Goal: Task Accomplishment & Management: Manage account settings

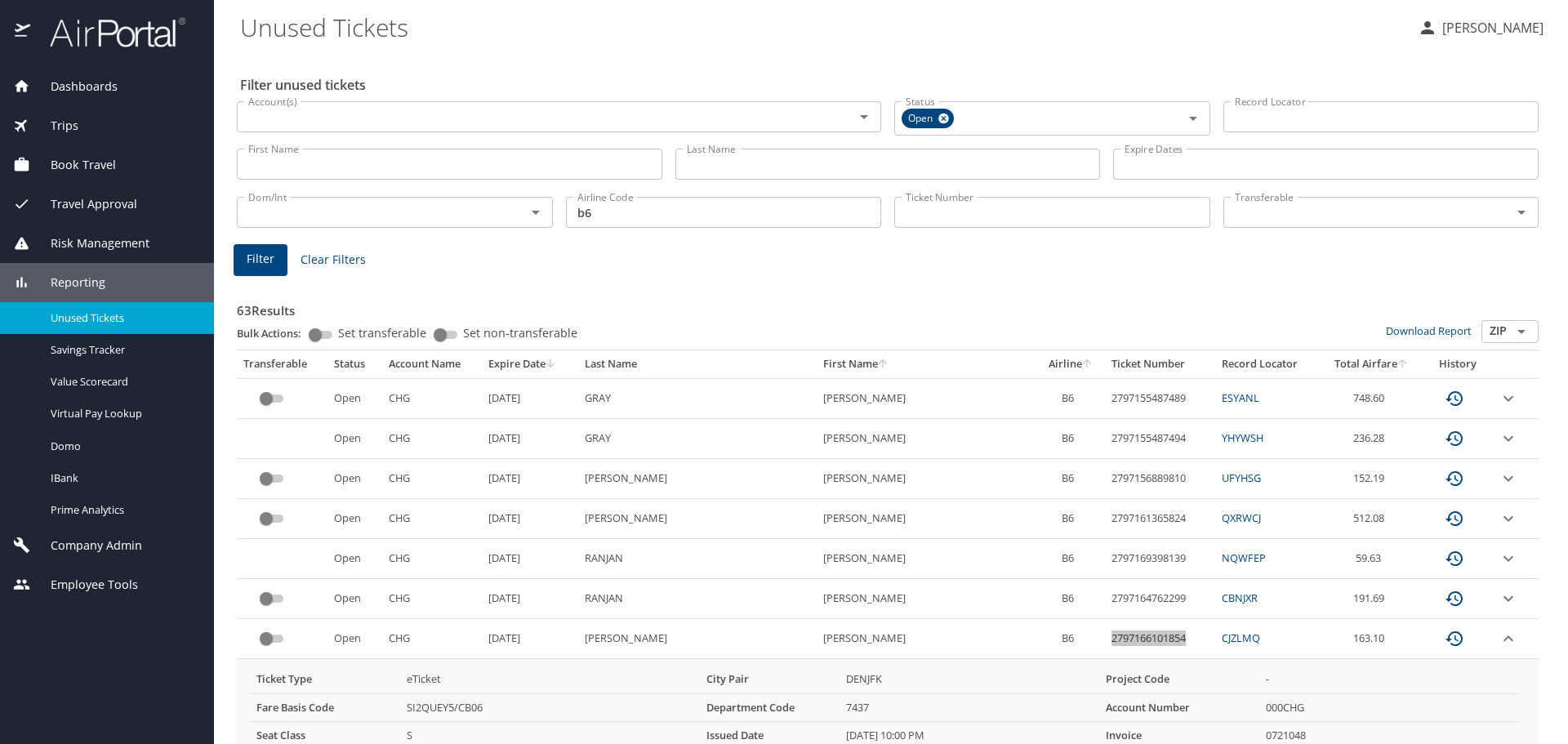
scroll to position [245, 0]
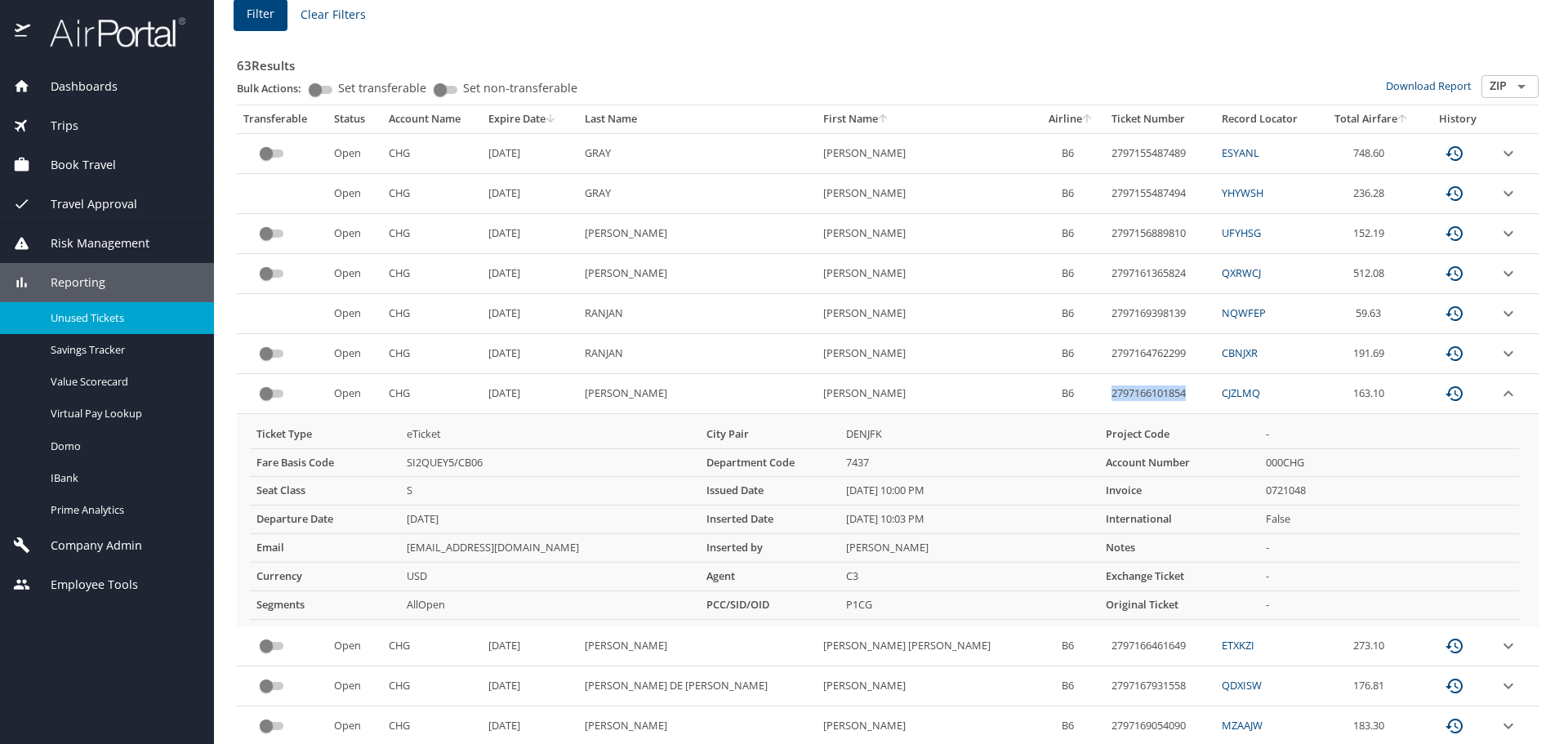
click at [78, 86] on span "Dashboards" at bounding box center [73, 87] width 88 height 18
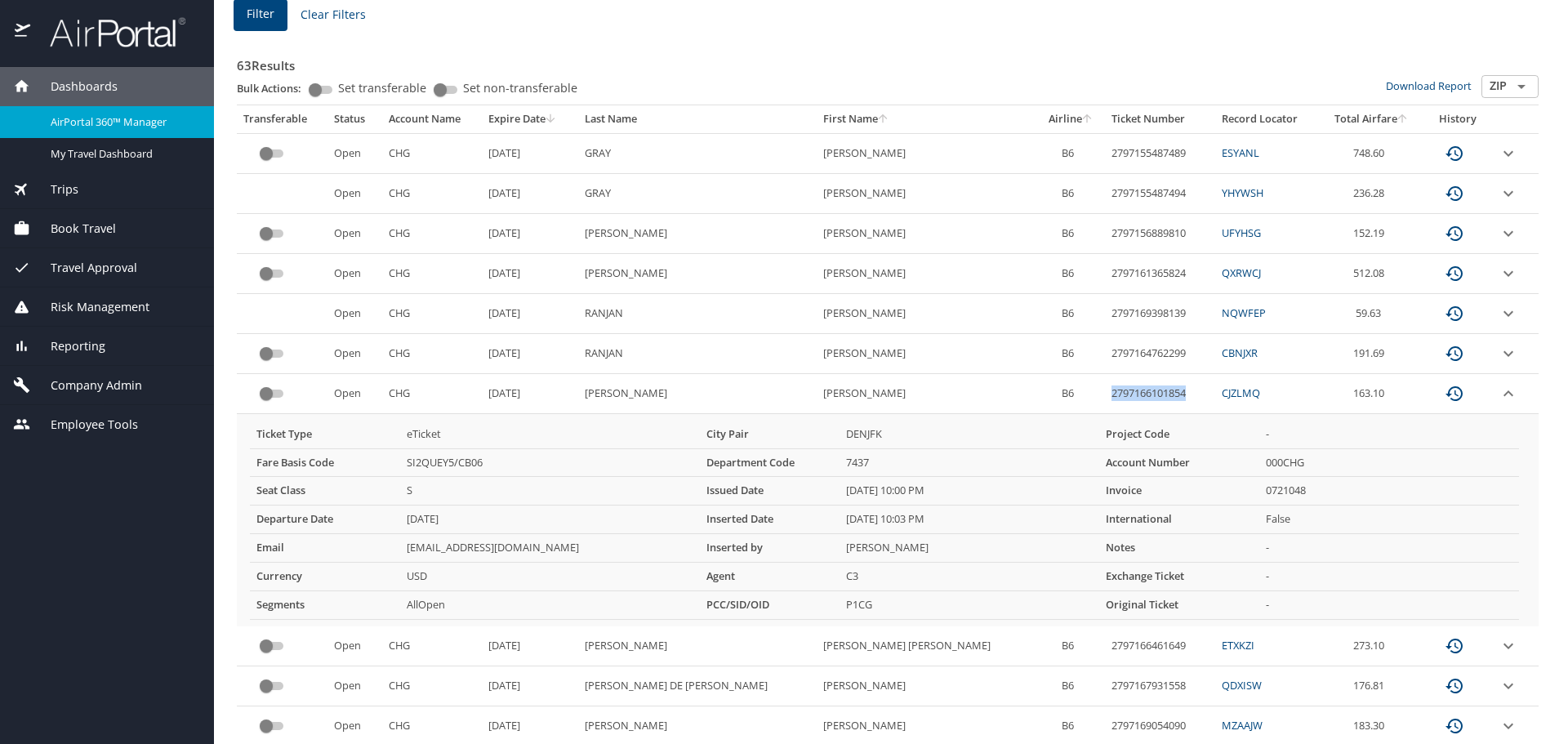
click at [87, 124] on span "AirPortal 360™ Manager" at bounding box center [122, 122] width 143 height 15
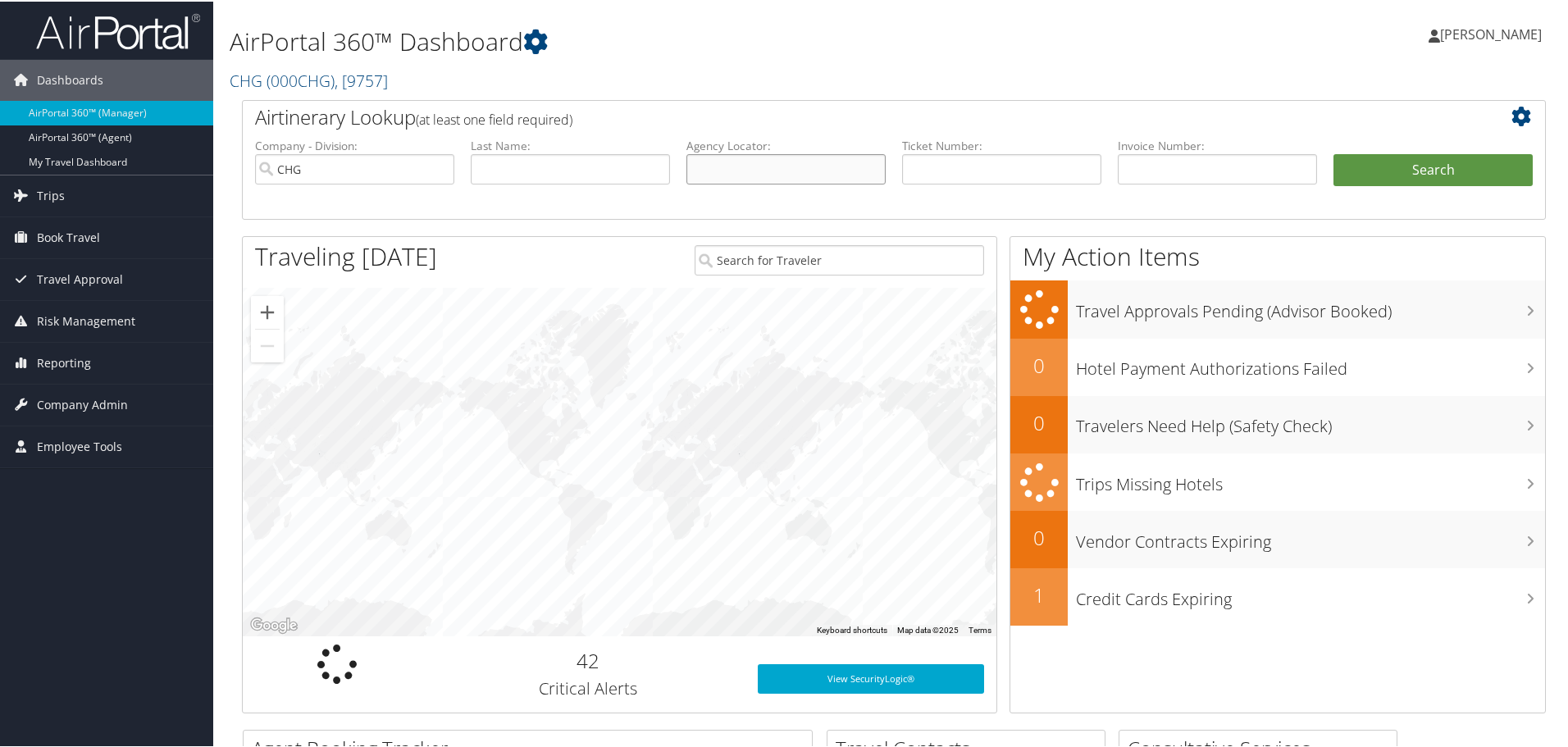
click at [754, 170] on input "text" at bounding box center [786, 167] width 199 height 30
paste input "KXZNMK"
type input "KXZNMK"
click at [1354, 169] on button "Search" at bounding box center [1433, 169] width 199 height 33
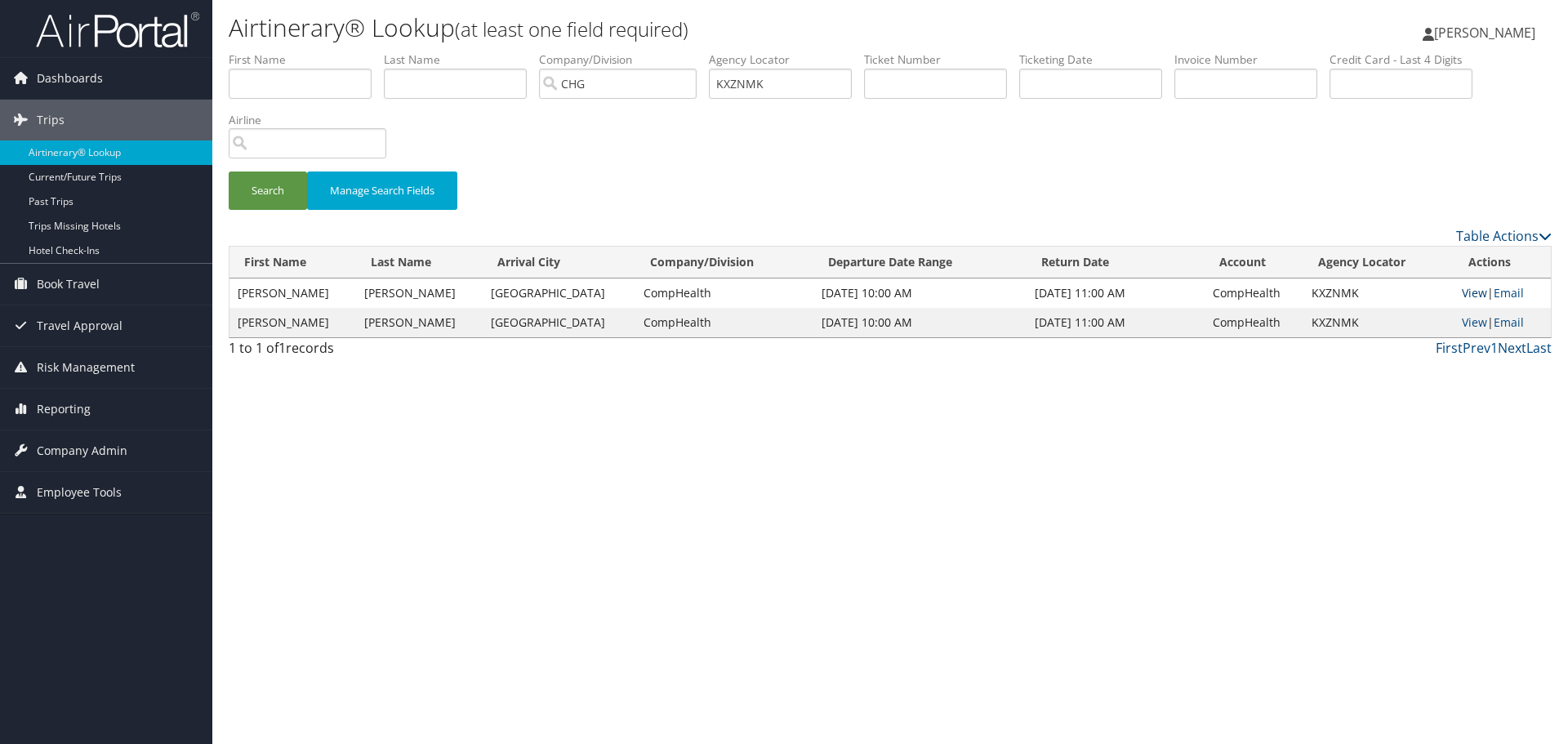
click at [1465, 290] on link "View" at bounding box center [1475, 293] width 25 height 15
click at [1470, 324] on link "View" at bounding box center [1475, 322] width 25 height 15
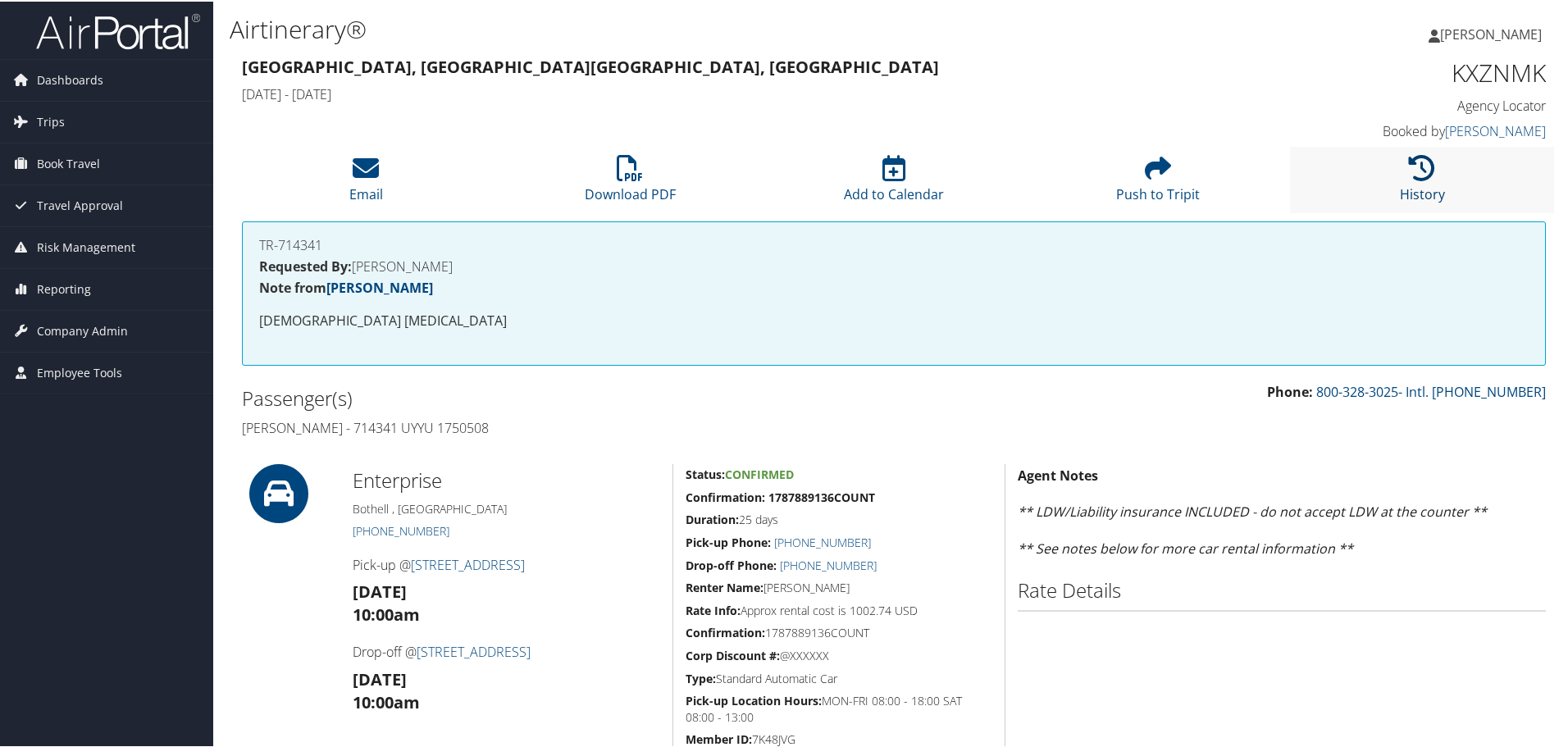
click at [1408, 174] on icon at bounding box center [1421, 166] width 26 height 26
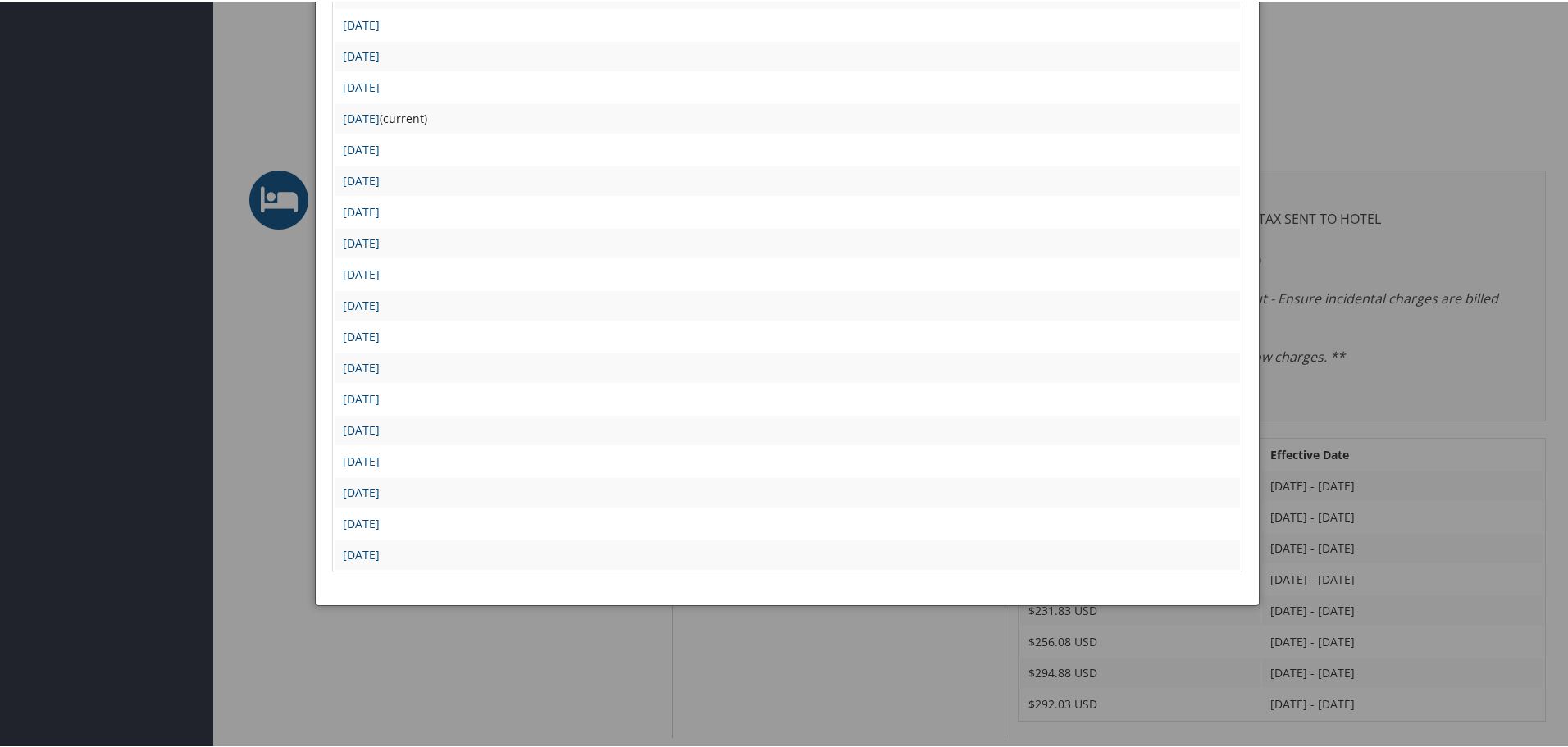
scroll to position [819, 0]
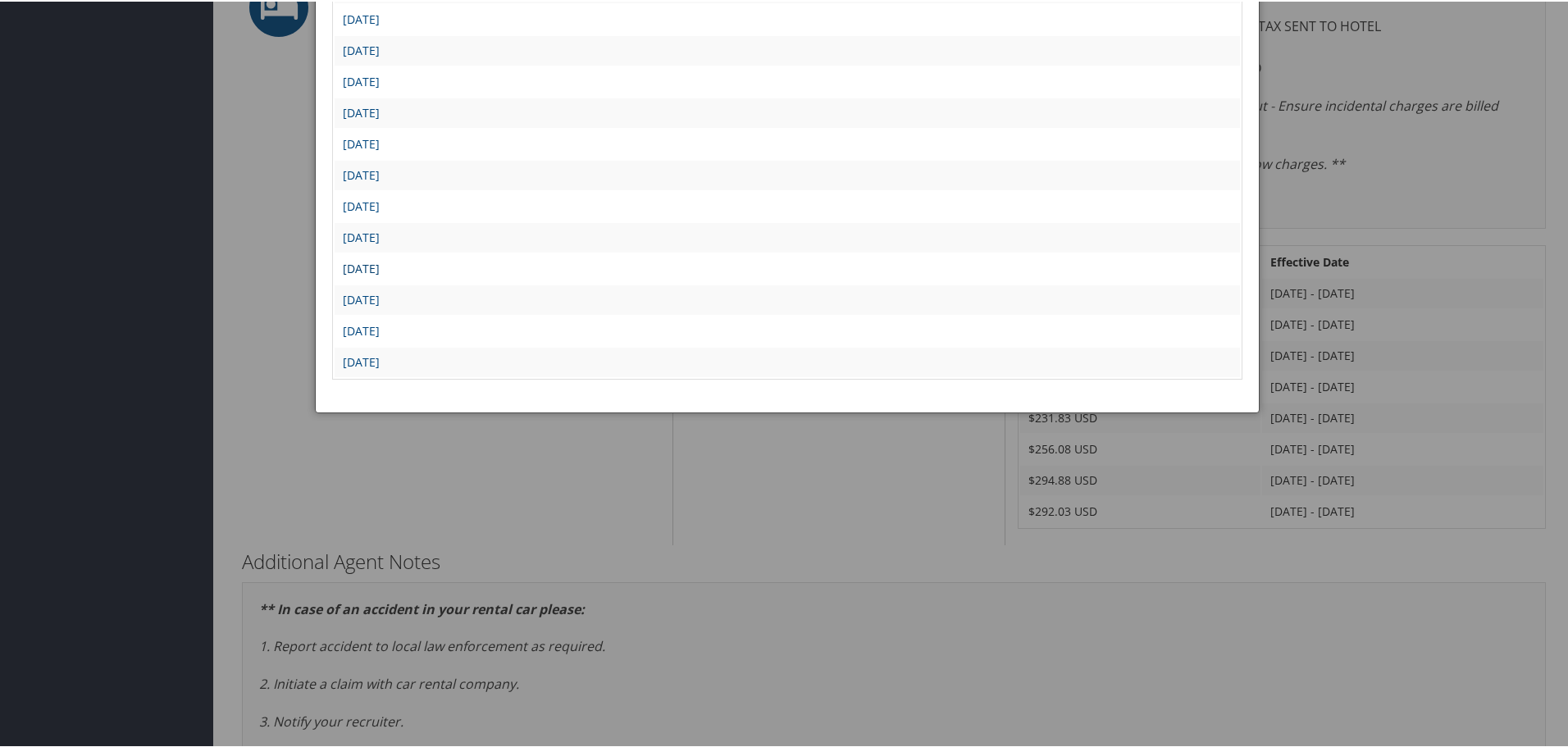
click at [380, 267] on link "[DATE]" at bounding box center [362, 267] width 37 height 15
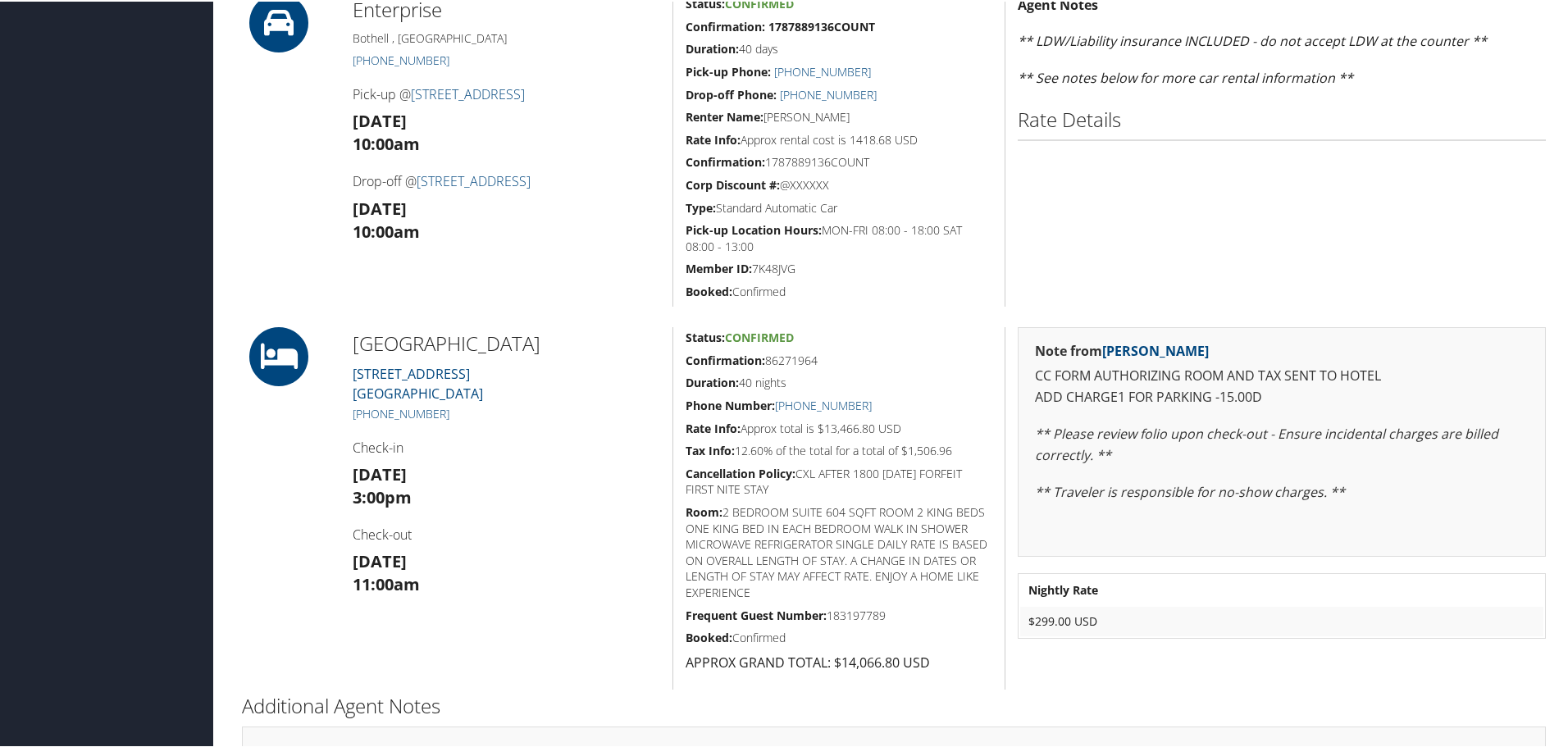
scroll to position [492, 0]
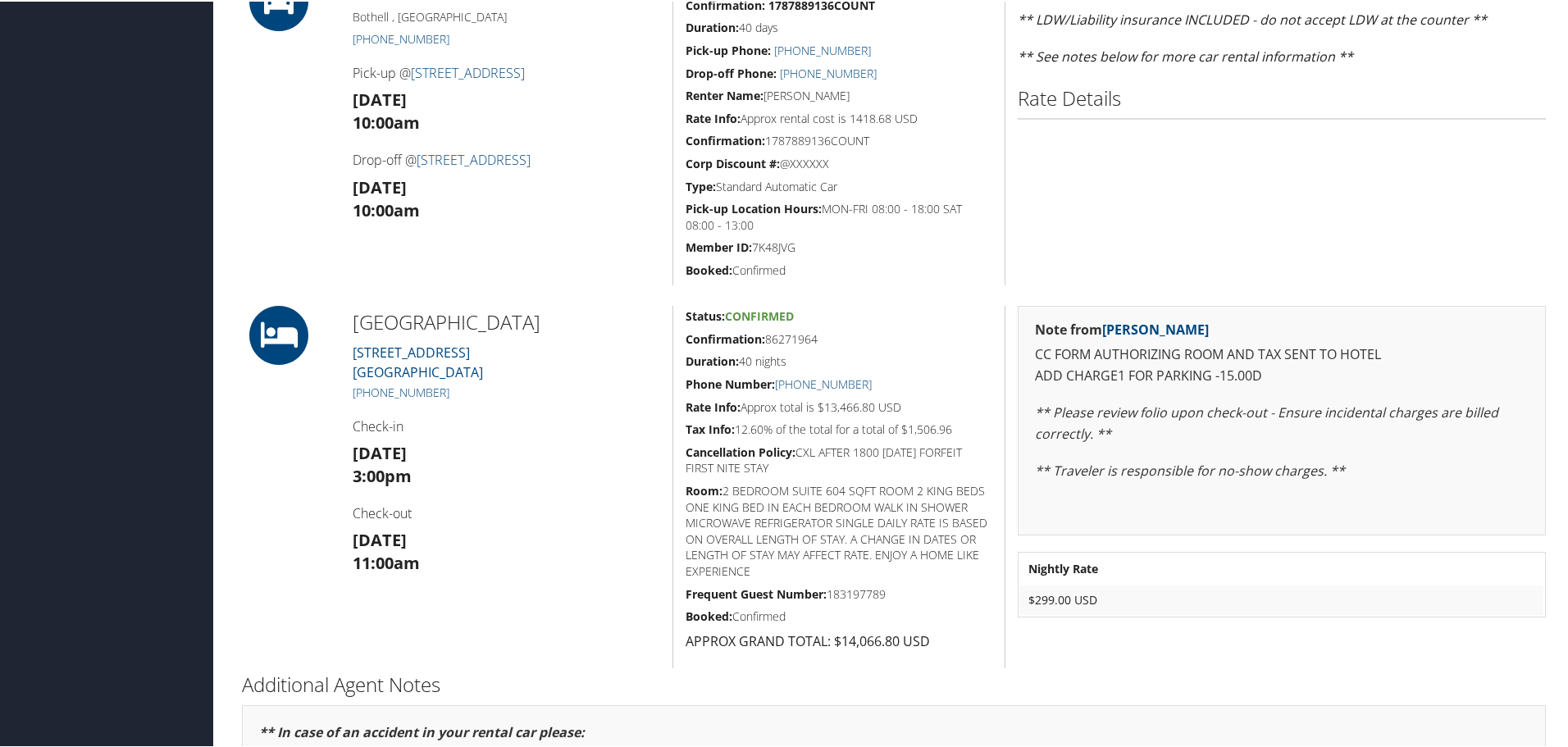
click at [787, 338] on h5 "Confirmation: 86271964" at bounding box center [838, 337] width 306 height 16
copy h5 "86271964"
click at [939, 355] on h5 "Duration: 40 nights" at bounding box center [838, 359] width 306 height 16
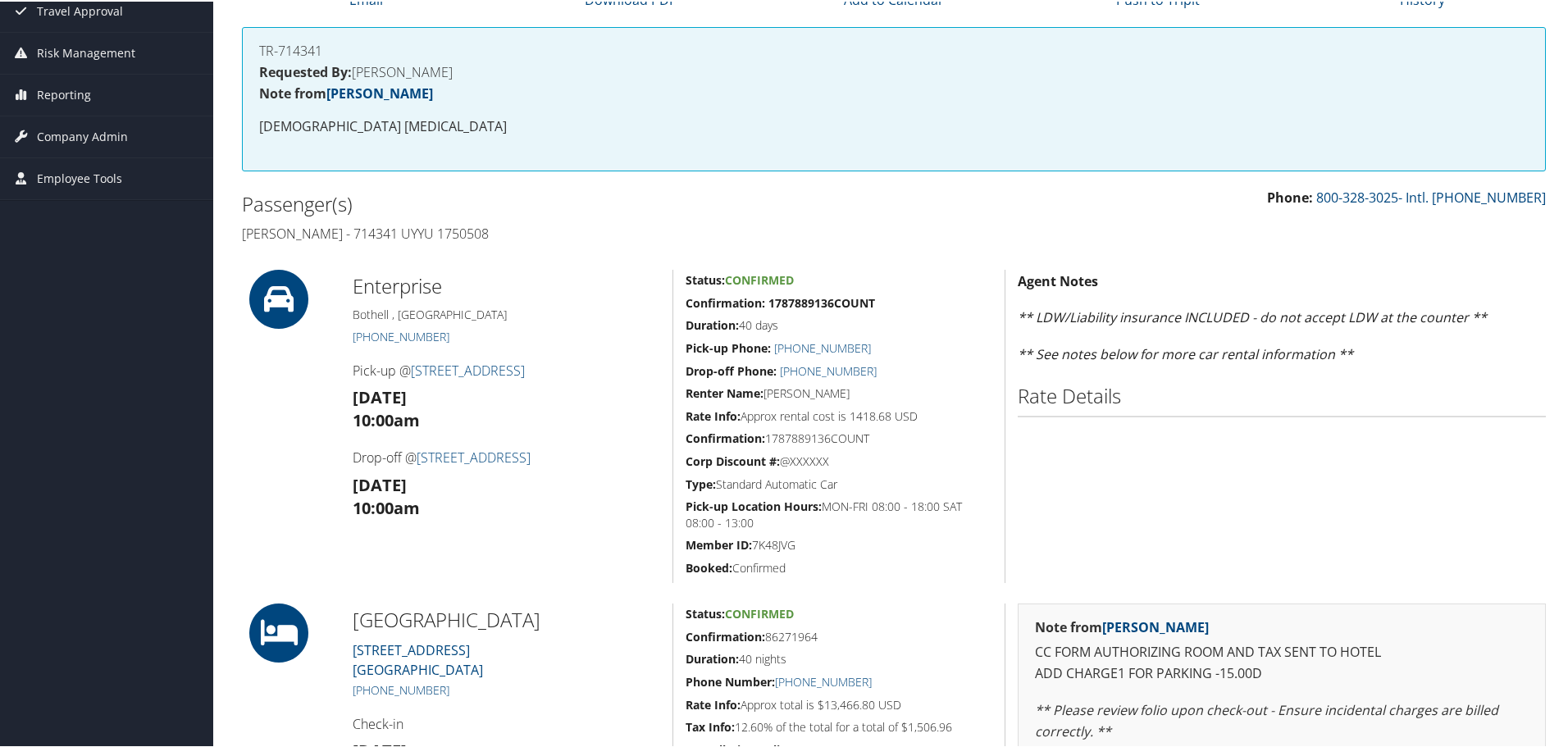
scroll to position [0, 0]
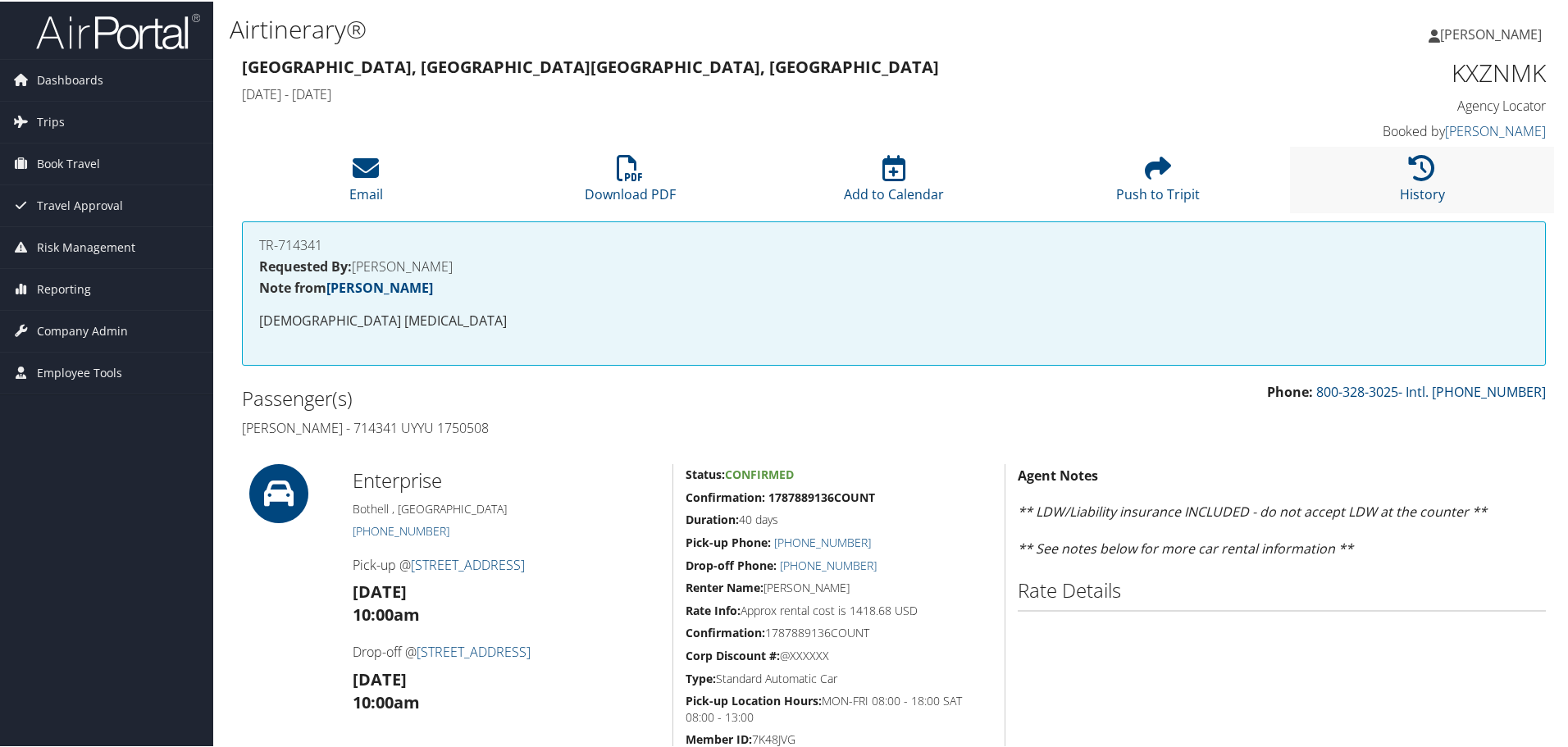
click at [1388, 183] on li "History" at bounding box center [1421, 178] width 264 height 67
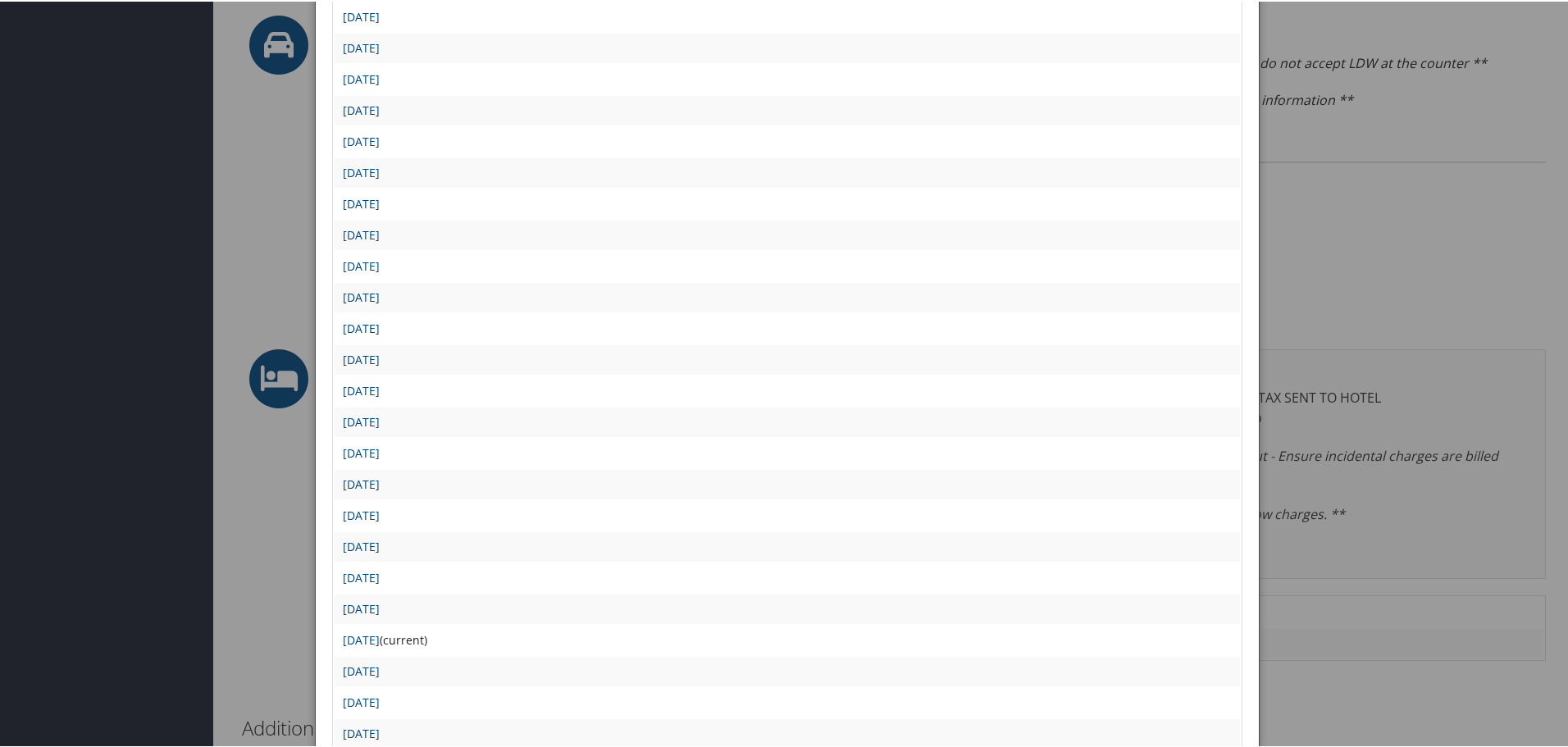
scroll to position [492, 0]
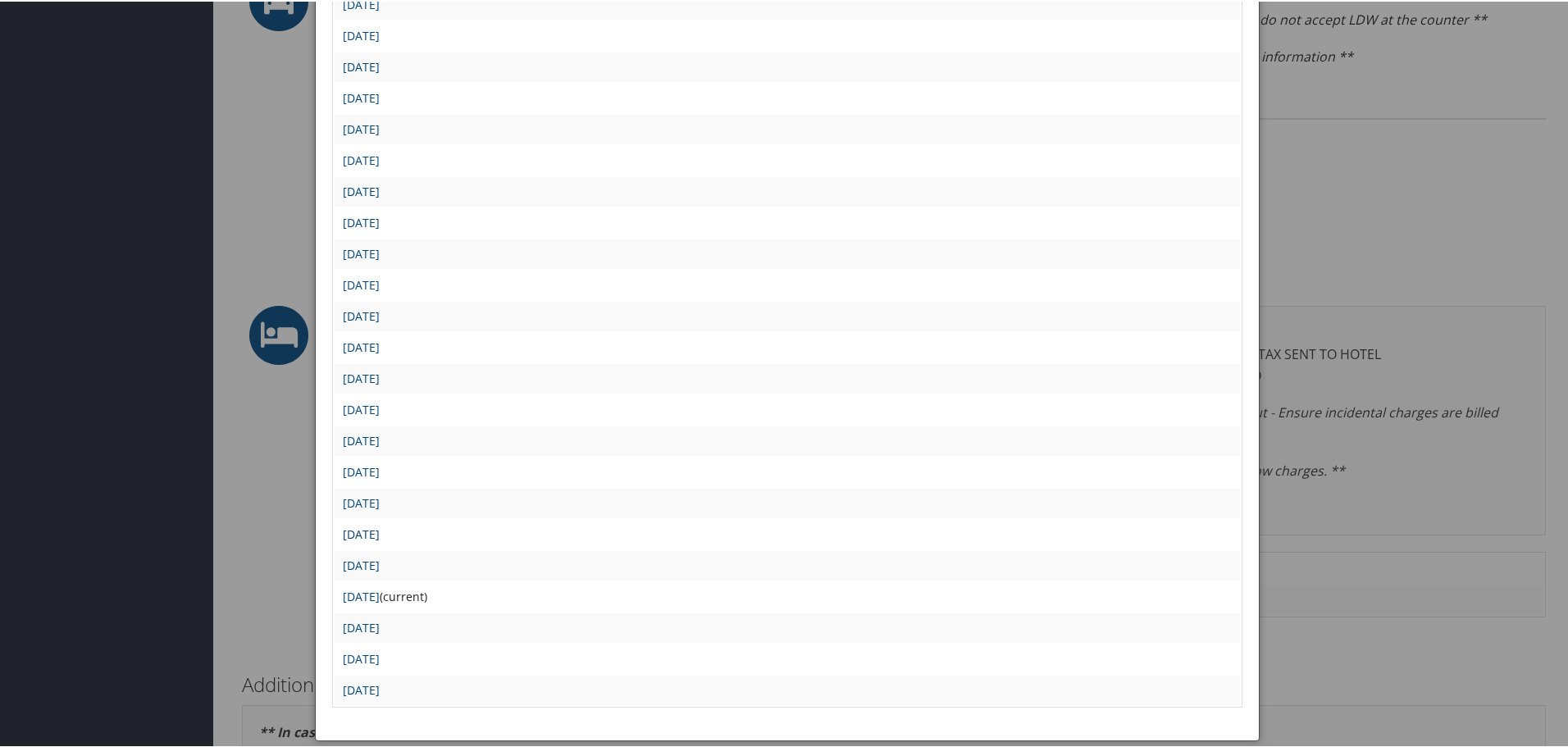
click at [380, 532] on link "[DATE]" at bounding box center [362, 532] width 37 height 15
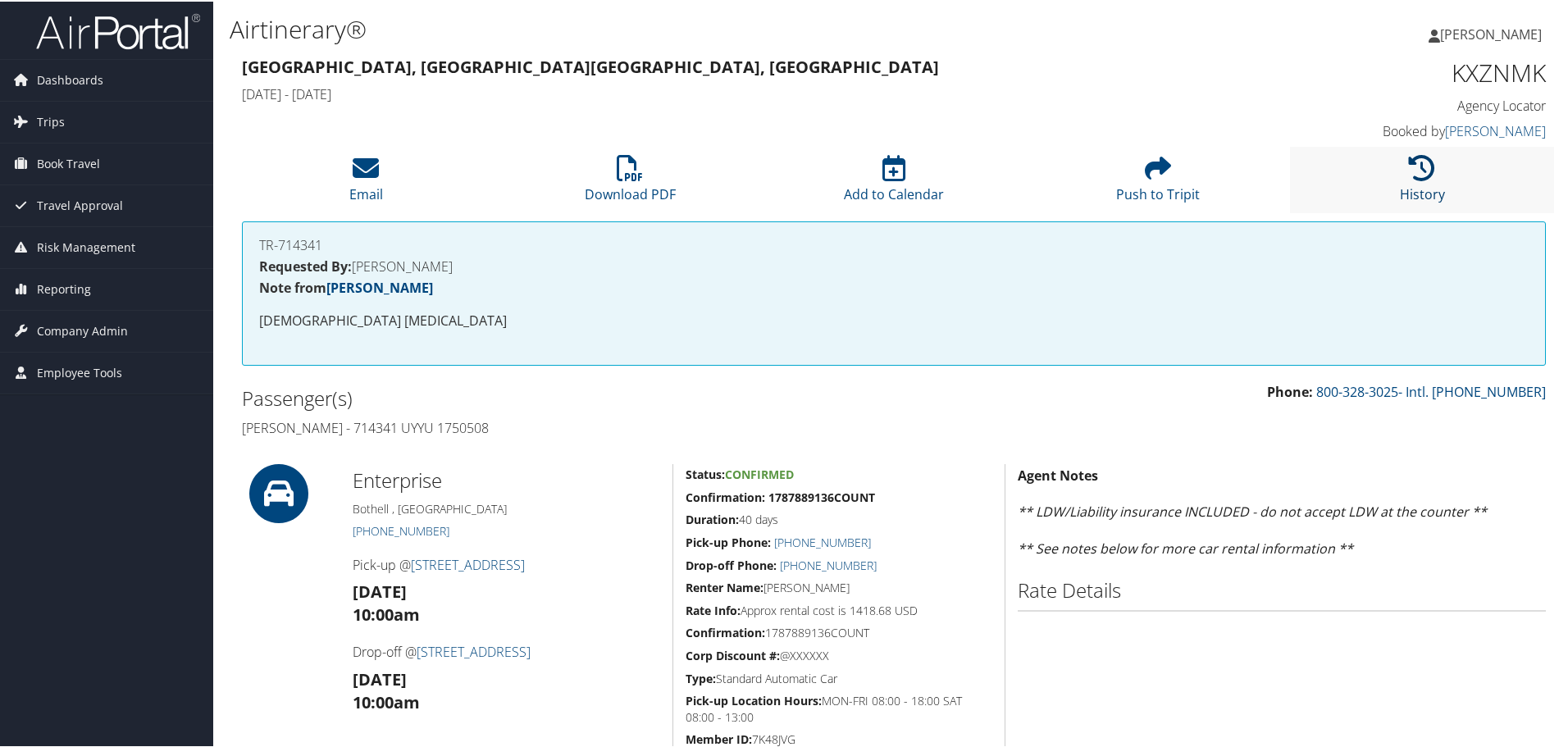
click at [1408, 170] on icon at bounding box center [1421, 166] width 26 height 26
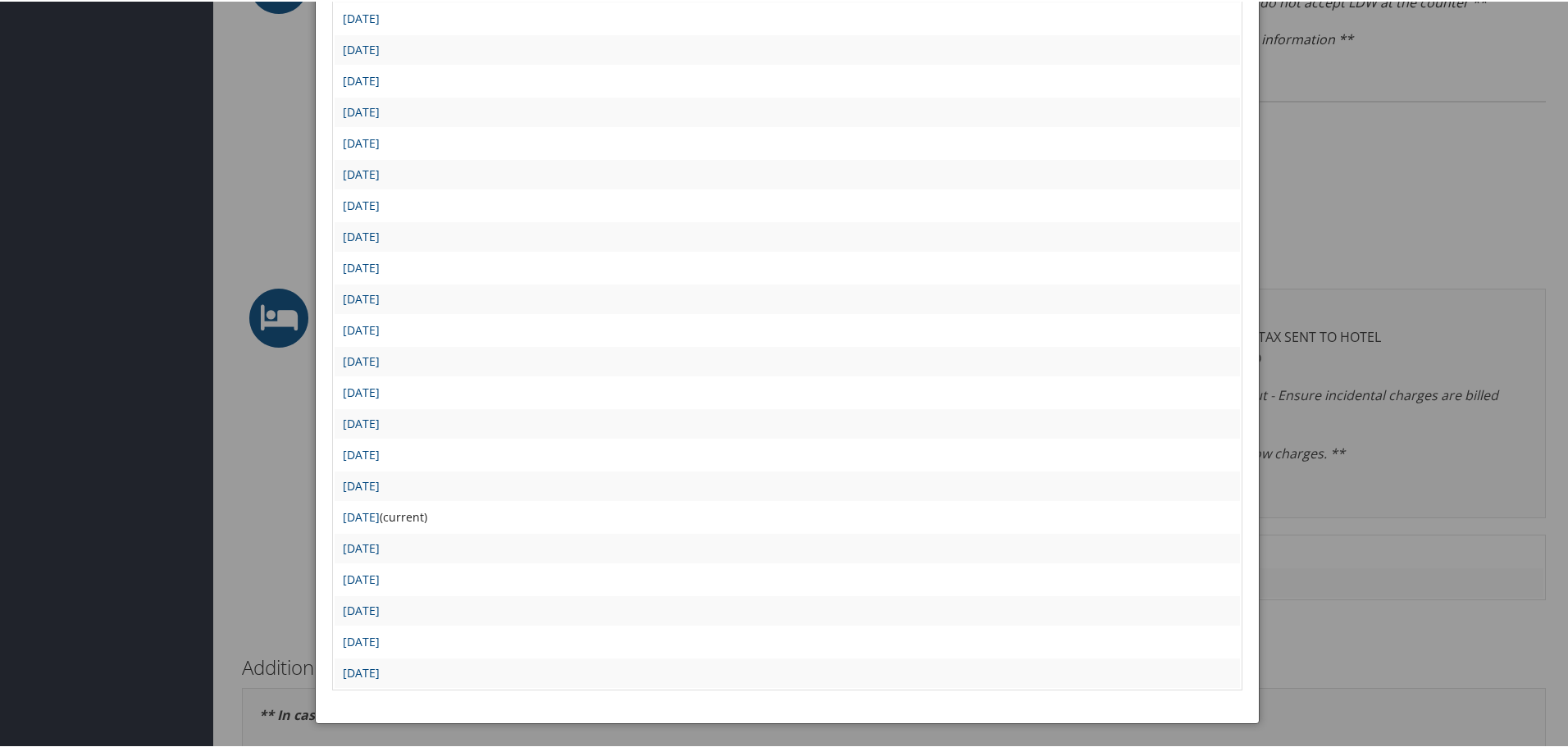
scroll to position [492, 0]
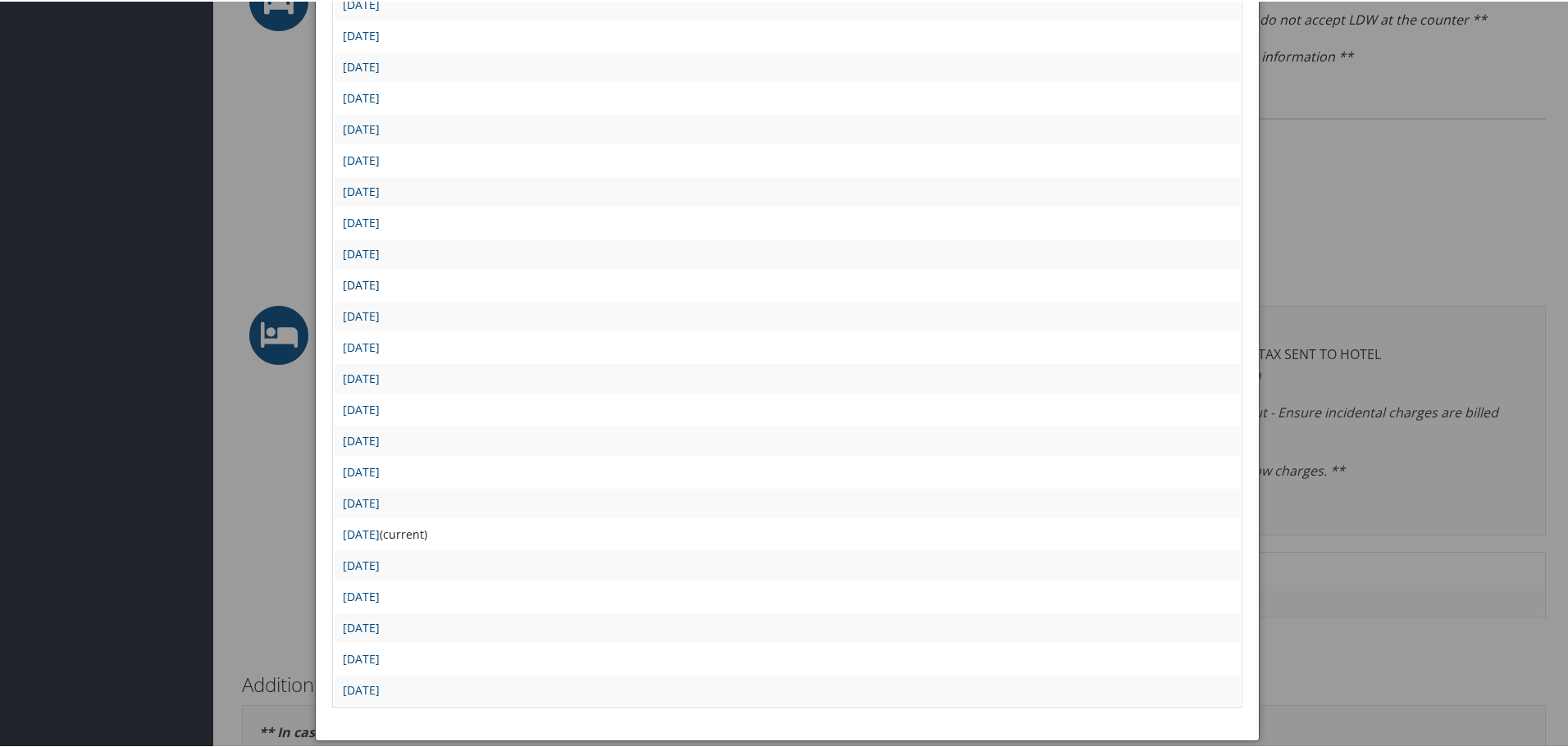
click at [380, 279] on link "[DATE]" at bounding box center [362, 283] width 37 height 15
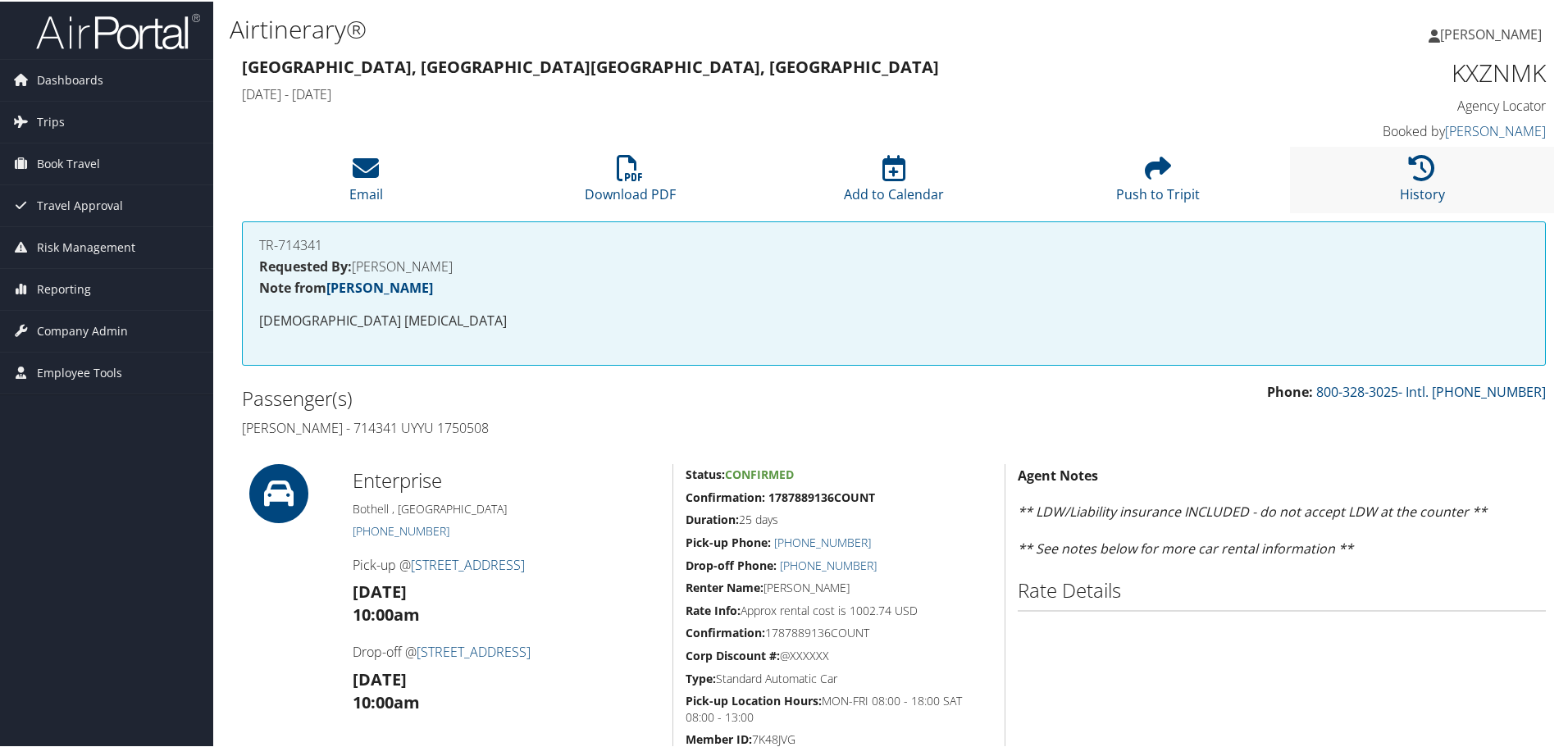
click at [1392, 182] on li "History" at bounding box center [1421, 178] width 264 height 67
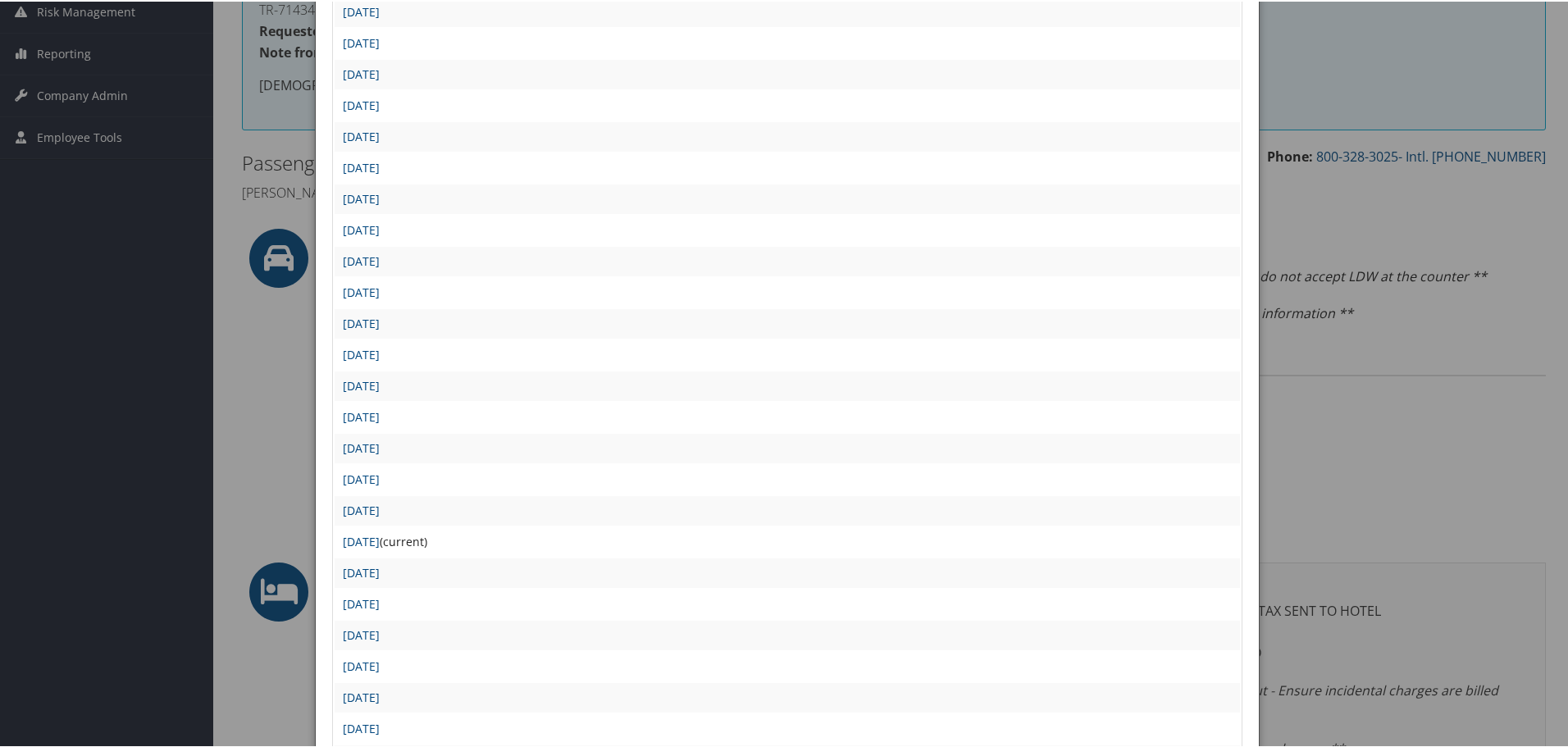
scroll to position [246, 0]
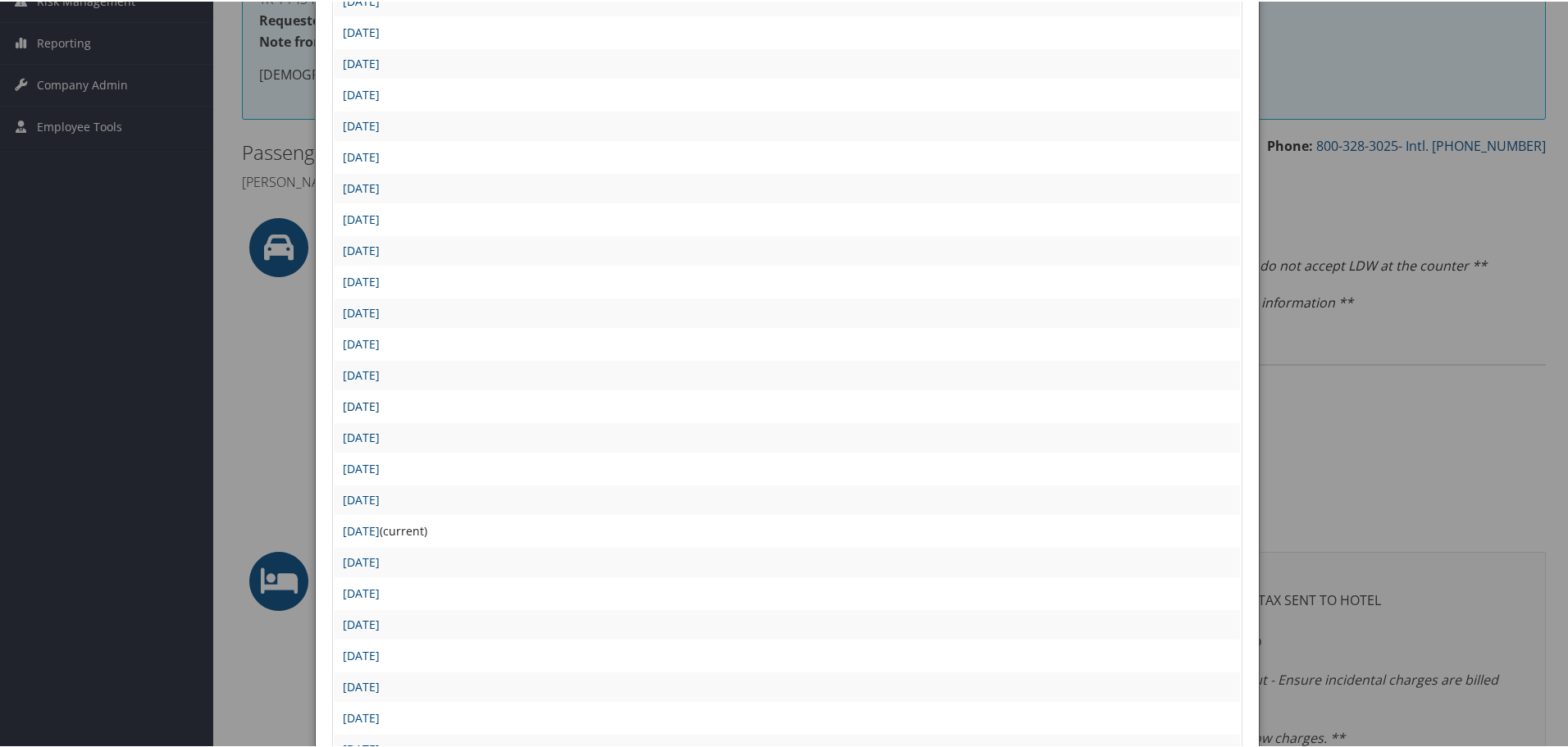
click at [380, 405] on link "[DATE]" at bounding box center [362, 405] width 37 height 15
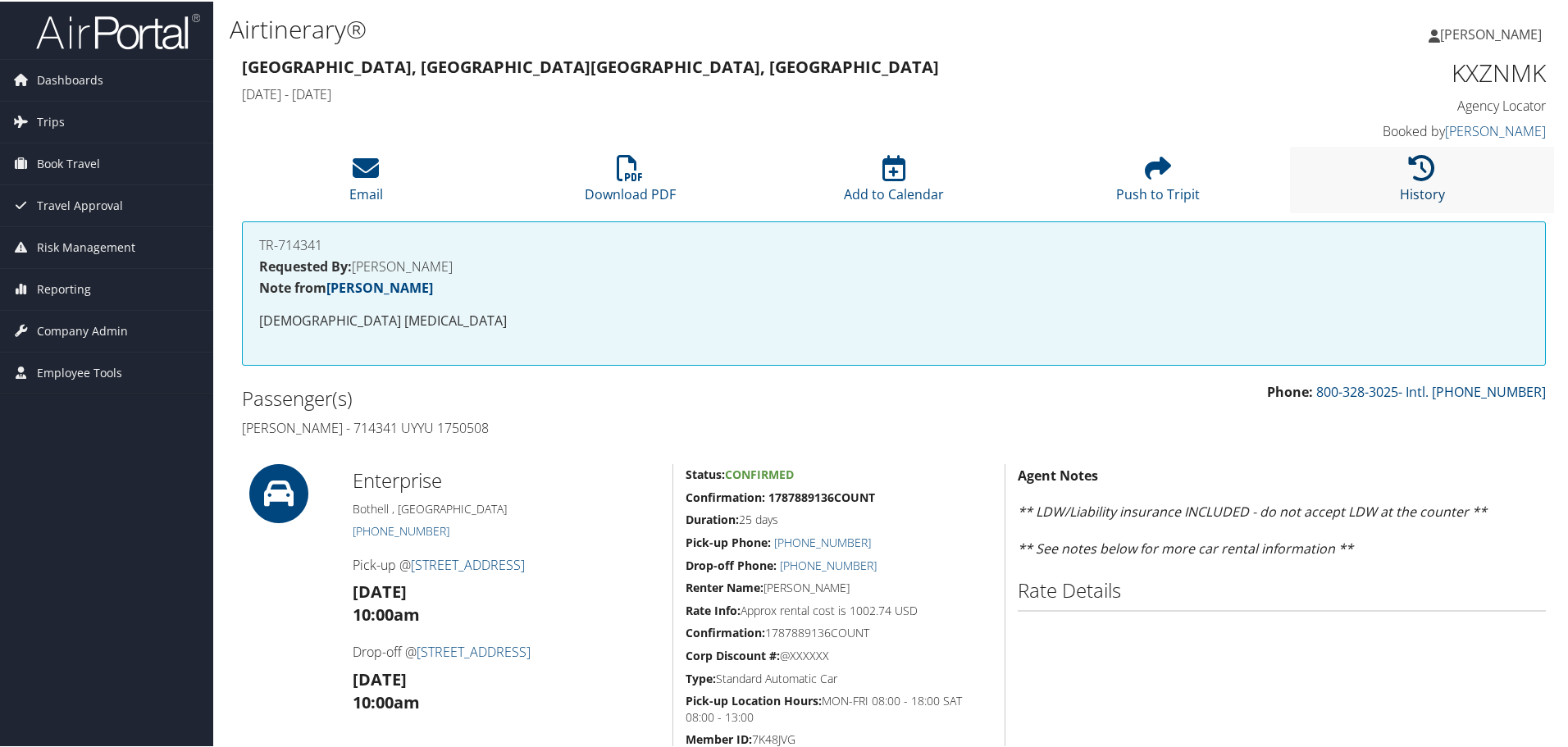
click at [1421, 178] on icon at bounding box center [1421, 166] width 26 height 26
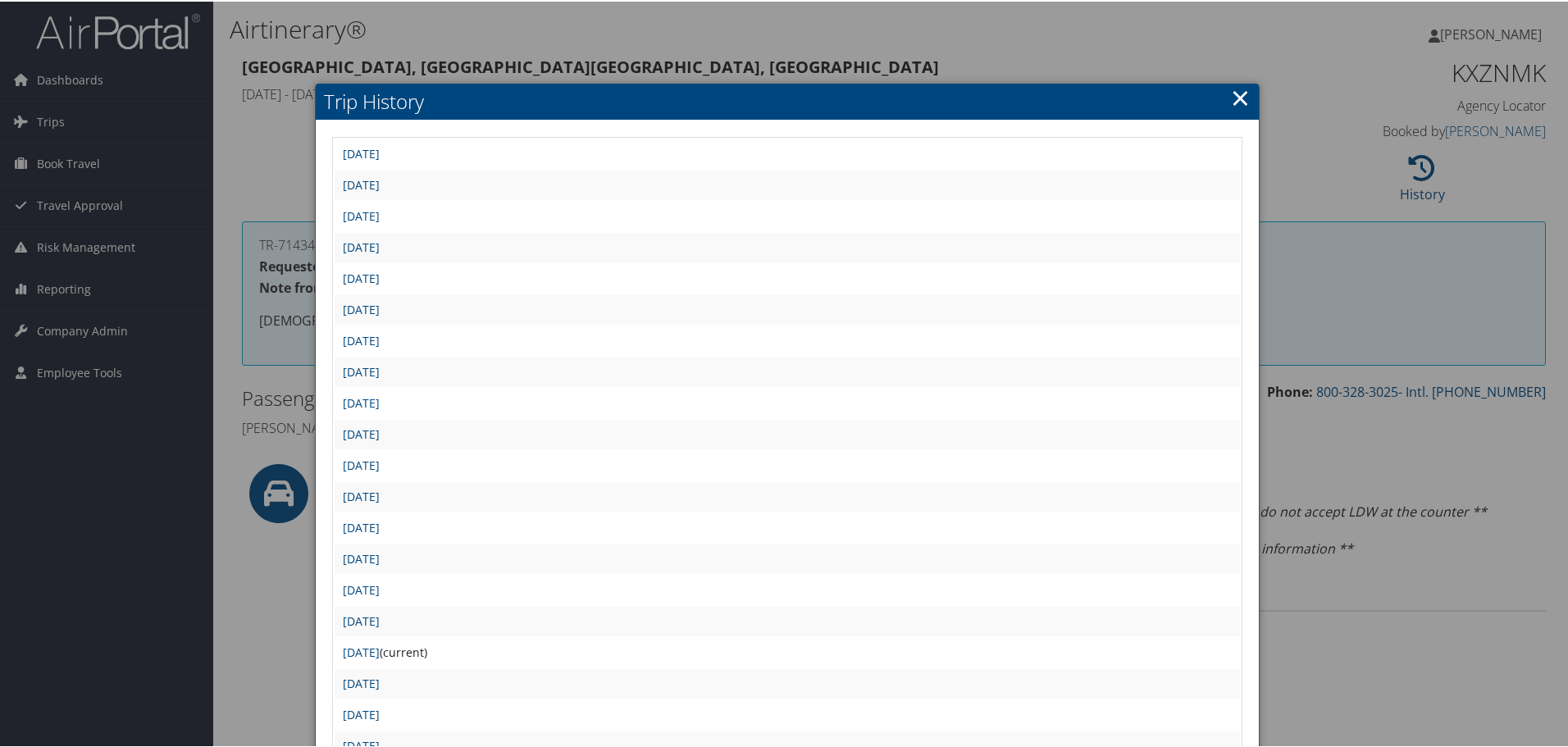
click at [1234, 98] on link "×" at bounding box center [1240, 96] width 19 height 33
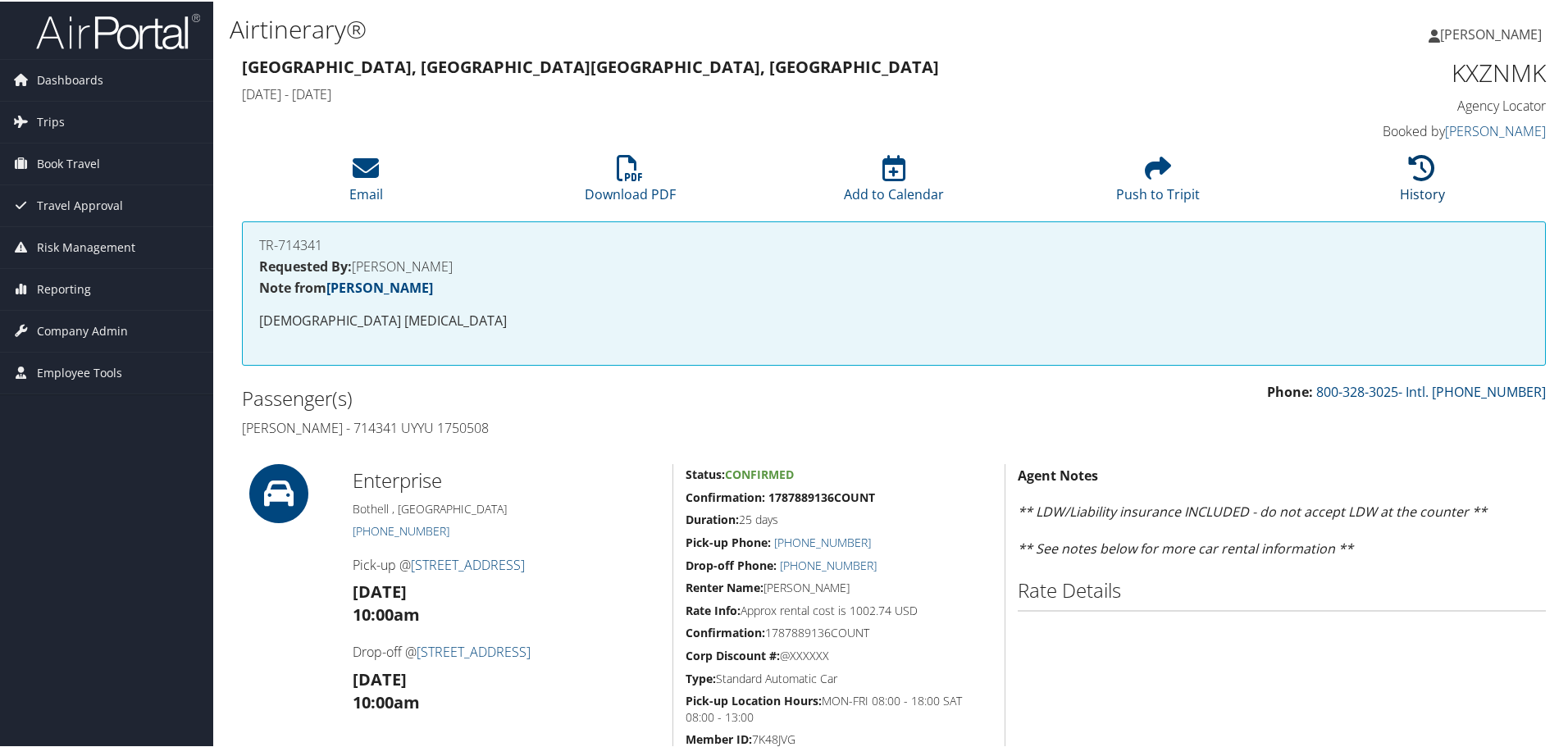
click at [1428, 179] on icon at bounding box center [1421, 166] width 26 height 26
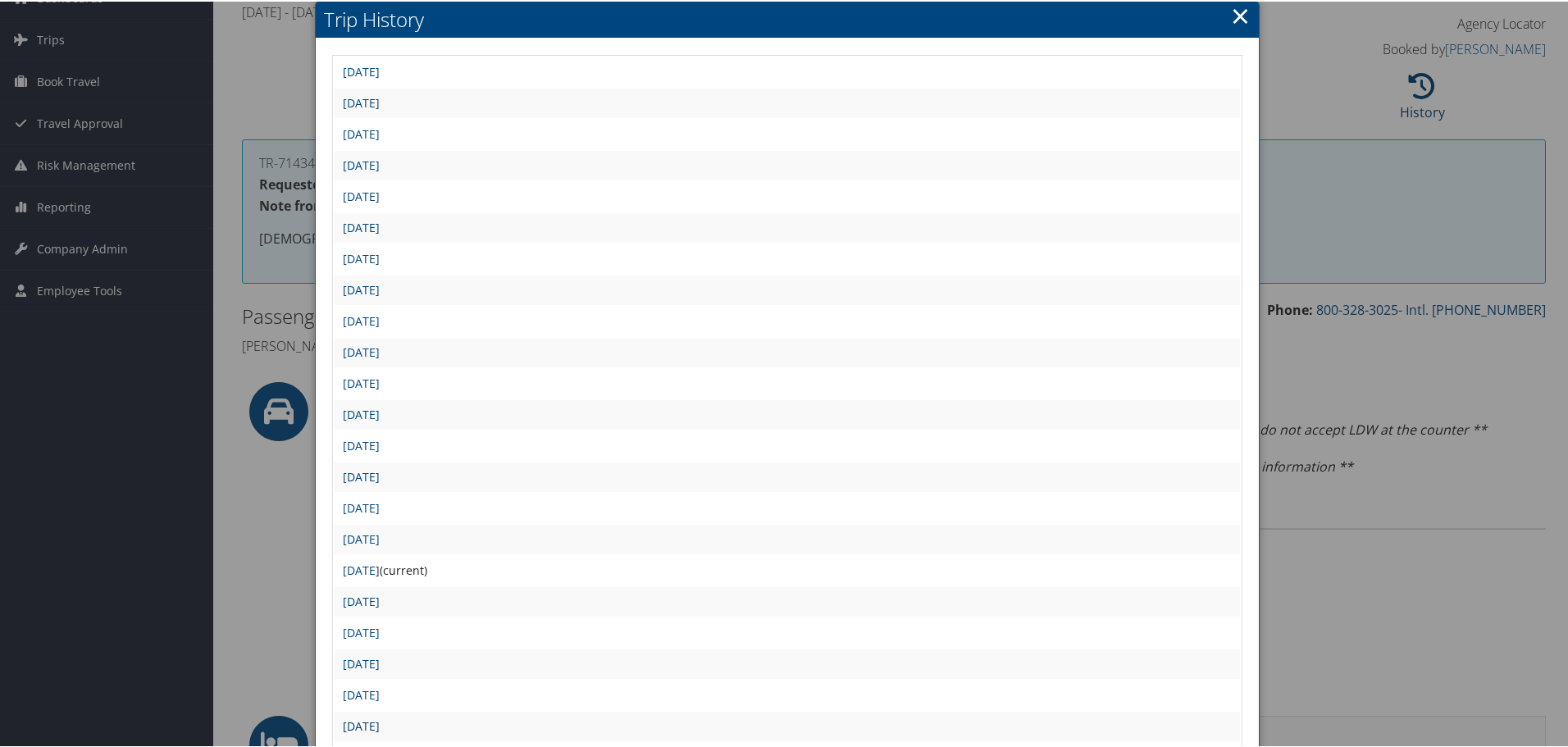
scroll to position [164, 0]
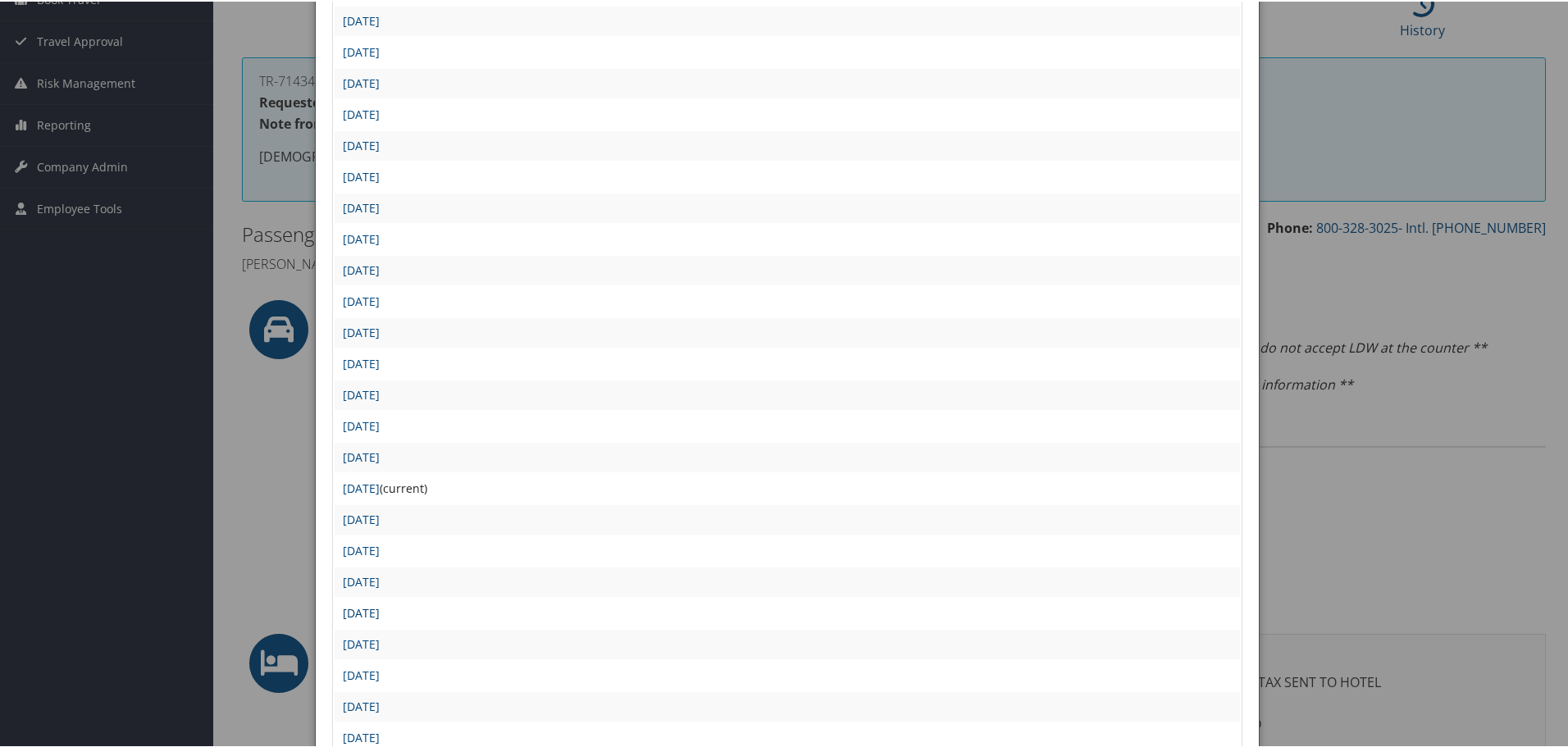
click at [380, 611] on link "Fri Apr 4 18:30:36 MDT 2025" at bounding box center [362, 611] width 37 height 15
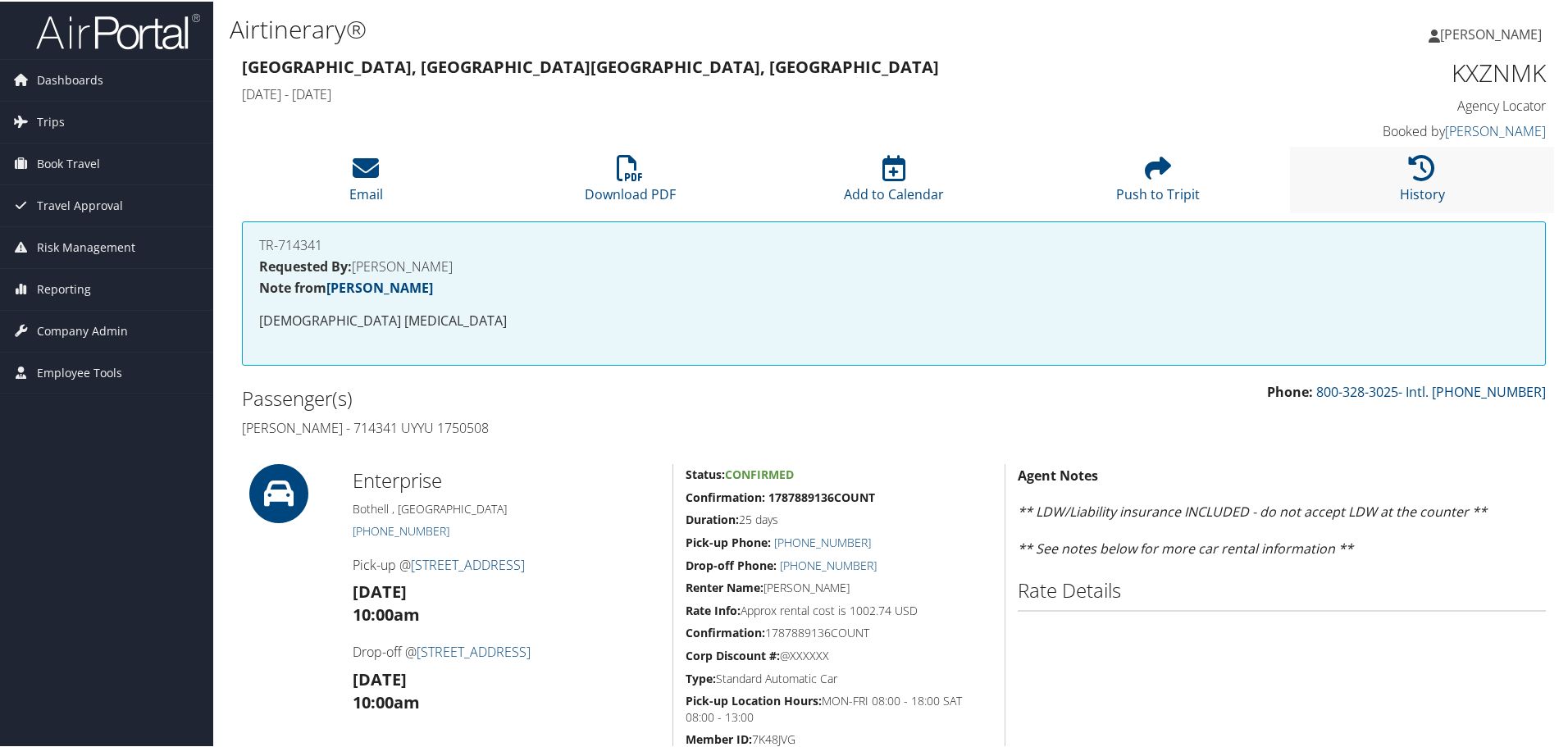
click at [1435, 182] on li "History" at bounding box center [1421, 178] width 264 height 67
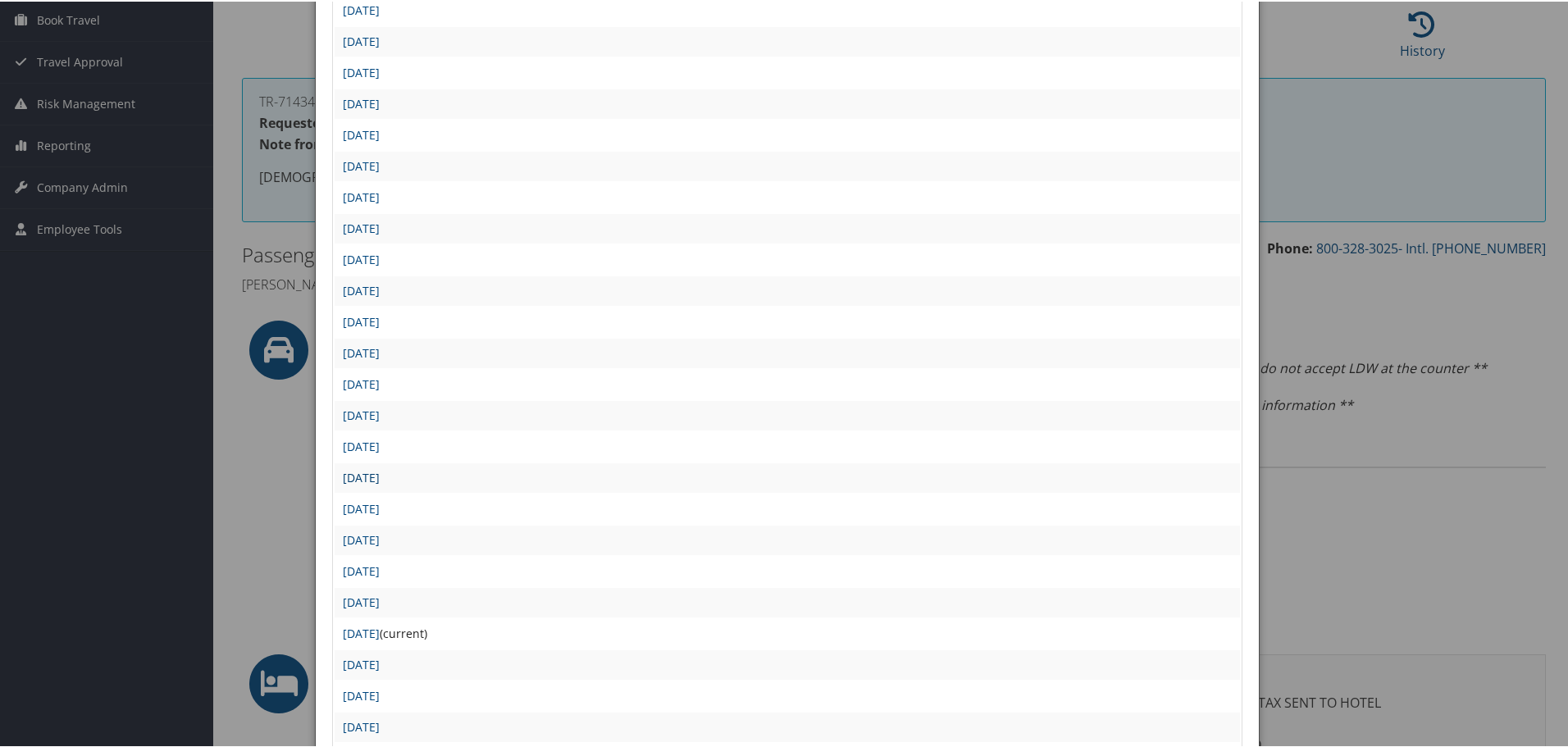
scroll to position [164, 0]
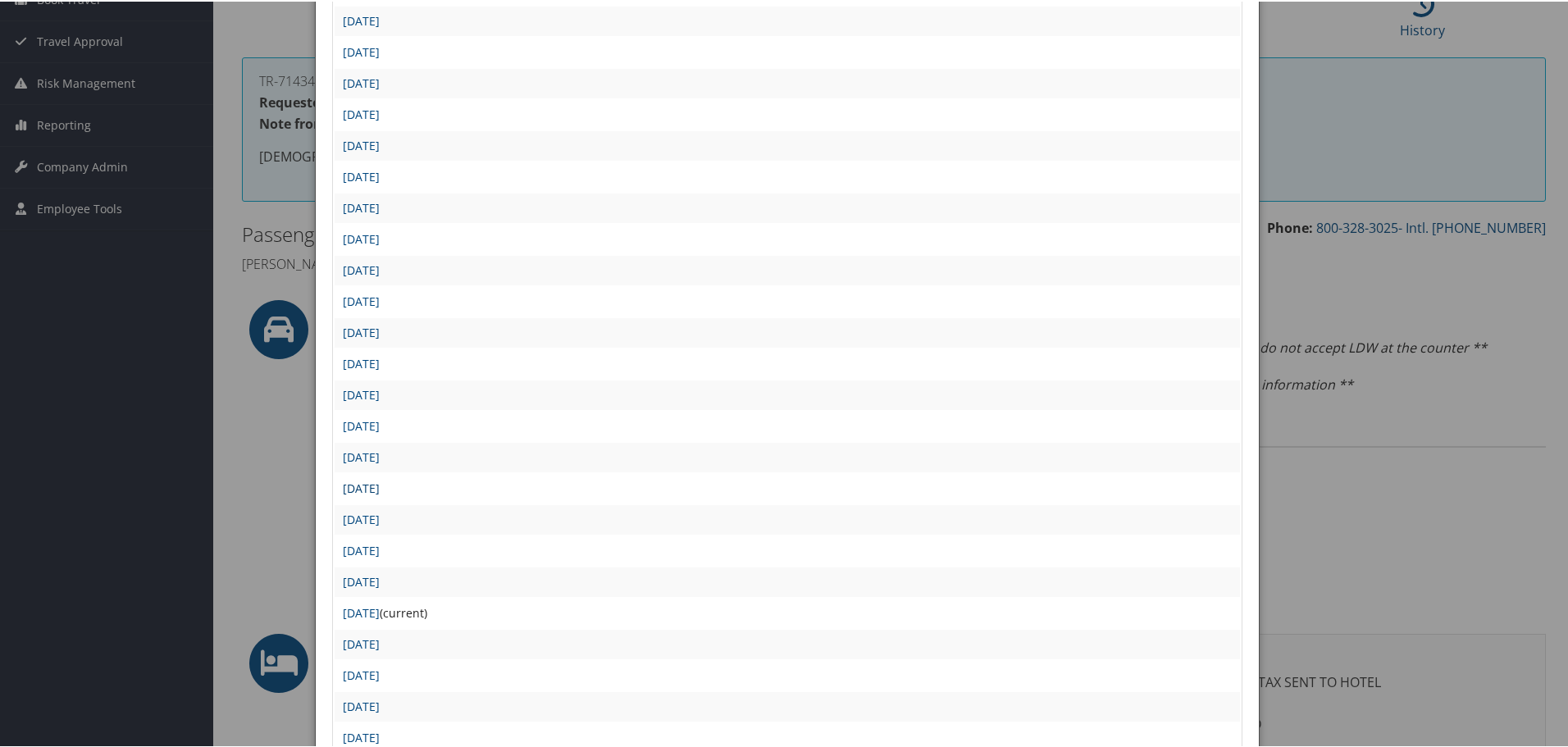
click at [380, 486] on link "[DATE]" at bounding box center [362, 486] width 37 height 15
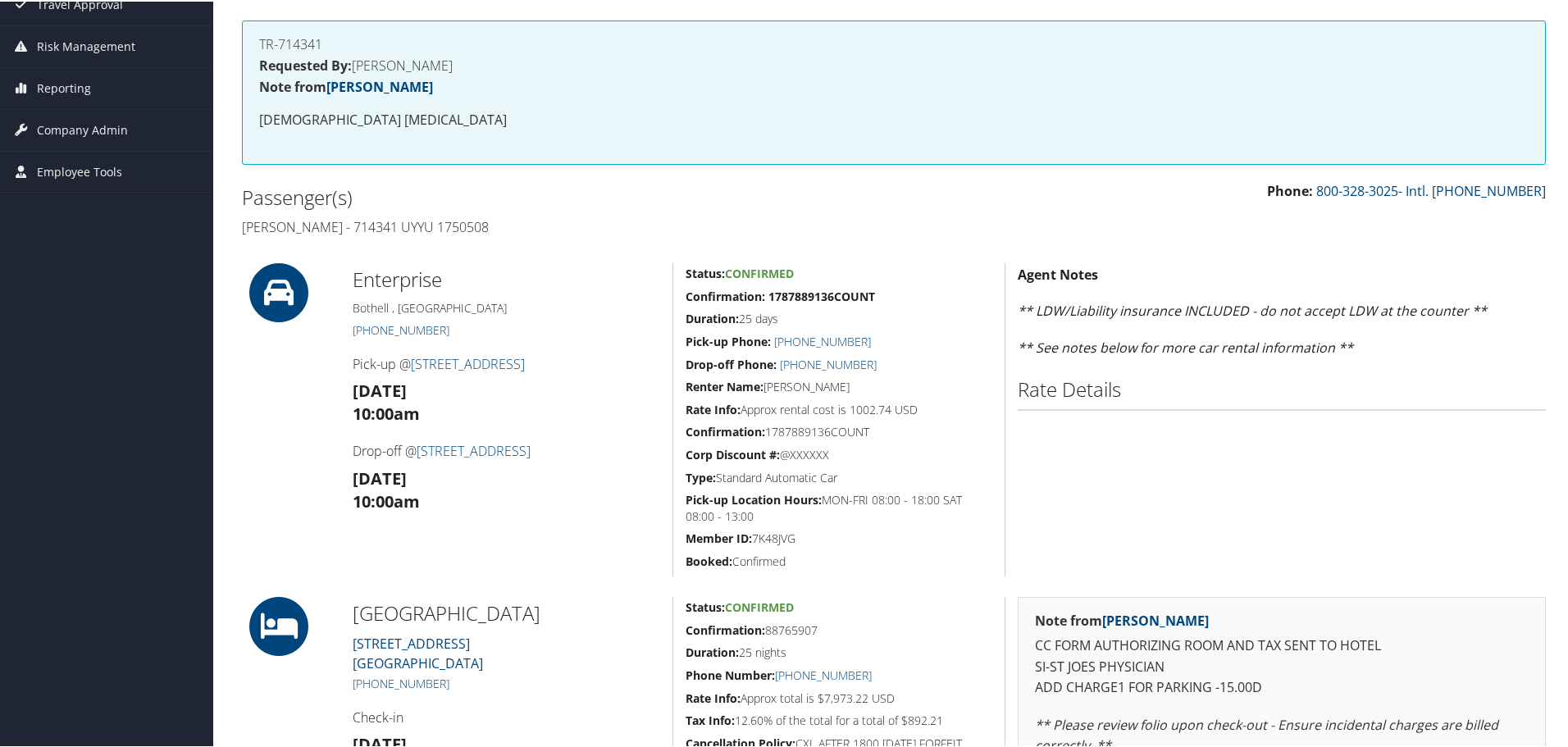
scroll to position [246, 0]
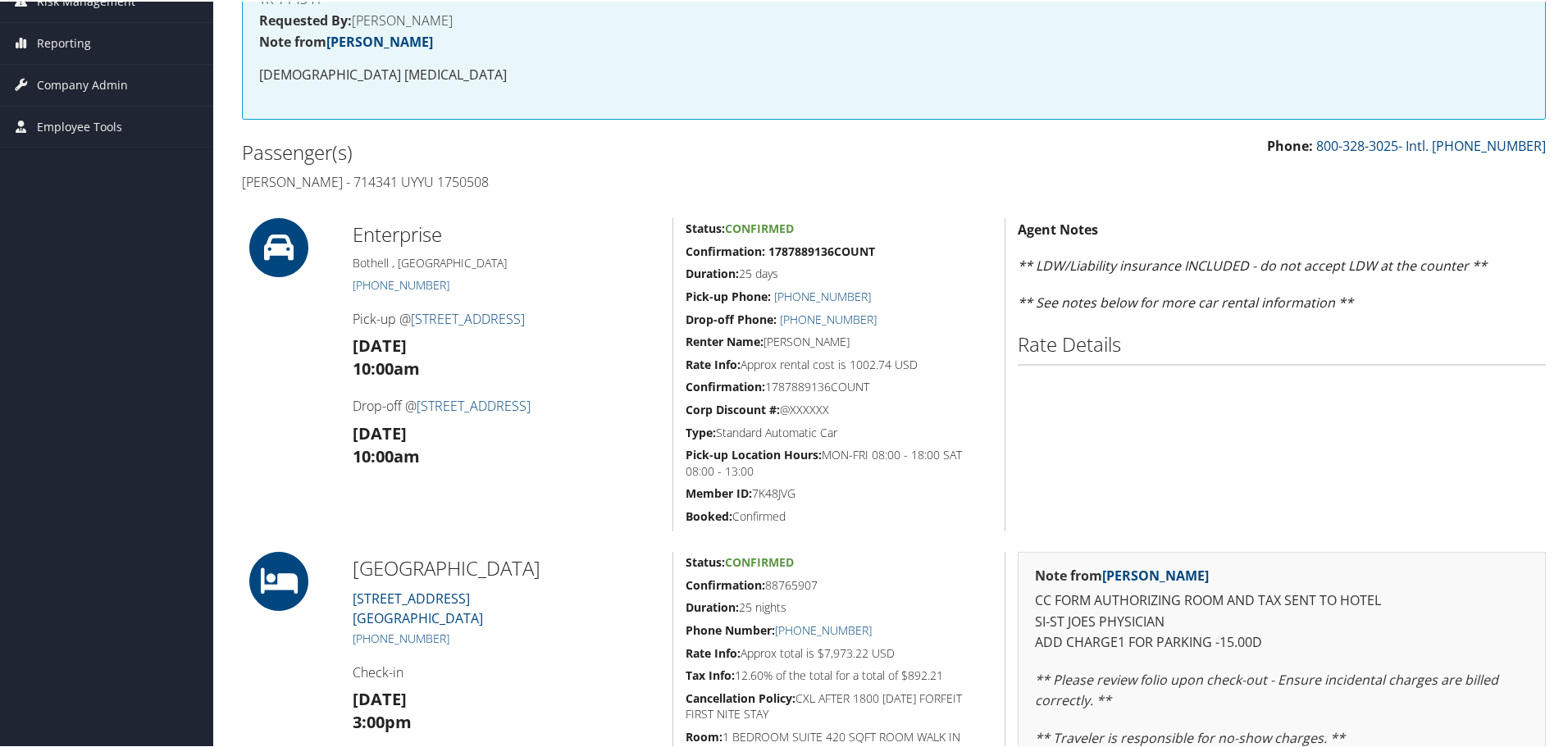
click at [792, 587] on h5 "Confirmation: 88765907" at bounding box center [838, 584] width 306 height 16
copy h5 "88765907"
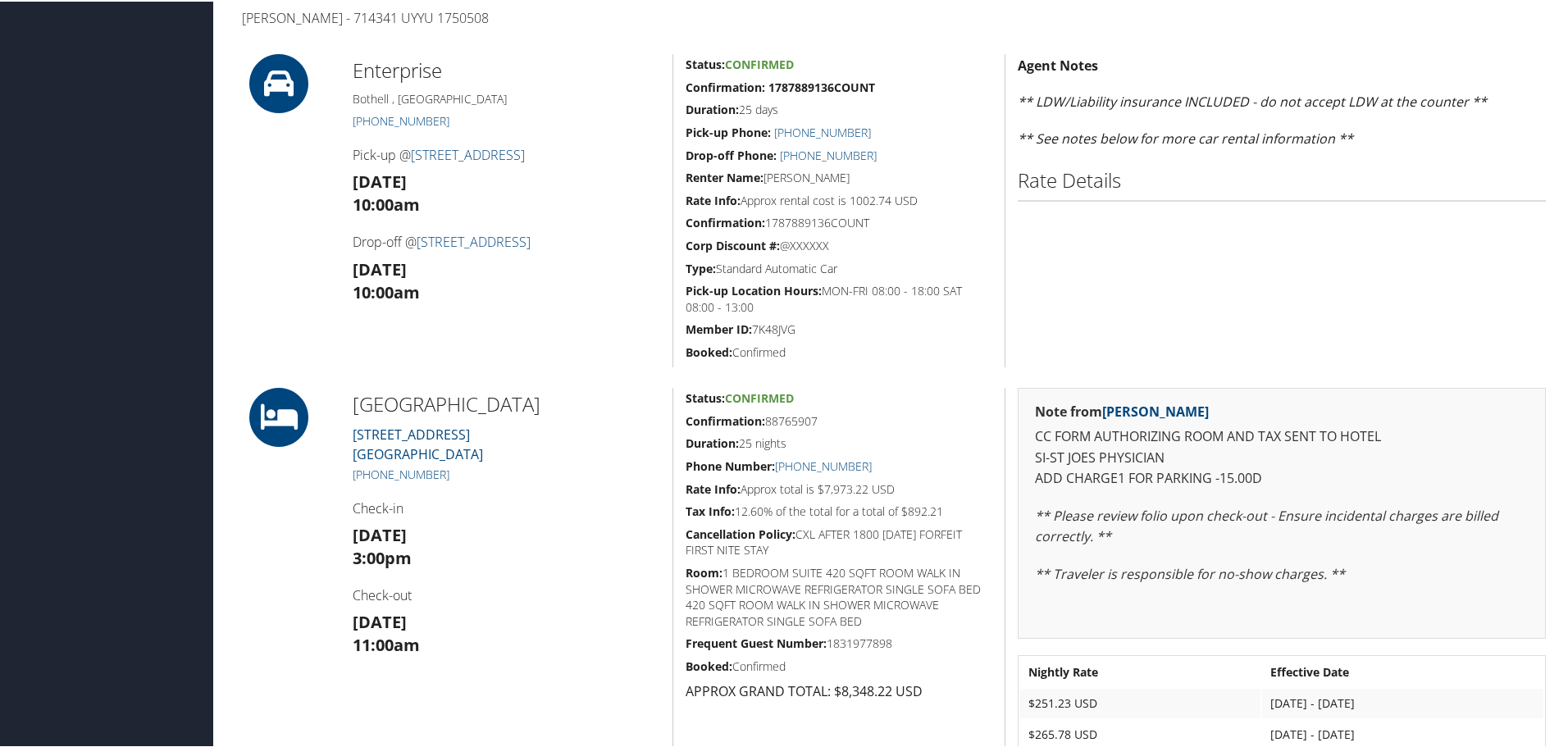
scroll to position [0, 0]
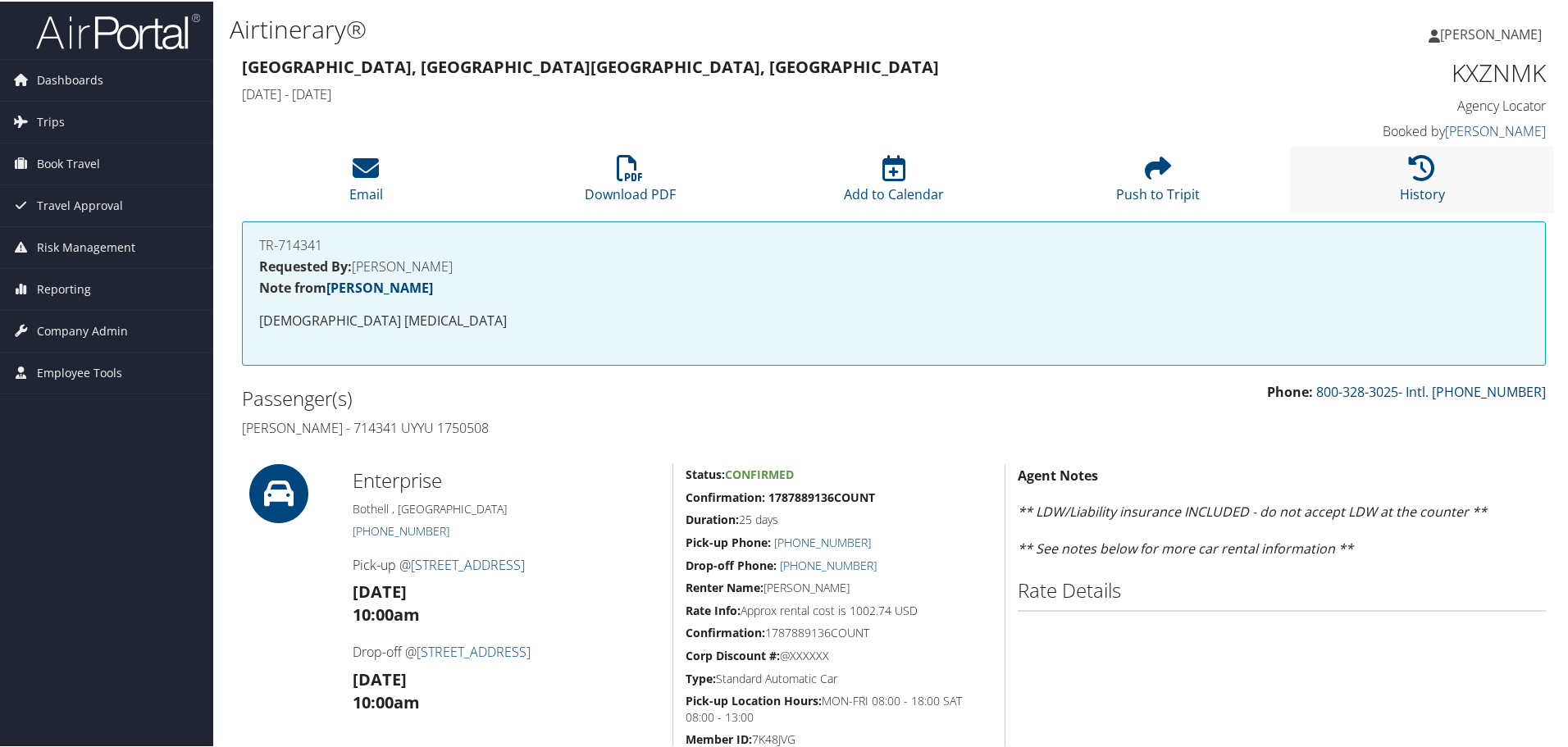
click at [1423, 181] on li "History" at bounding box center [1421, 178] width 264 height 67
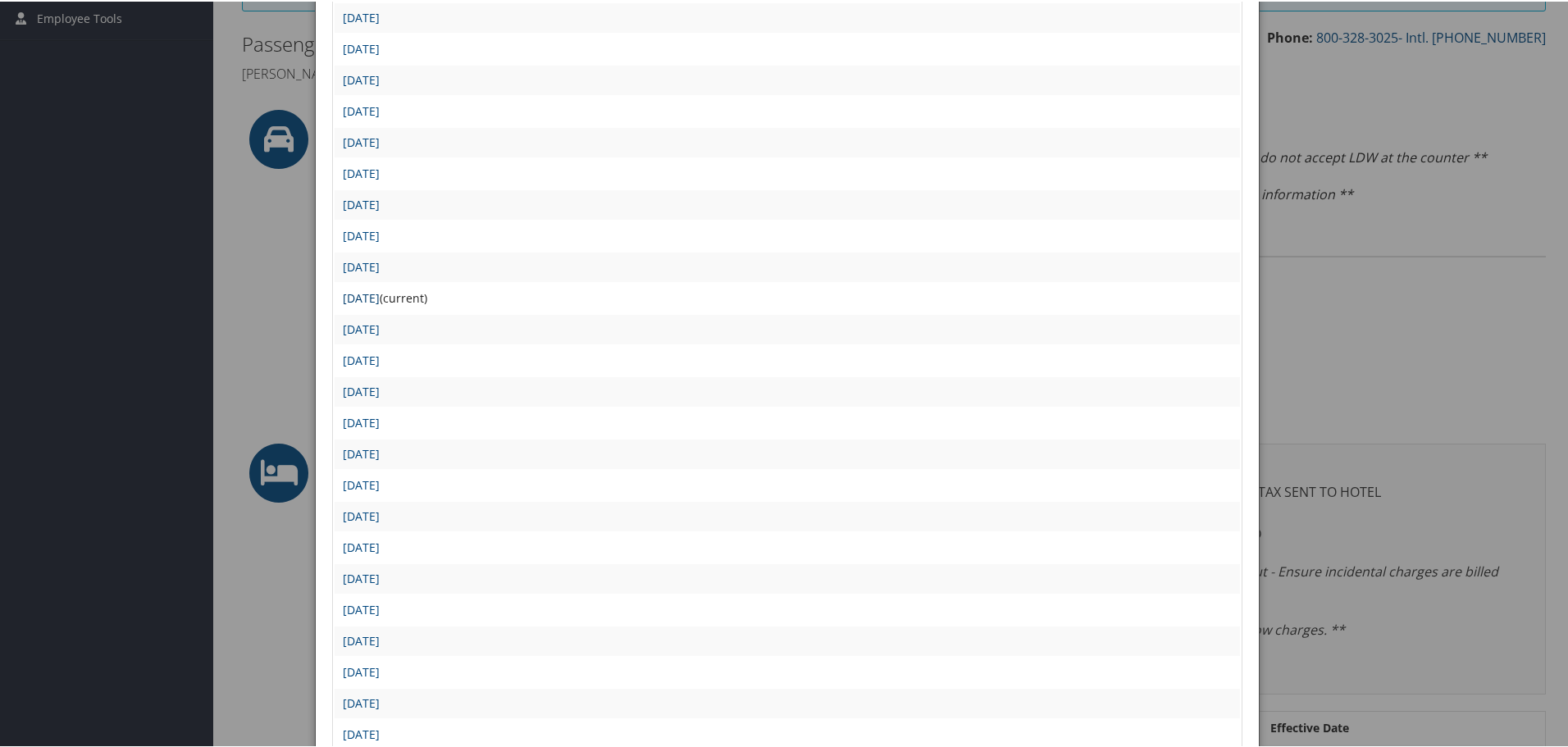
scroll to position [328, 0]
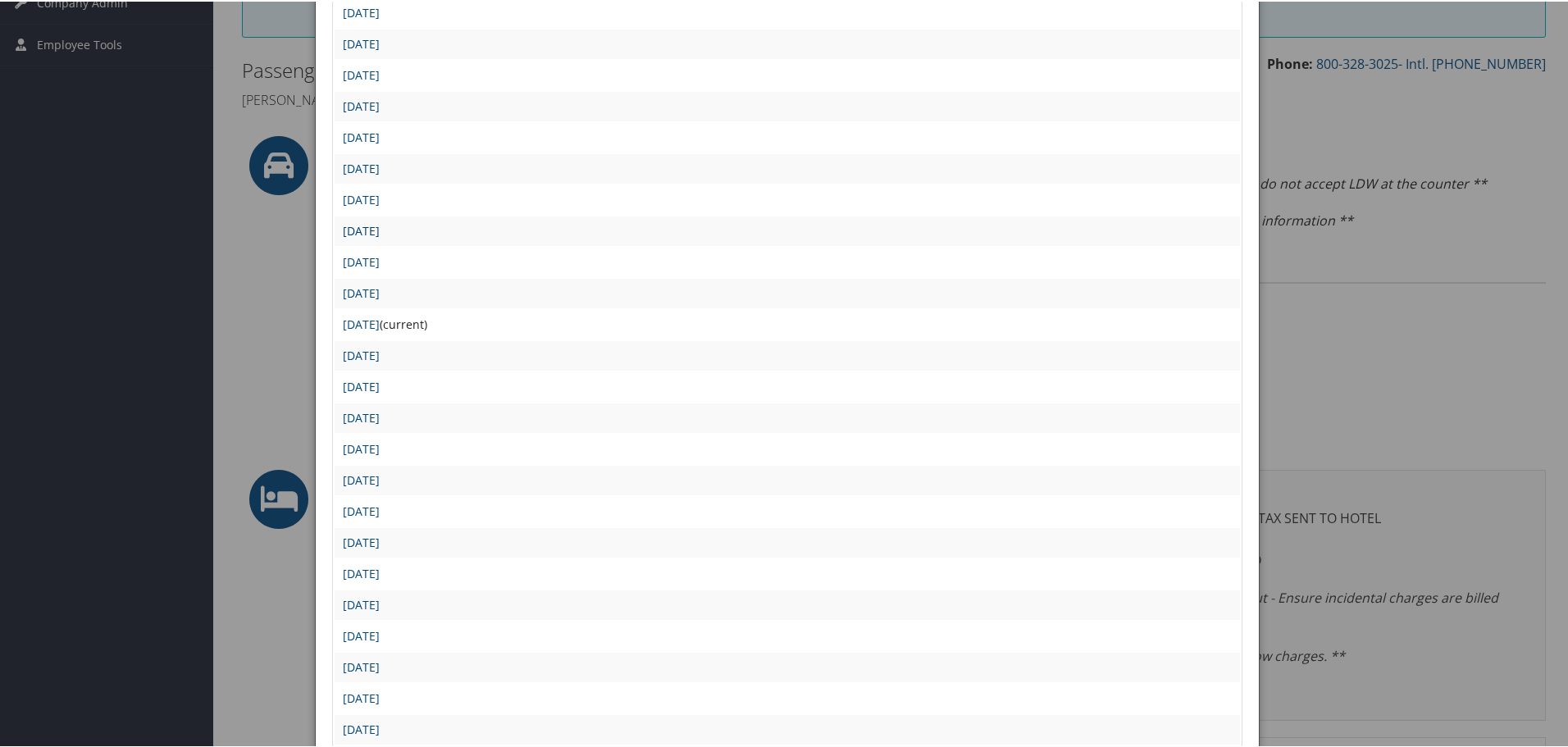
click at [380, 224] on link "[DATE]" at bounding box center [362, 229] width 37 height 15
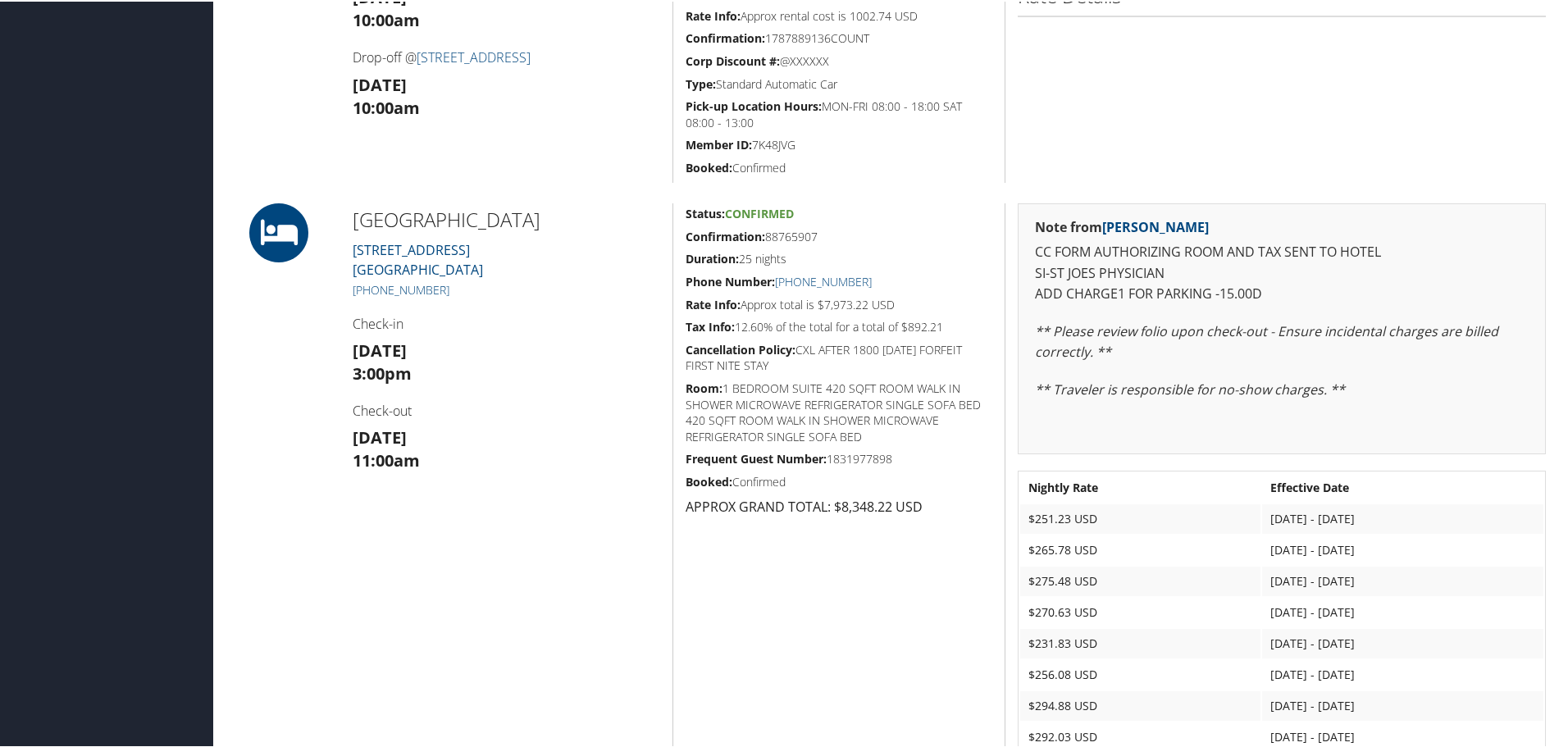
scroll to position [82, 0]
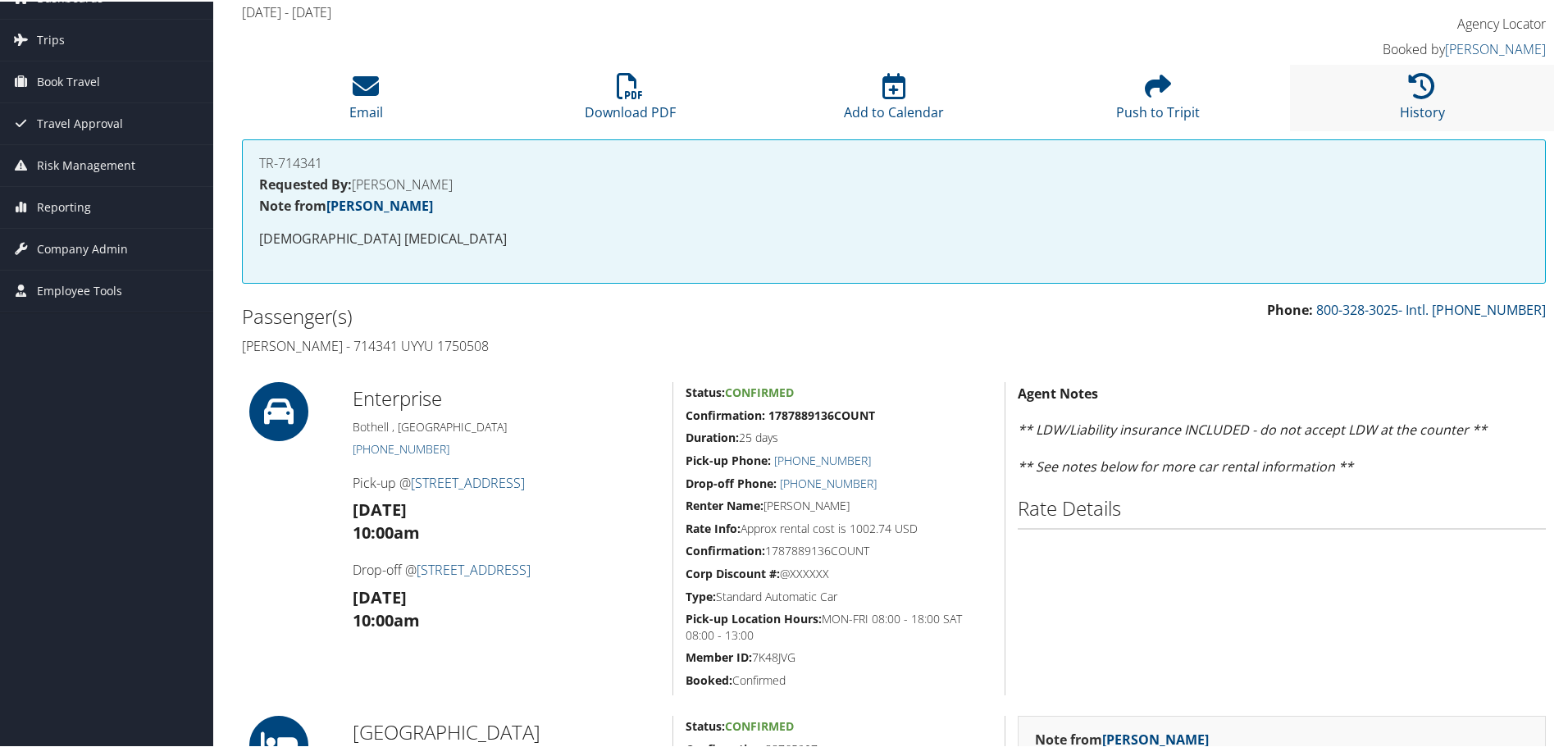
click at [1425, 99] on li "History" at bounding box center [1421, 96] width 264 height 67
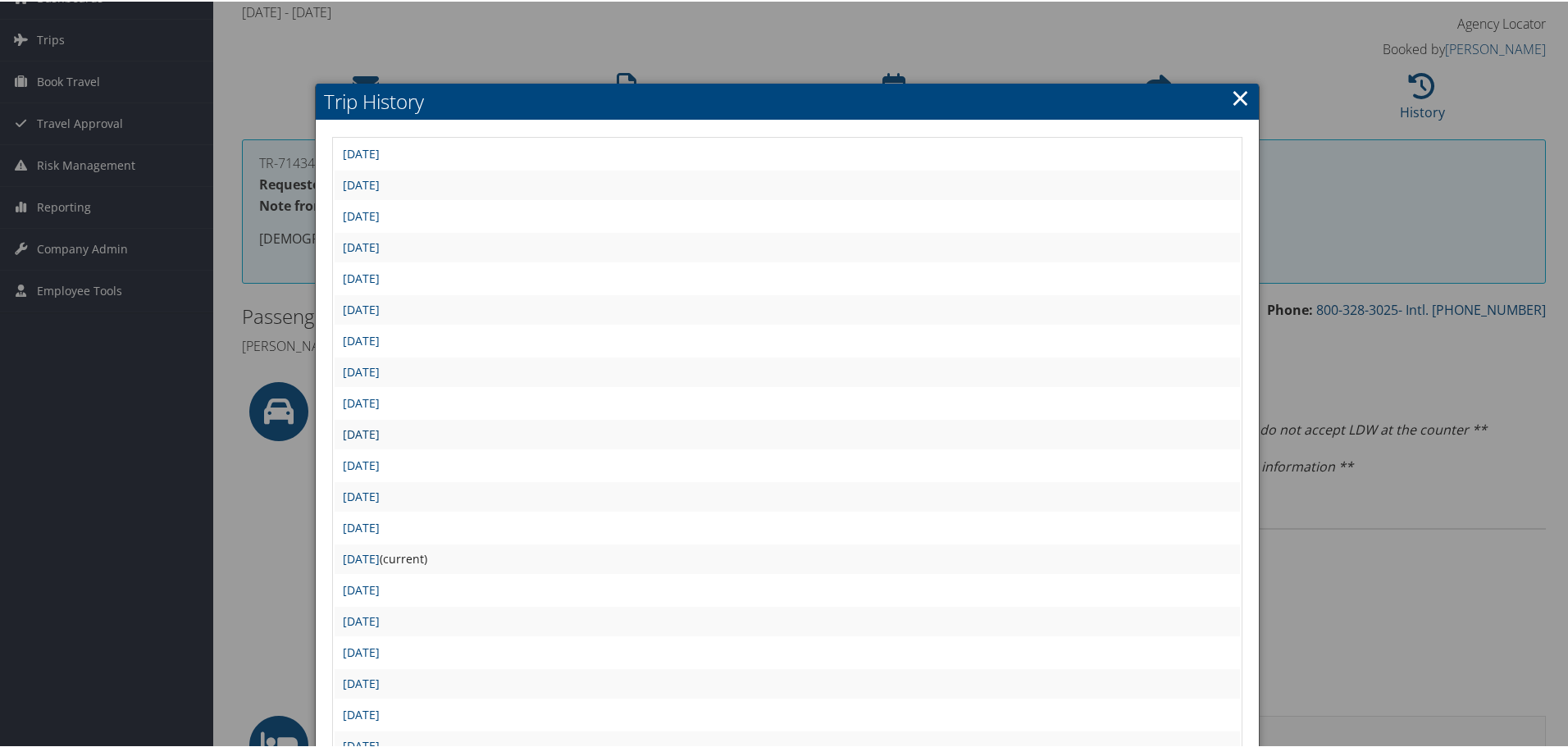
click at [380, 431] on link "[DATE]" at bounding box center [362, 432] width 37 height 15
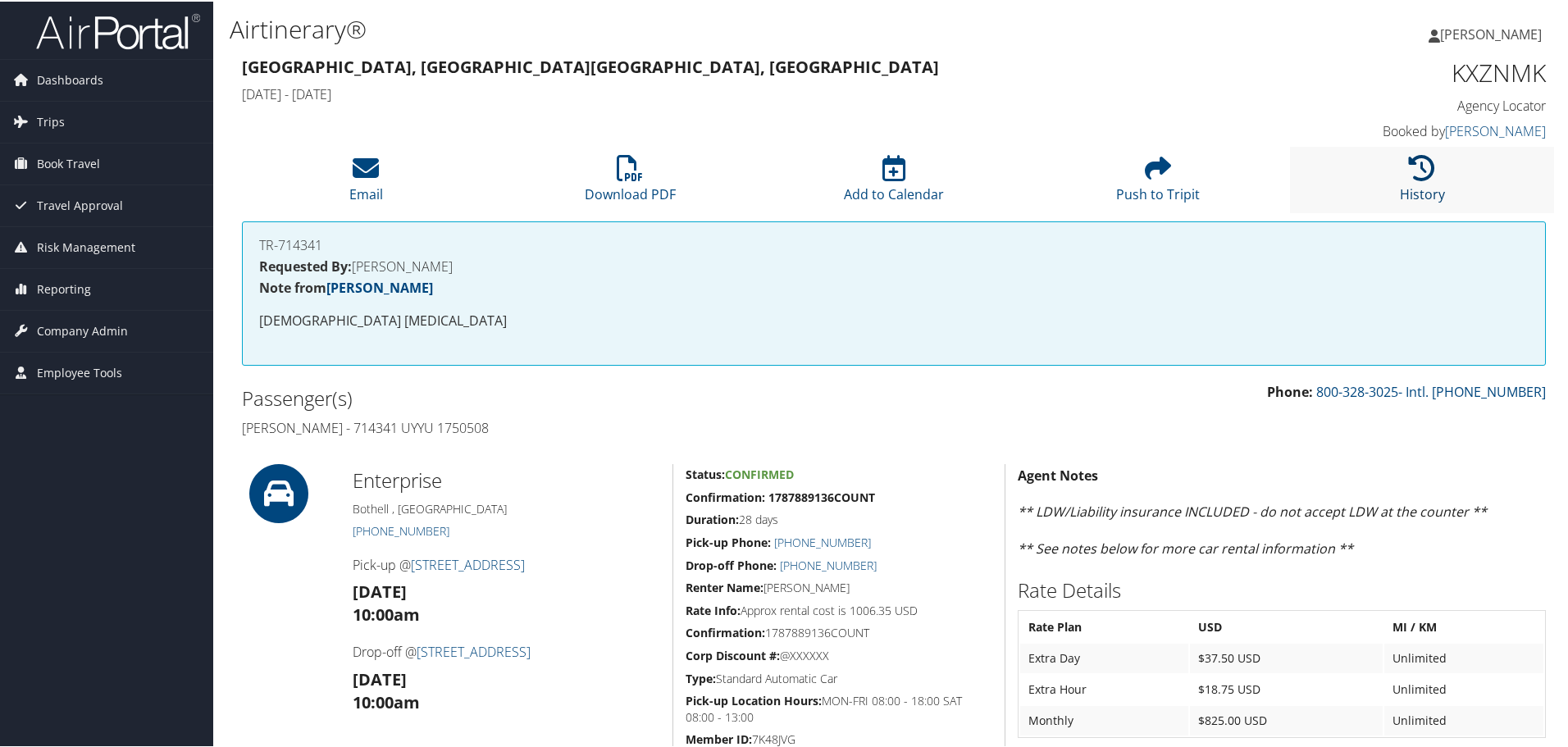
click at [1426, 185] on link "History" at bounding box center [1422, 182] width 45 height 40
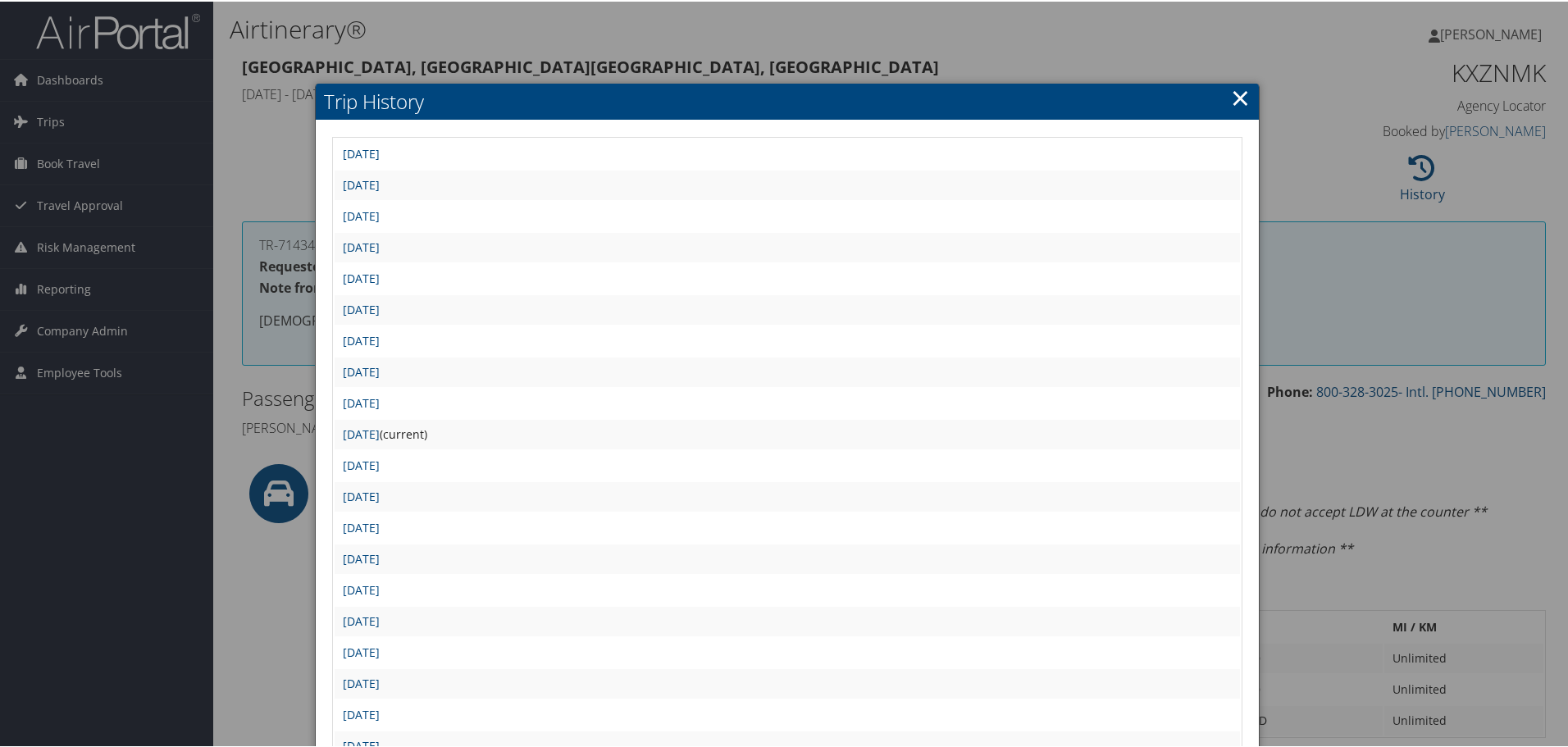
click at [1234, 98] on link "×" at bounding box center [1240, 96] width 19 height 33
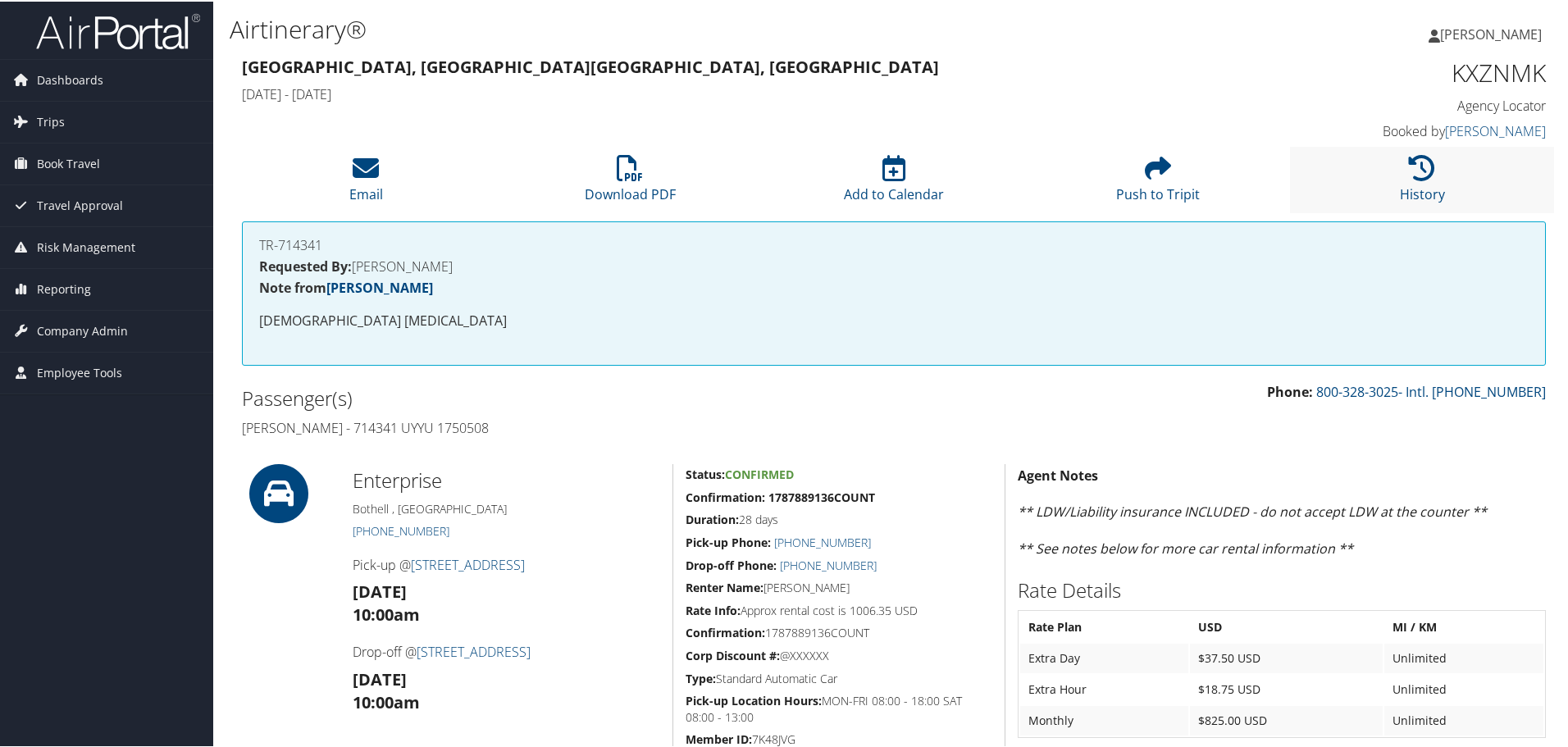
click at [1438, 198] on li "History" at bounding box center [1421, 178] width 264 height 67
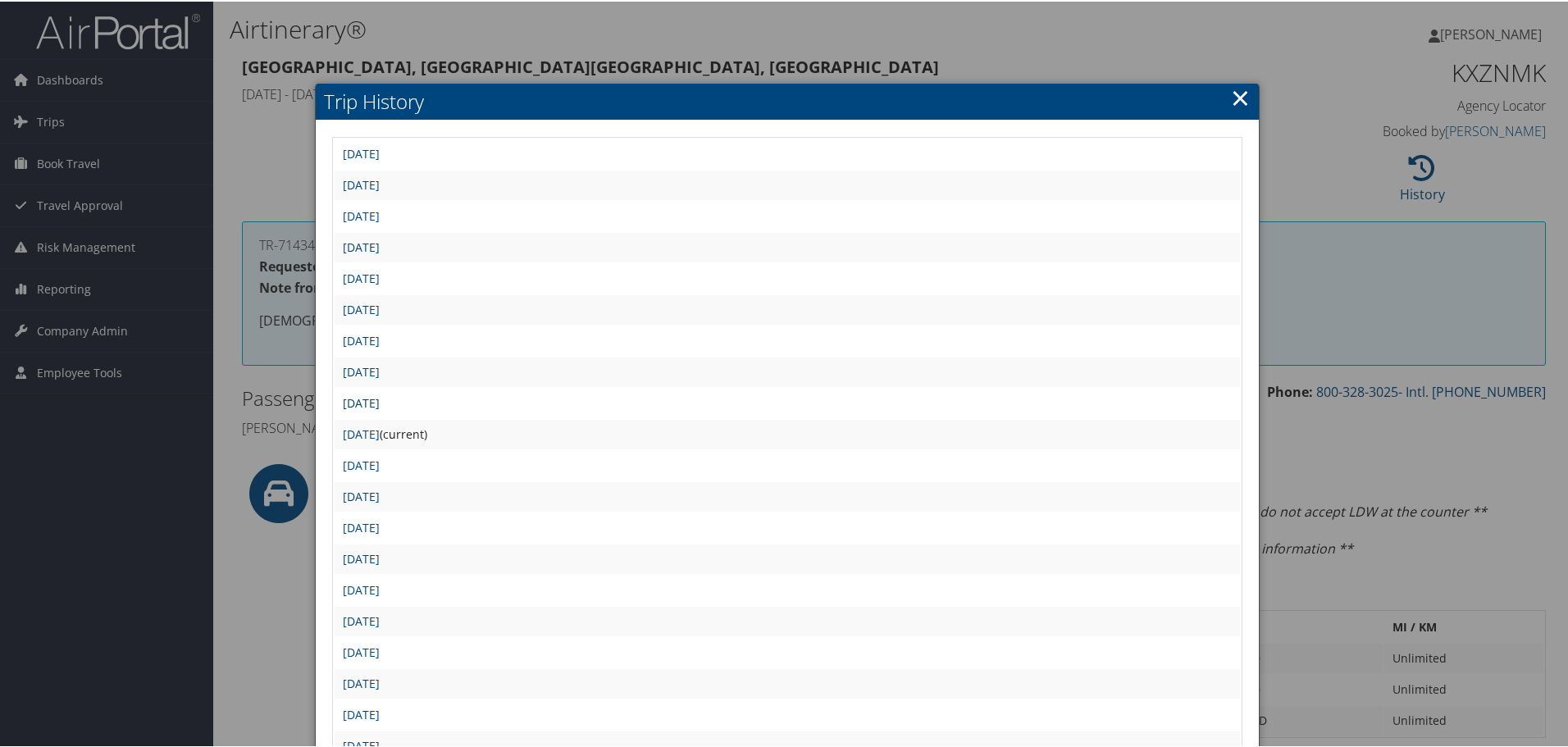
click at [380, 403] on link "[DATE]" at bounding box center [362, 401] width 37 height 15
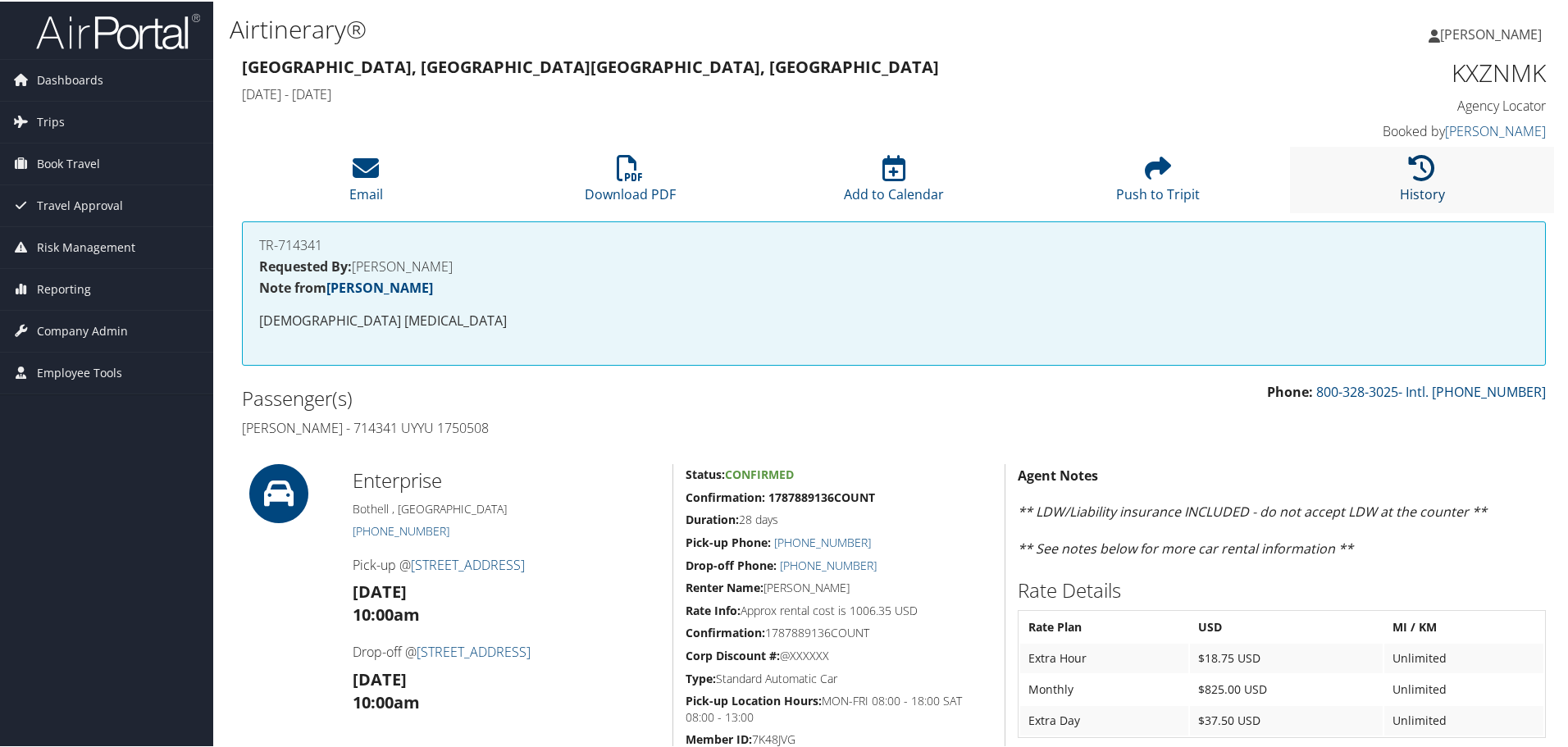
click at [1435, 188] on link "History" at bounding box center [1422, 182] width 45 height 40
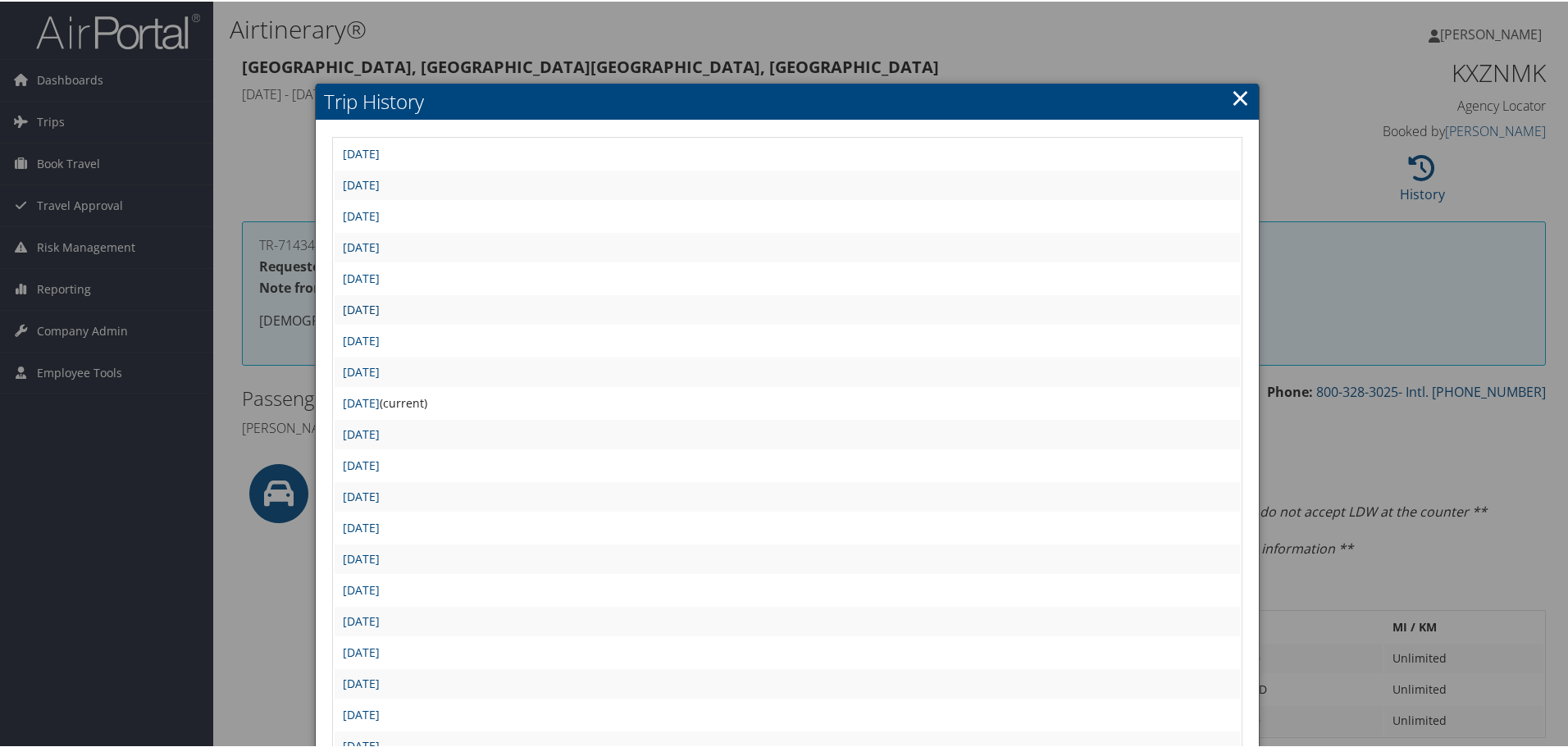
click at [380, 305] on link "[DATE]" at bounding box center [362, 308] width 37 height 15
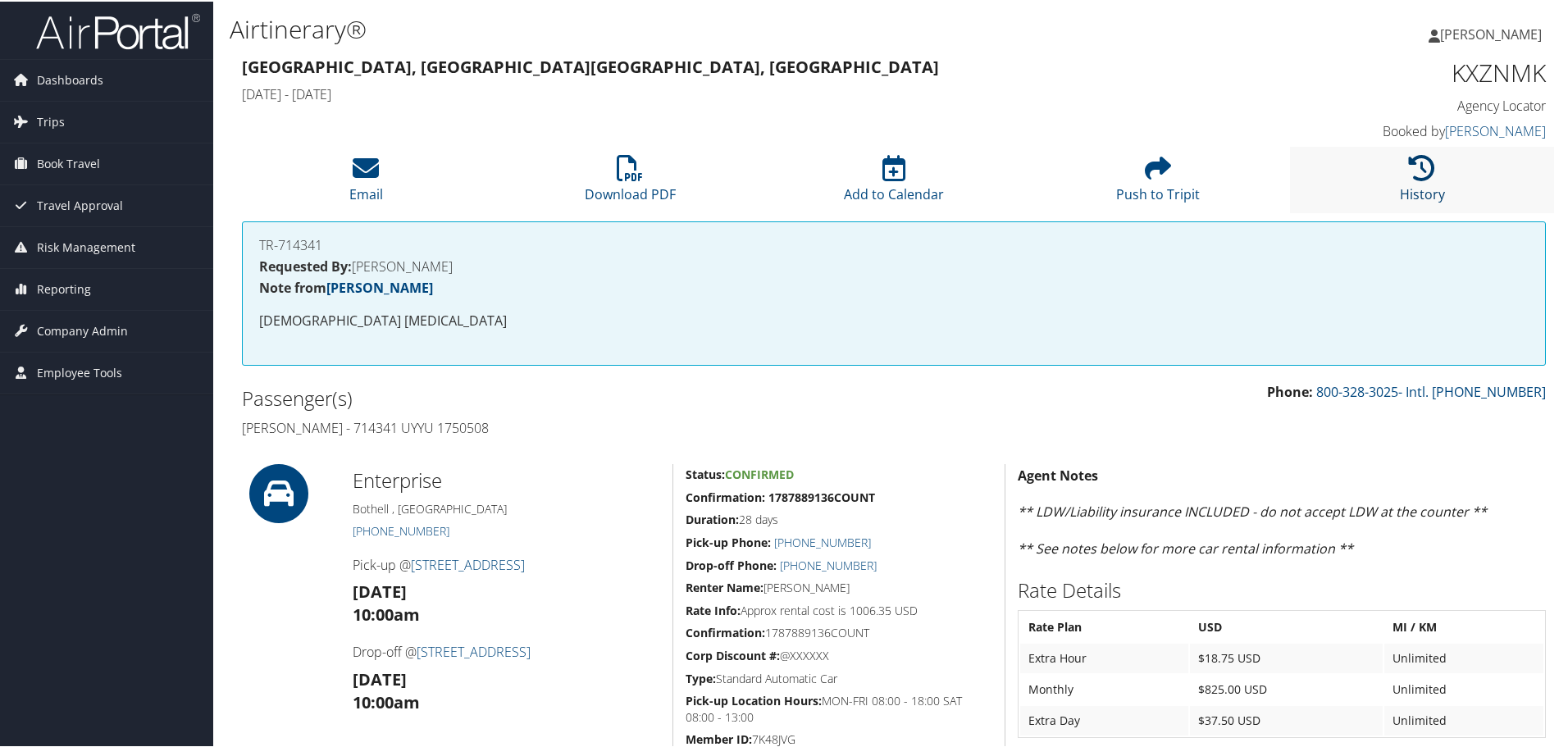
click at [1429, 173] on icon at bounding box center [1421, 166] width 26 height 26
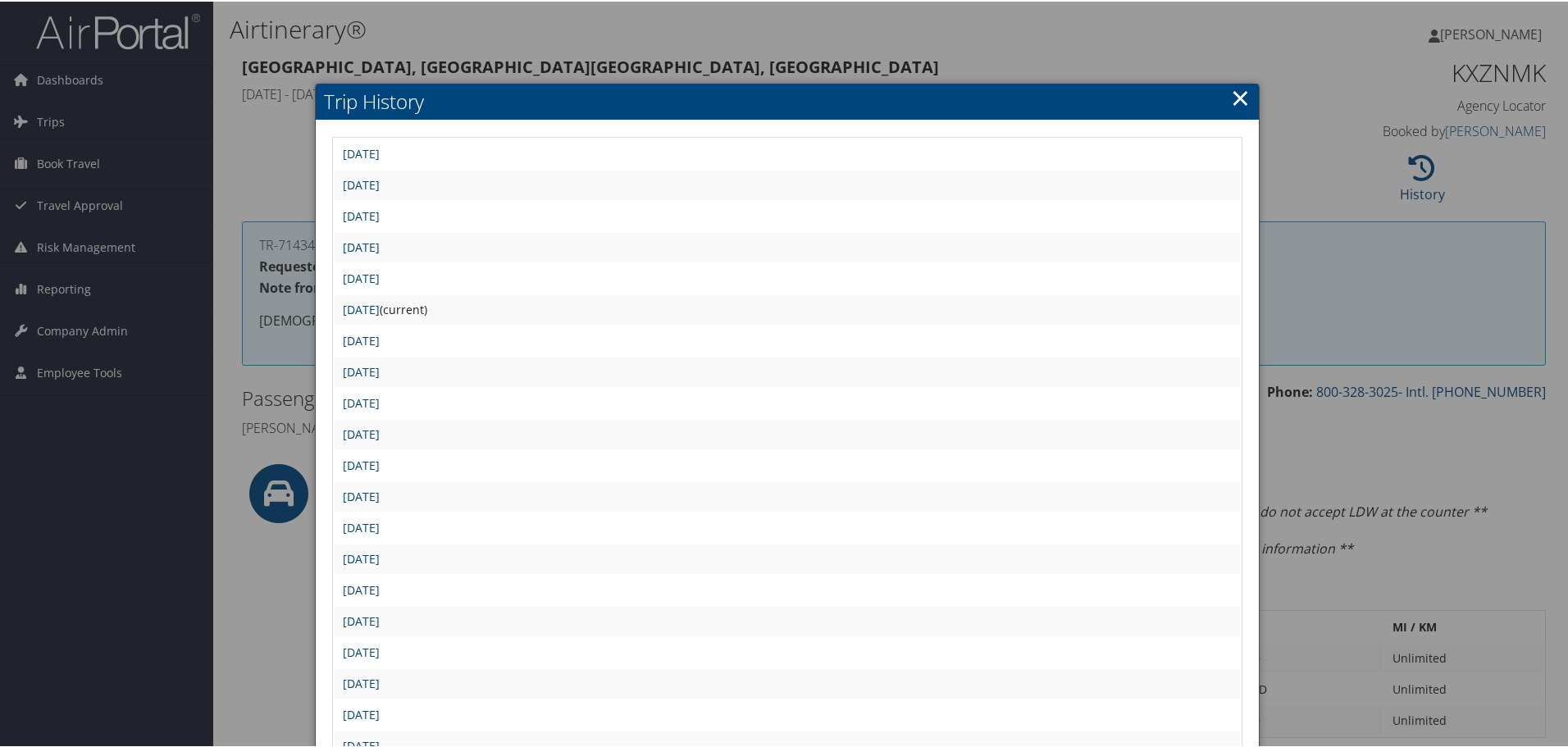
click at [1242, 98] on link "×" at bounding box center [1240, 96] width 19 height 33
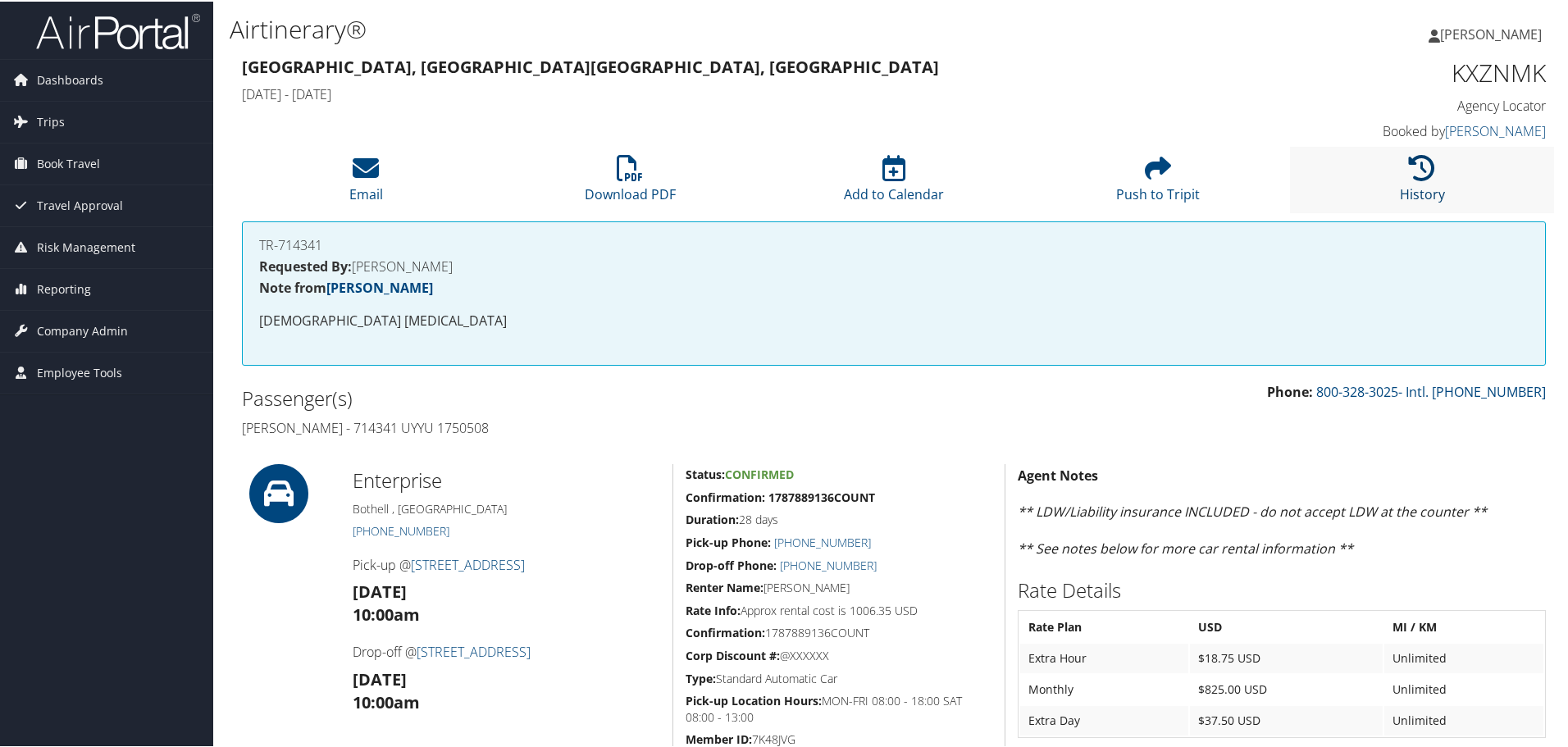
click at [1414, 158] on icon at bounding box center [1421, 166] width 26 height 26
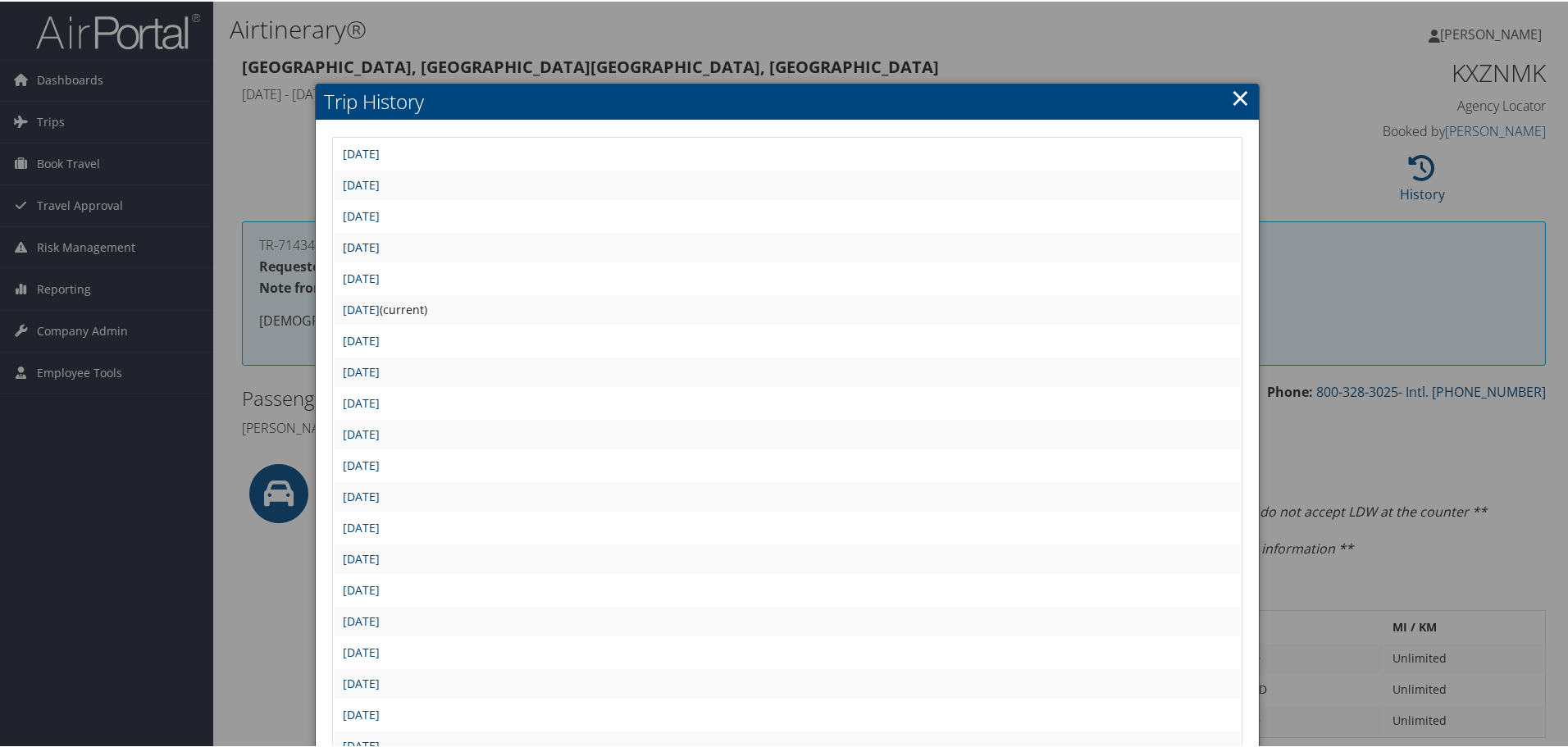
click at [380, 245] on link "[DATE]" at bounding box center [362, 245] width 37 height 15
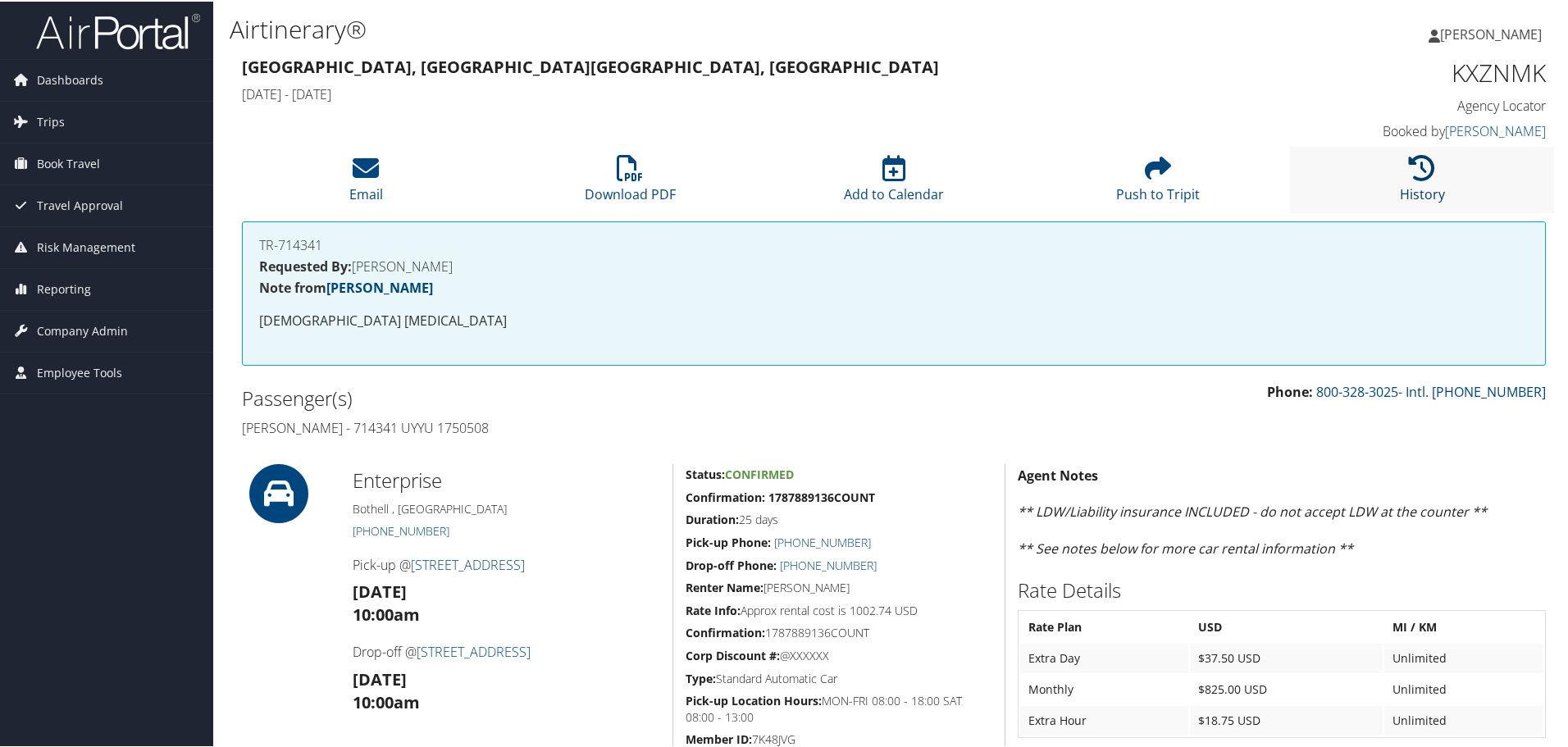
click at [1416, 176] on icon at bounding box center [1421, 166] width 26 height 26
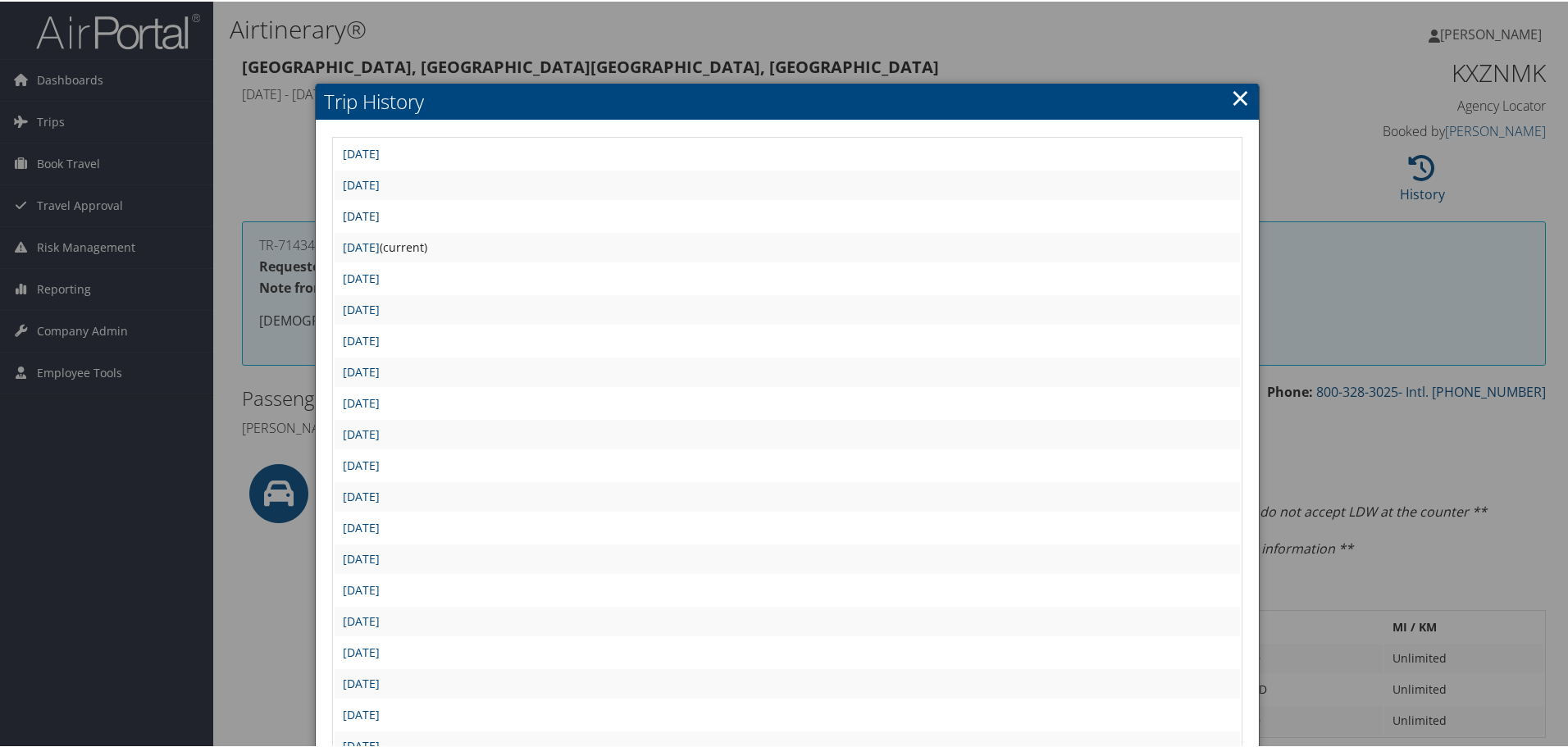
click at [380, 213] on link "[DATE]" at bounding box center [362, 215] width 37 height 15
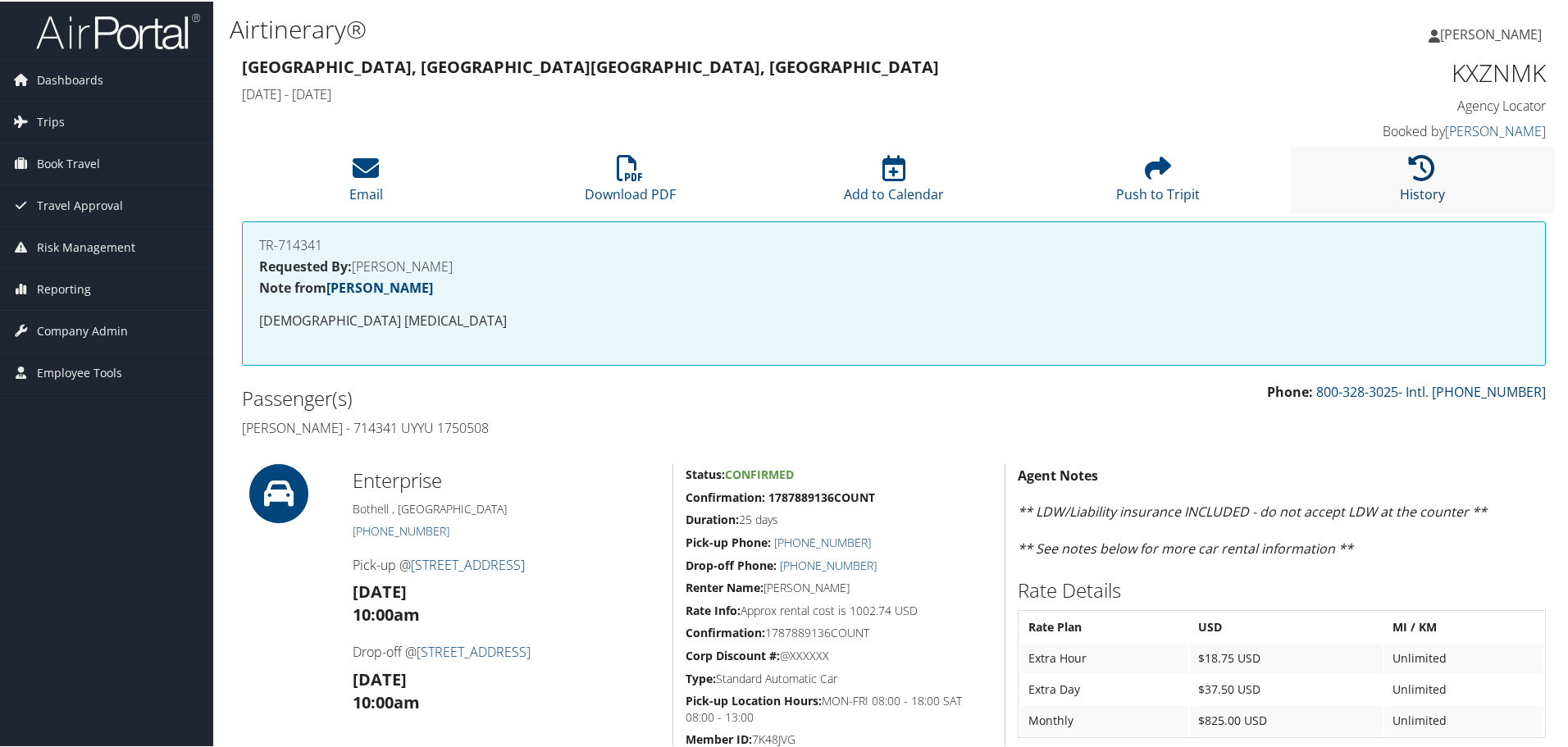
click at [1416, 179] on icon at bounding box center [1421, 166] width 26 height 26
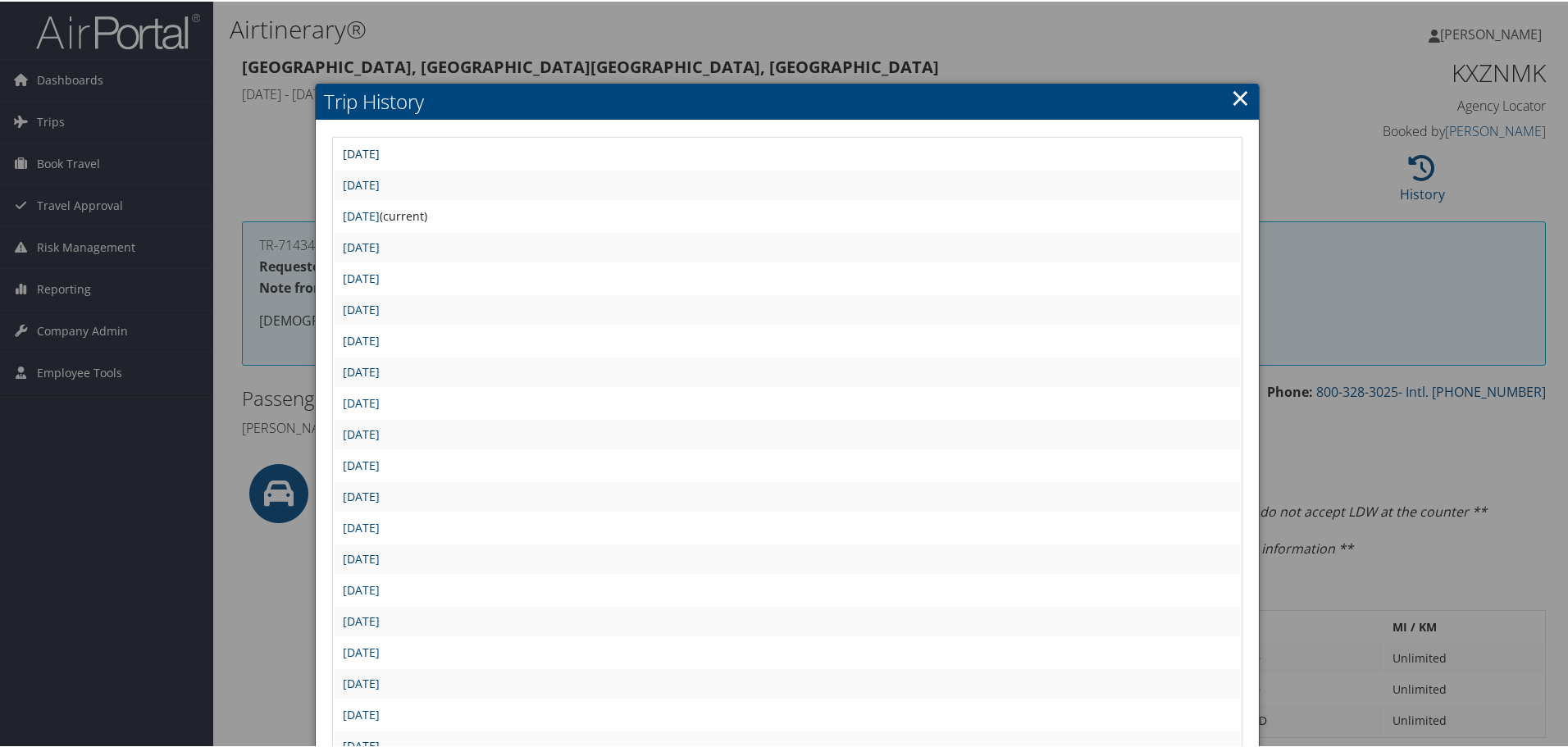
click at [380, 157] on link "Mon Jun 2 12:45:15 MDT 2025" at bounding box center [362, 152] width 37 height 15
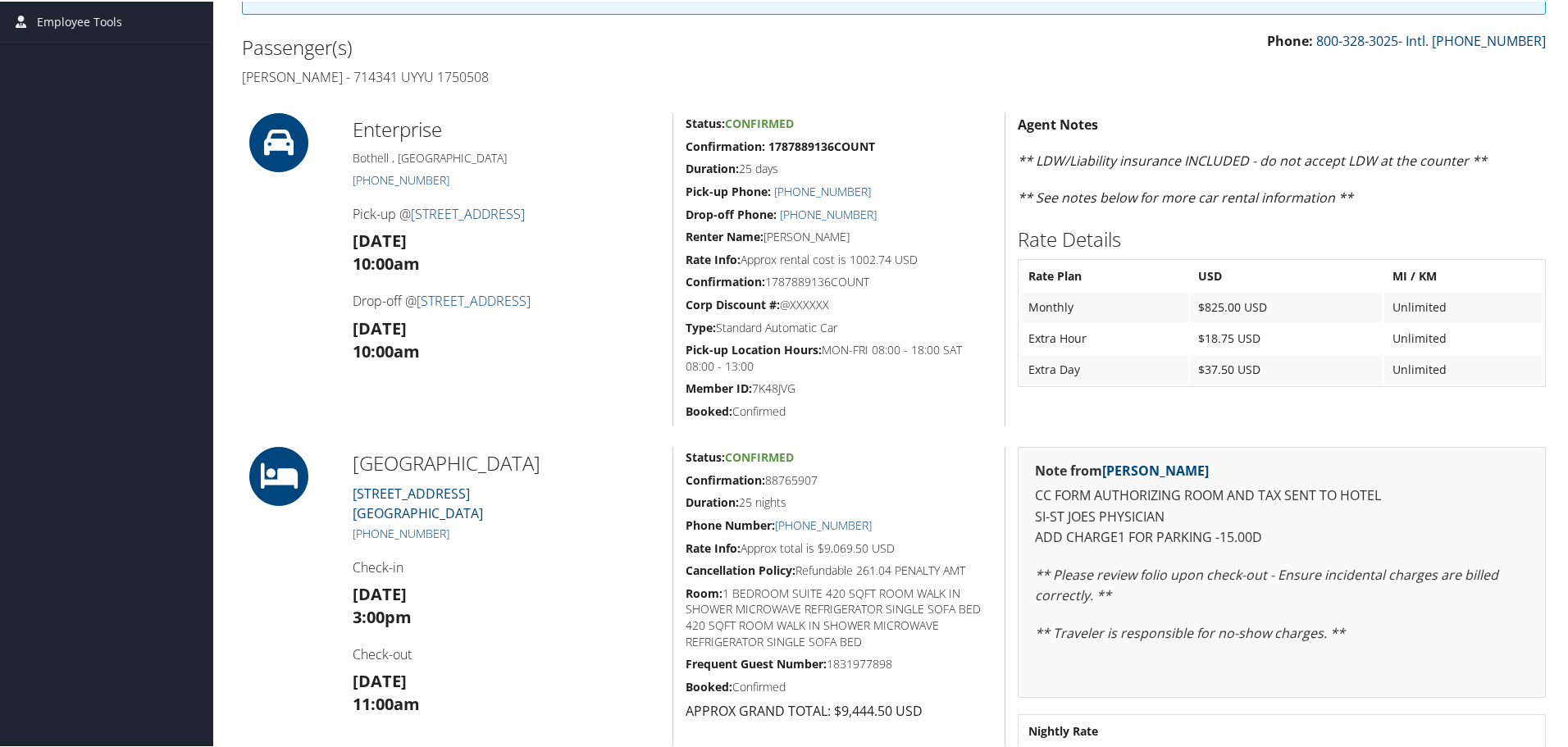
scroll to position [328, 0]
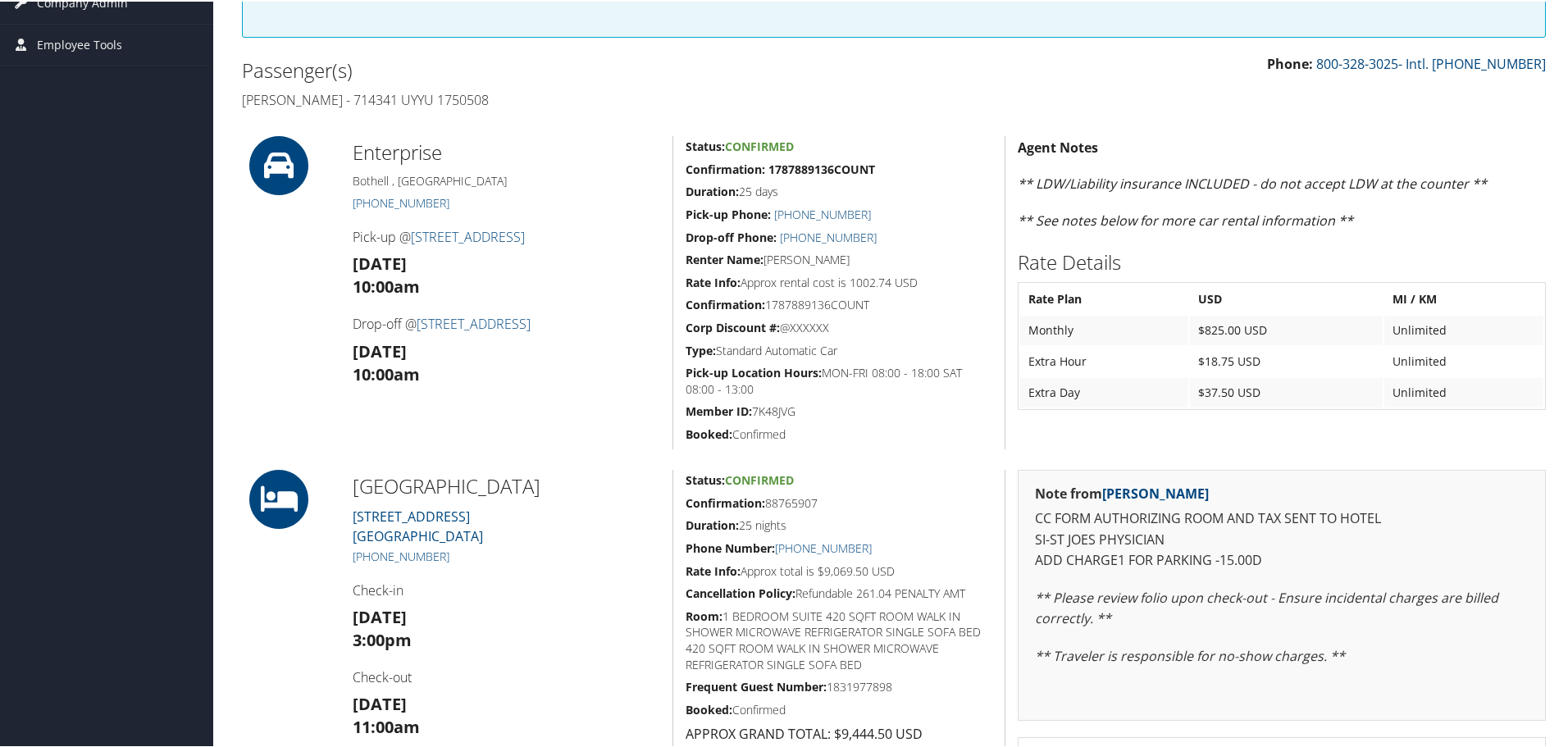
click at [966, 531] on h5 "Duration: 25 nights" at bounding box center [838, 524] width 306 height 16
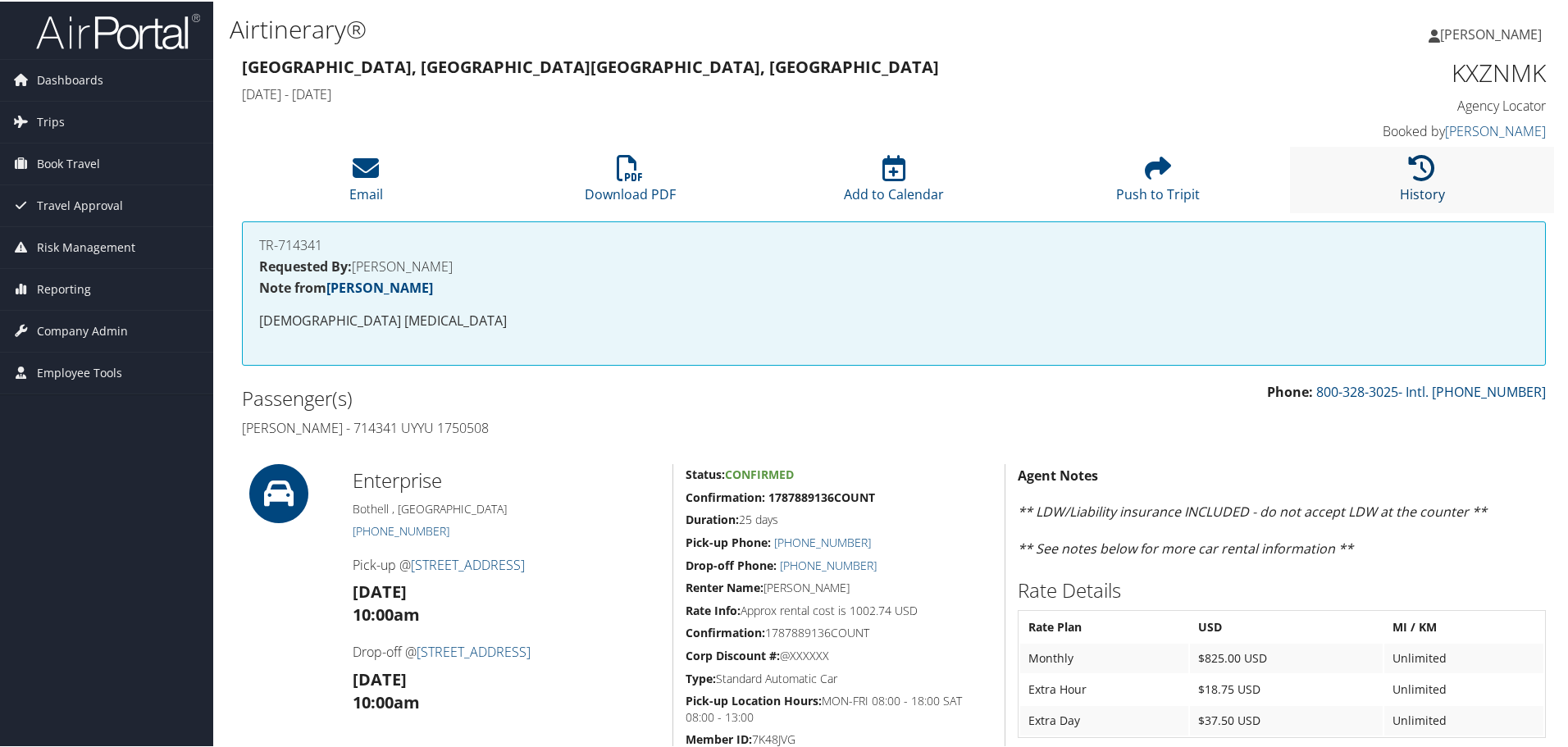
click at [1408, 159] on icon at bounding box center [1421, 166] width 26 height 26
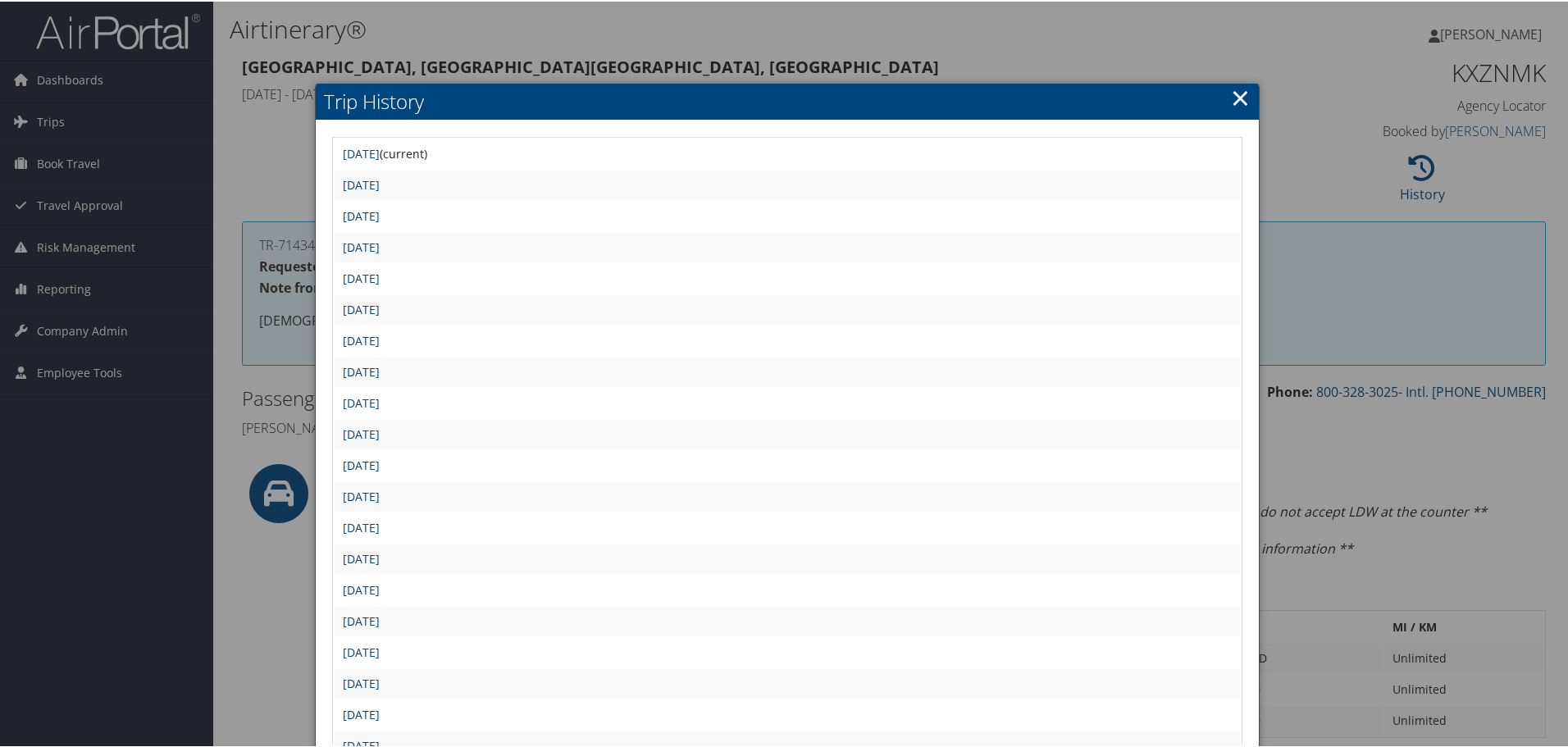
click at [1232, 99] on link "×" at bounding box center [1240, 96] width 19 height 33
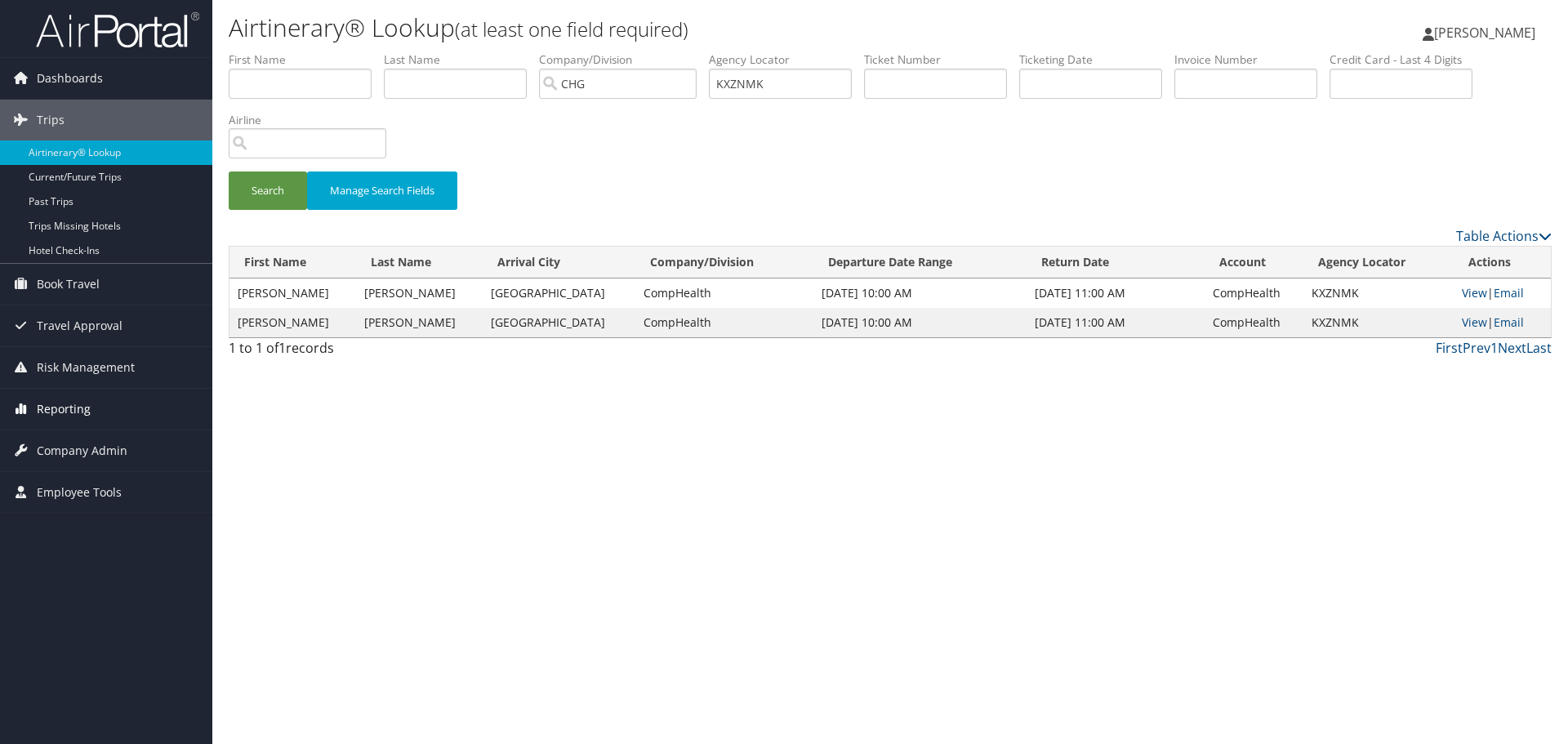
click at [46, 411] on span "Reporting" at bounding box center [64, 409] width 54 height 40
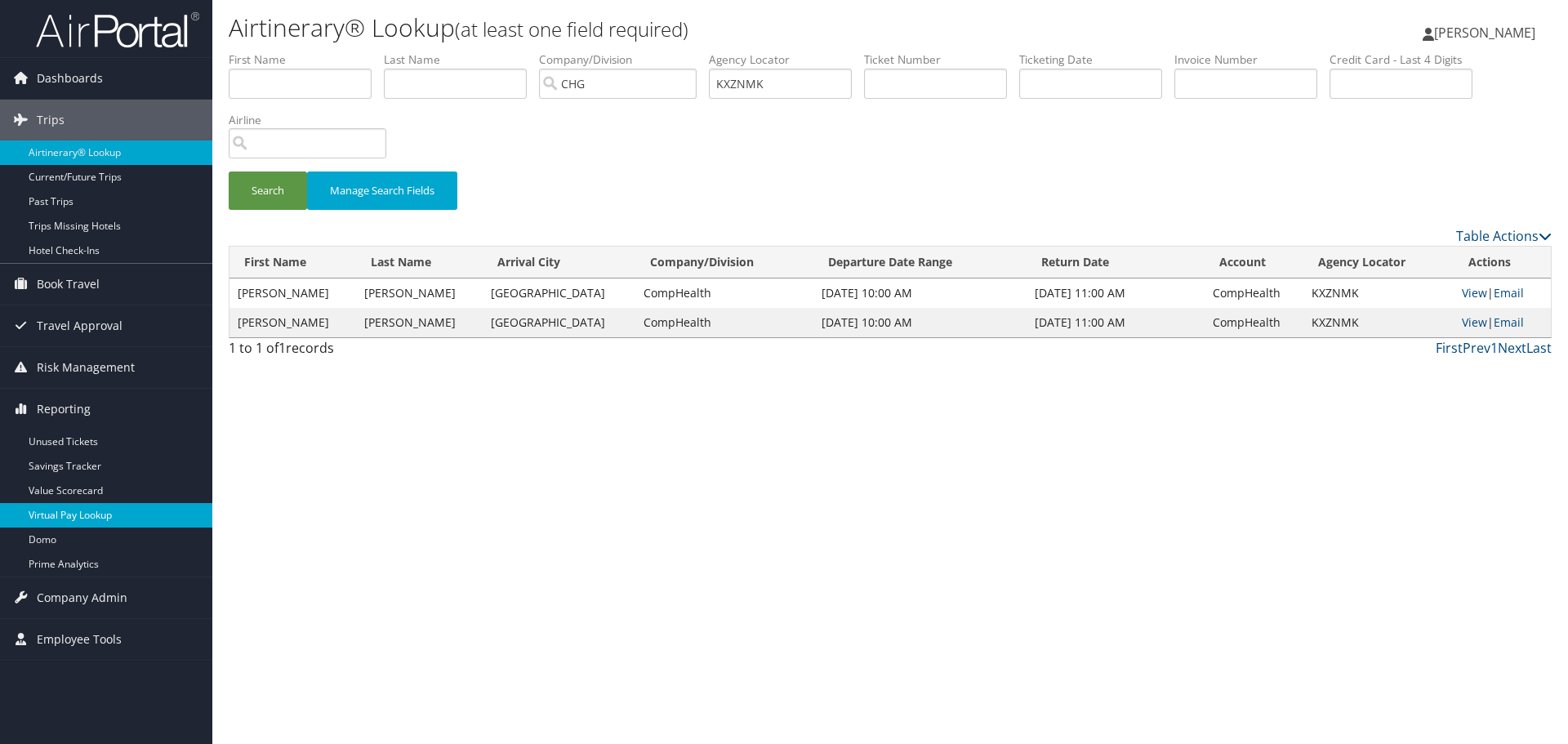
click at [67, 513] on link "Virtual Pay Lookup" at bounding box center [106, 515] width 213 height 24
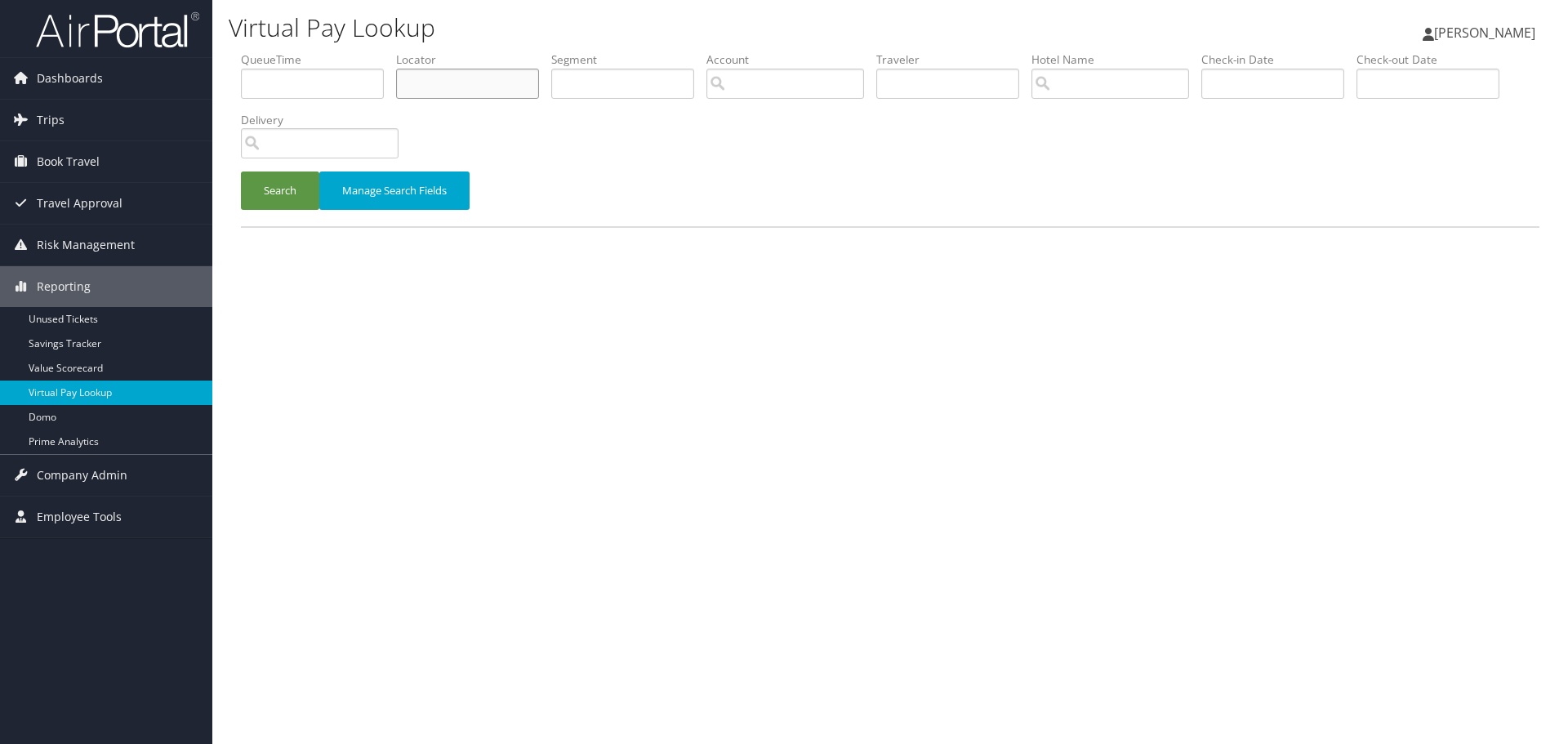
click at [419, 91] on input "text" at bounding box center [467, 83] width 142 height 30
type input "sojlpo"
click at [241, 171] on button "Search" at bounding box center [279, 191] width 78 height 38
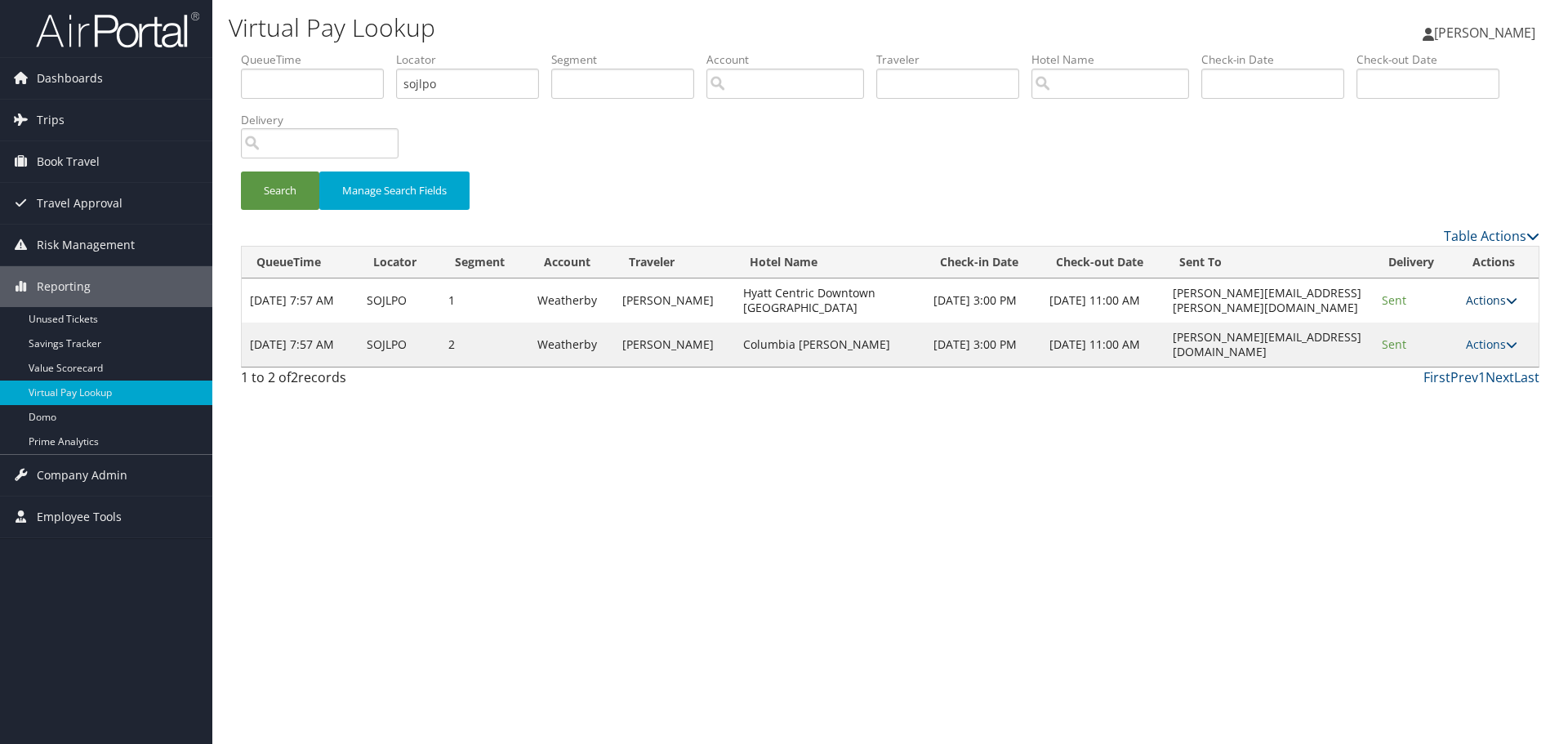
click at [1493, 294] on link "Actions" at bounding box center [1491, 300] width 51 height 15
click at [1430, 346] on icon at bounding box center [1425, 352] width 14 height 12
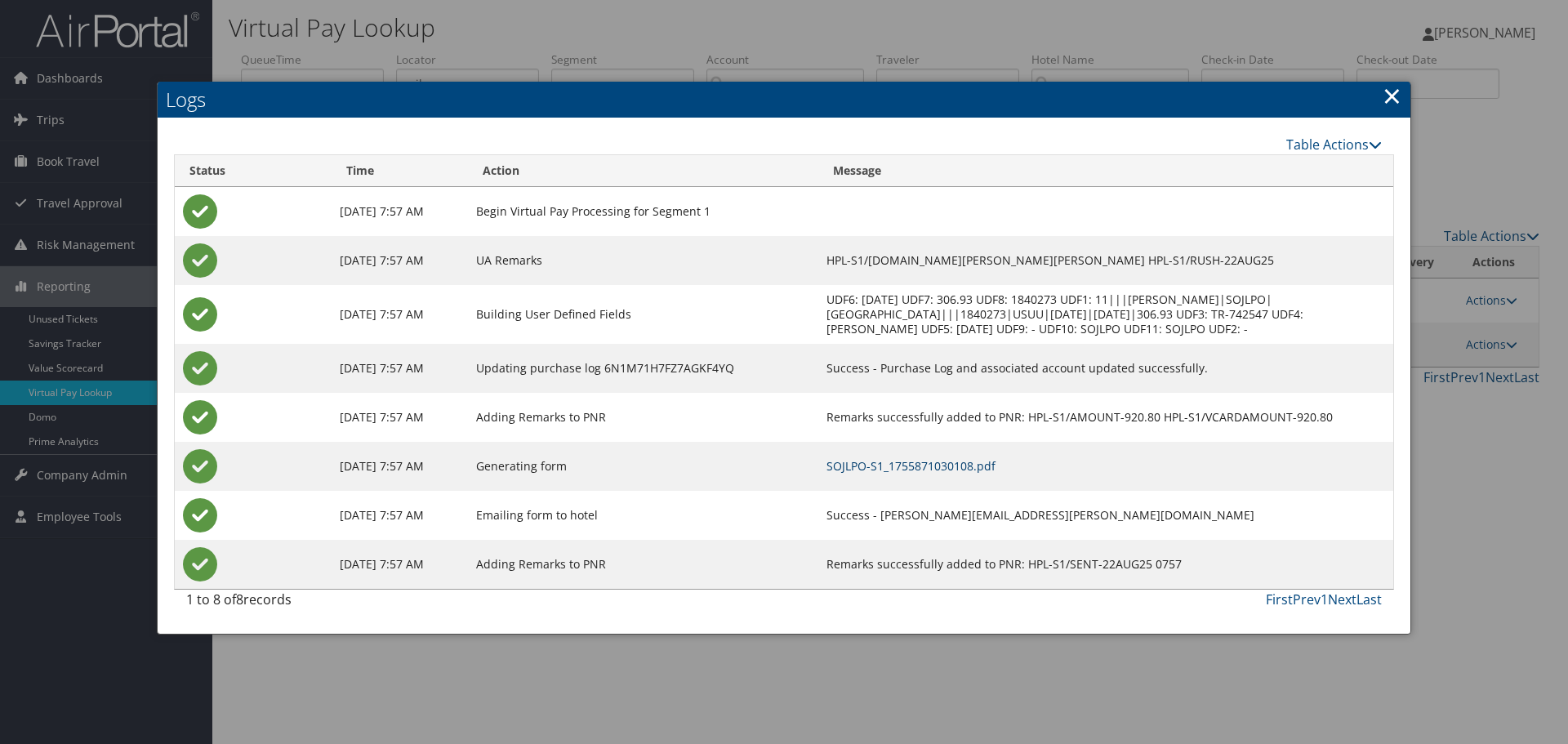
click at [913, 463] on link "SOJLPO-S1_1755871030108.pdf" at bounding box center [912, 466] width 169 height 15
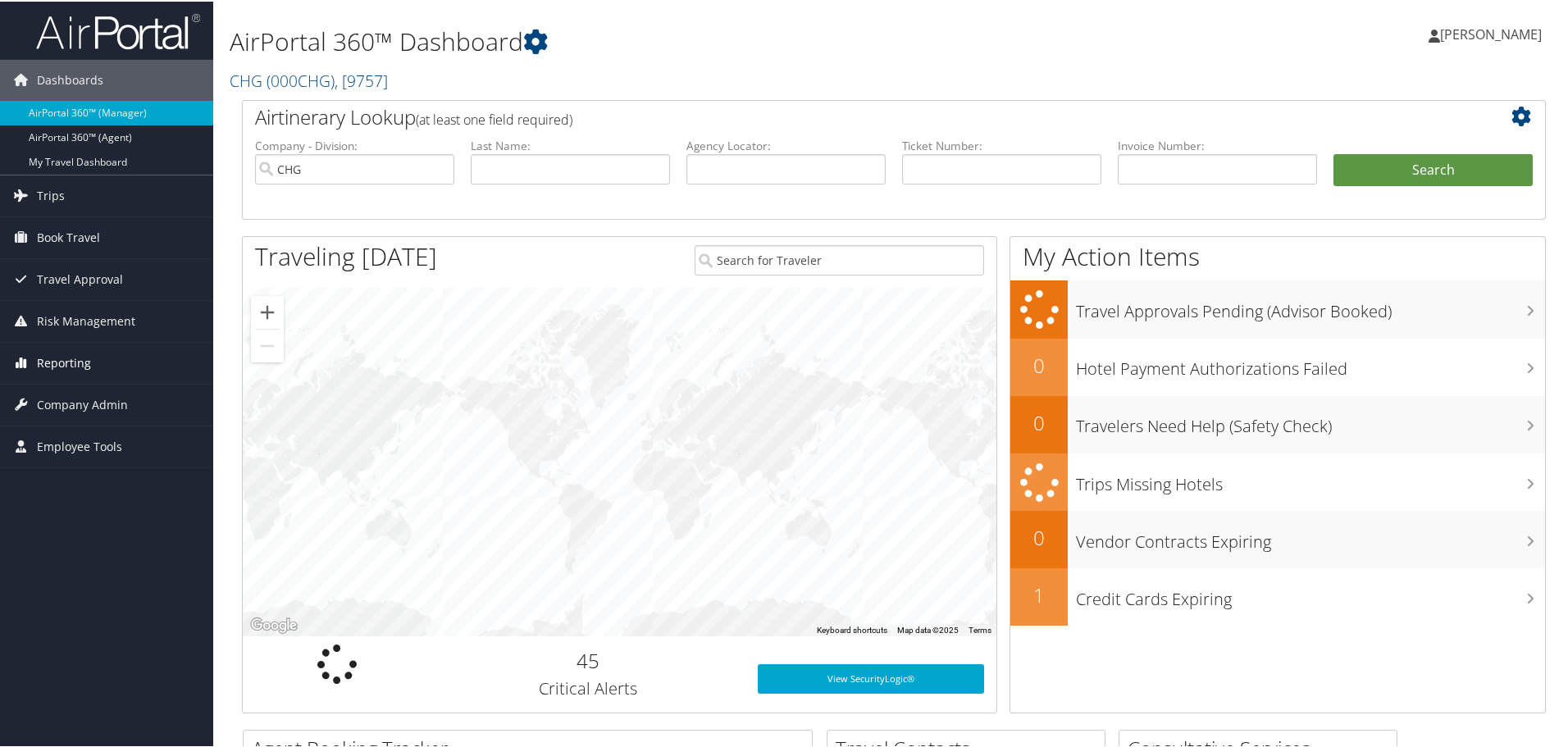
click at [43, 352] on span "Reporting" at bounding box center [64, 361] width 54 height 41
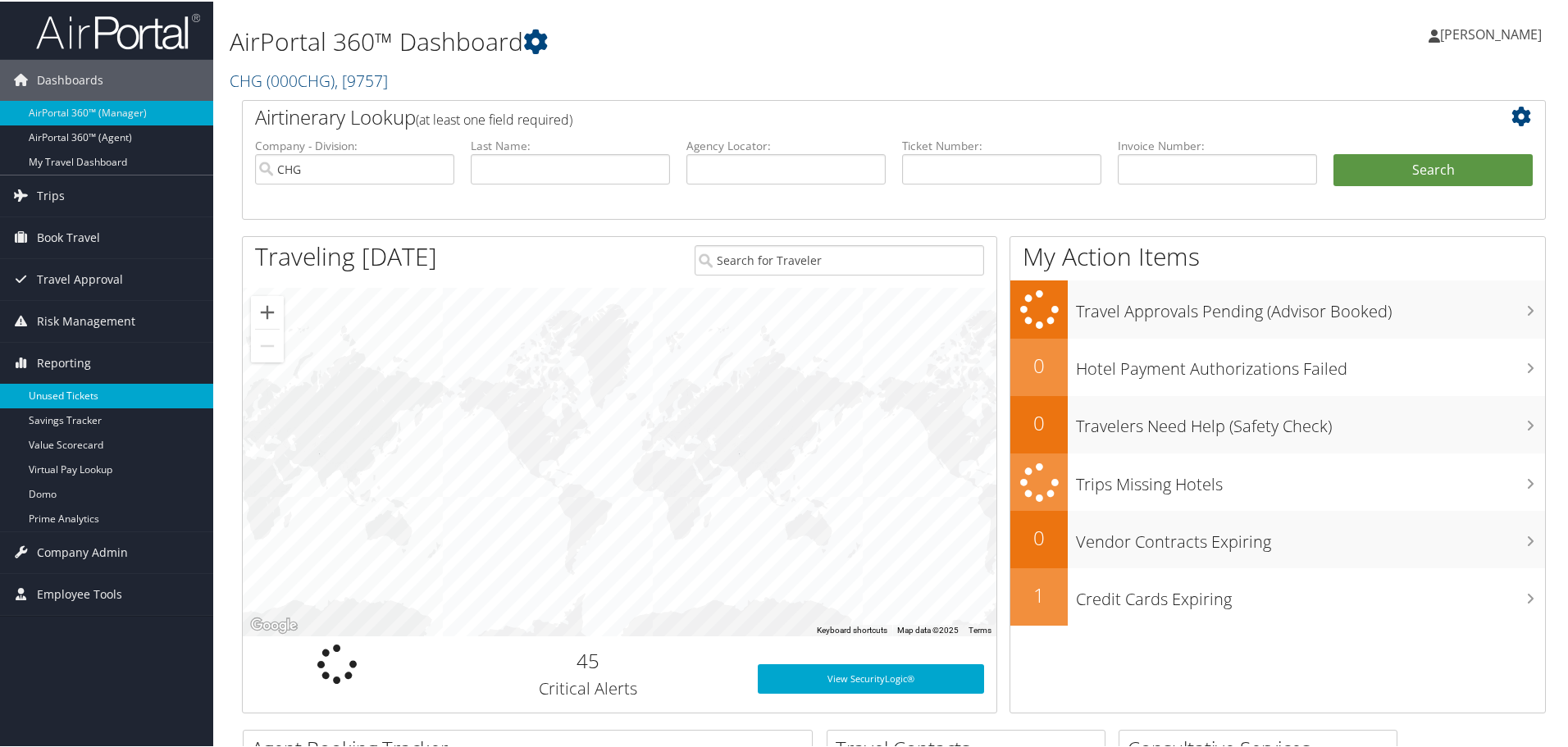
click at [49, 392] on link "Unused Tickets" at bounding box center [106, 393] width 214 height 24
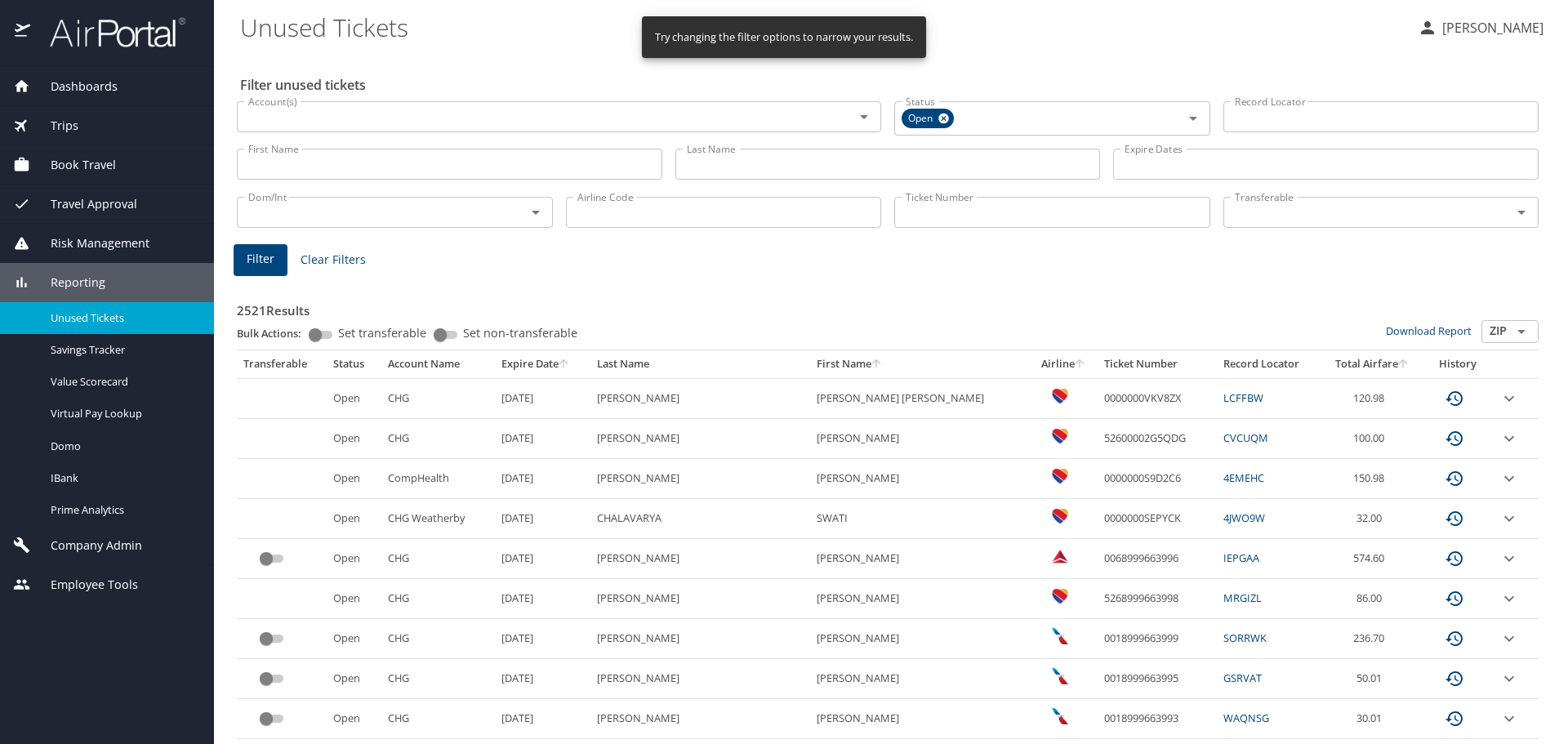
click at [627, 215] on input "Airline Code" at bounding box center [724, 212] width 316 height 31
type input "as"
click at [250, 256] on span "Filter" at bounding box center [260, 259] width 28 height 20
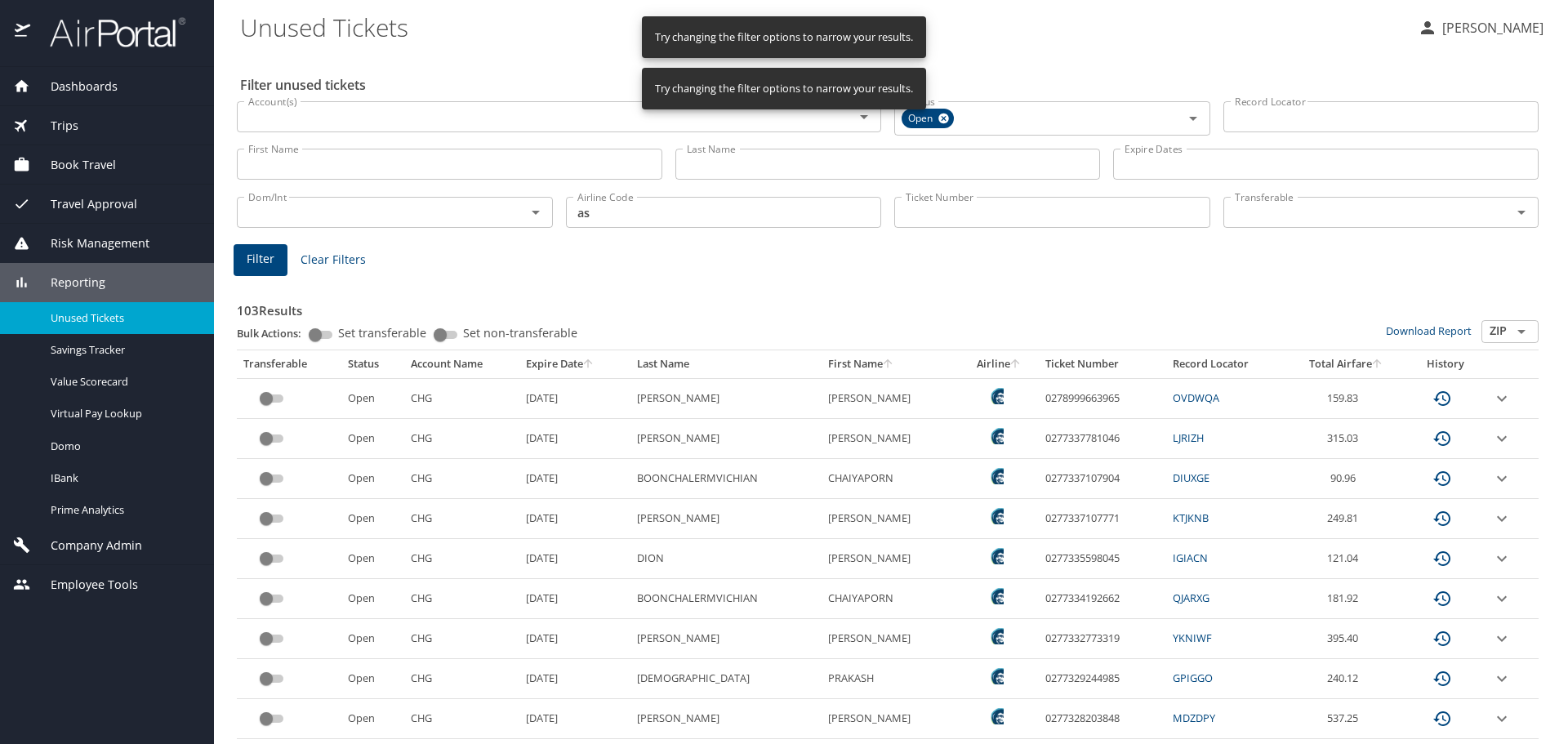
click at [588, 363] on icon "sort" at bounding box center [588, 362] width 9 height 9
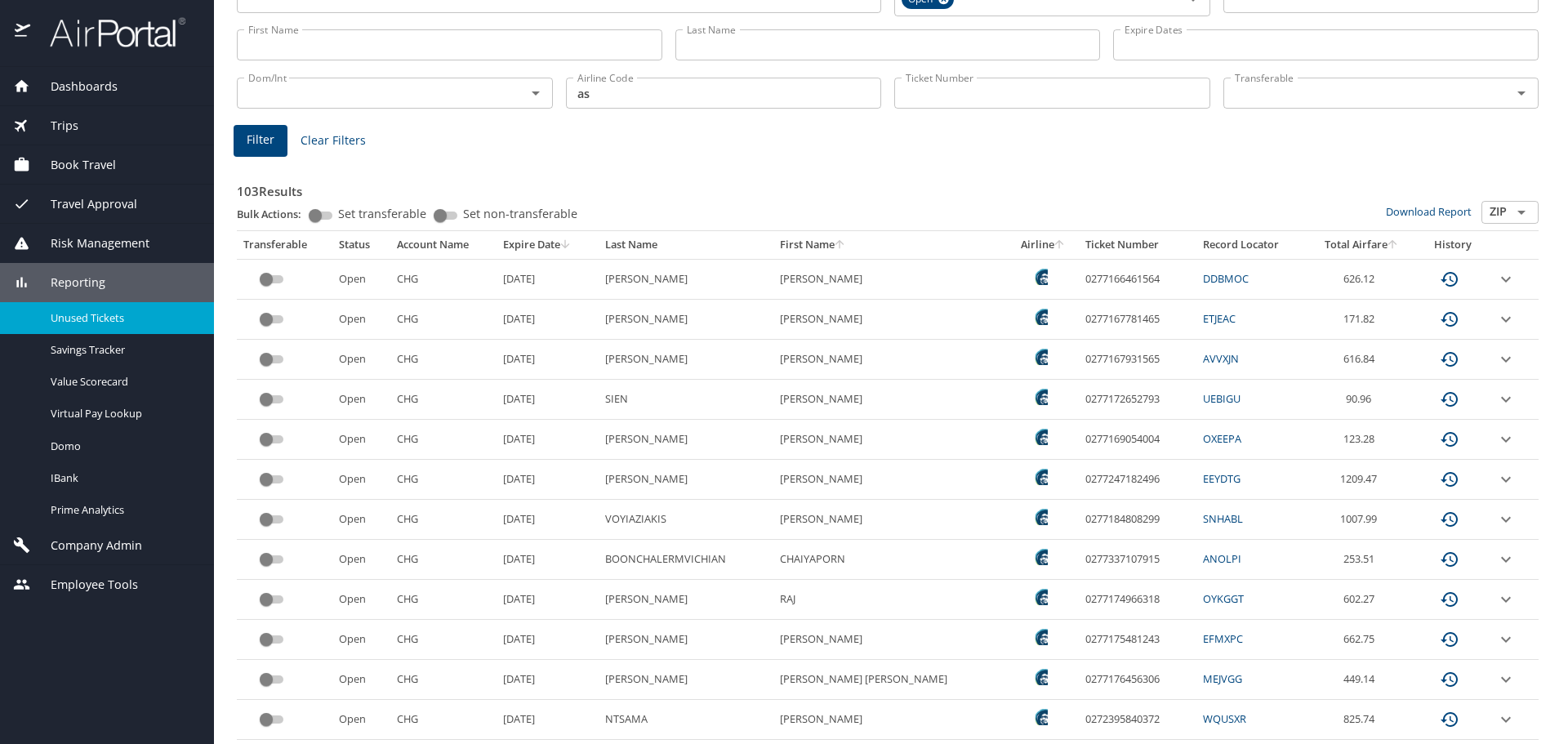
scroll to position [82, 0]
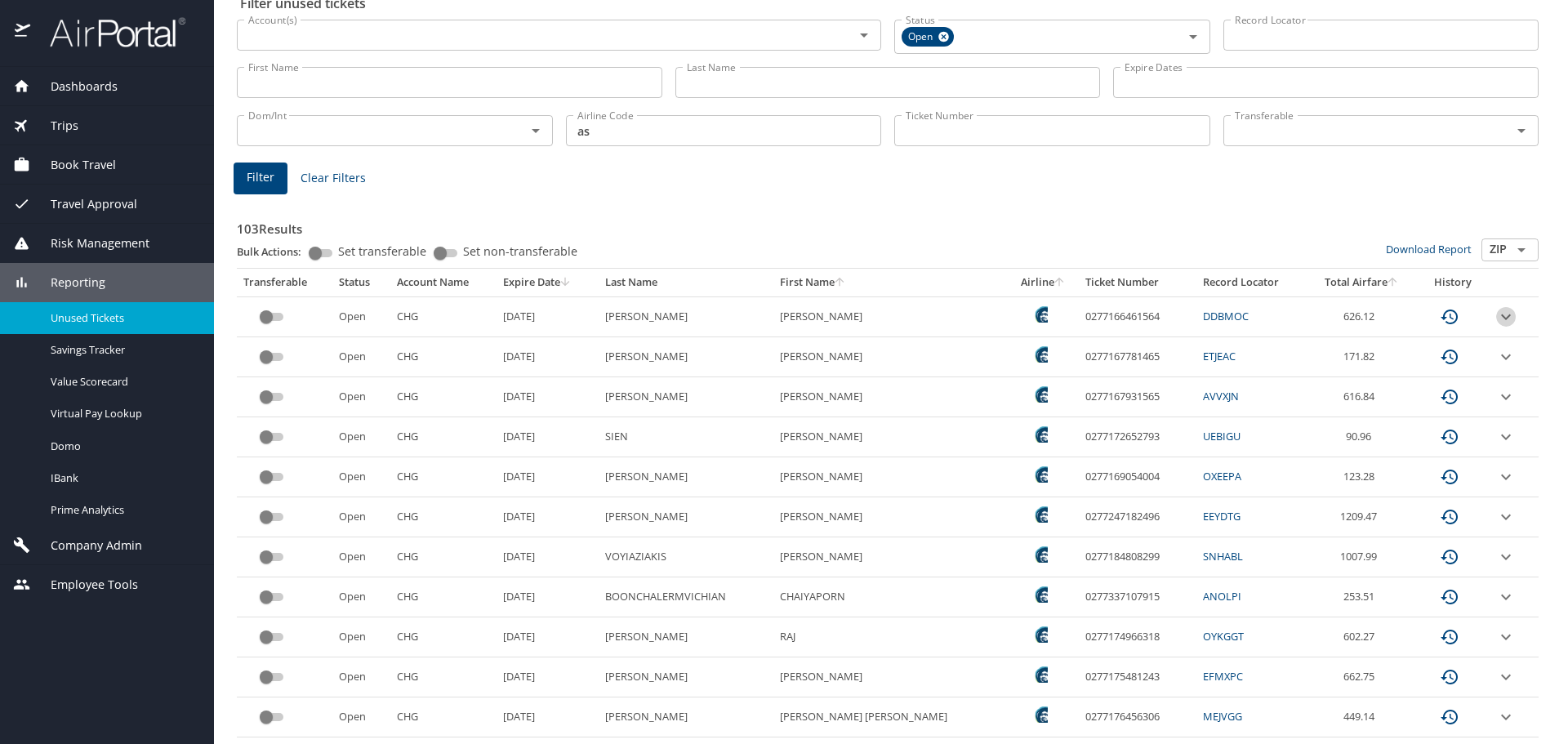
click at [1501, 315] on icon "expand row" at bounding box center [1505, 317] width 10 height 6
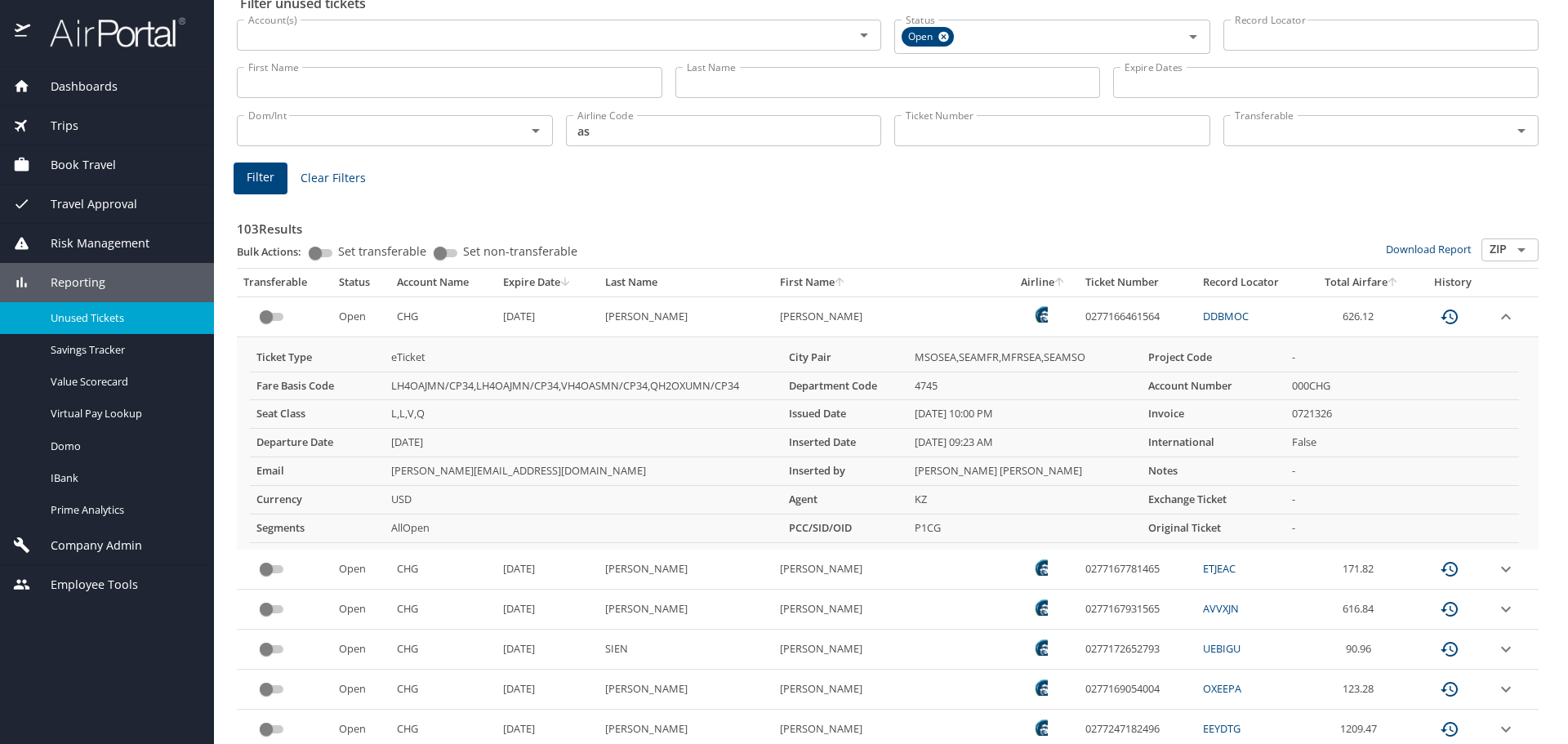
click at [1097, 317] on td "0277166461564" at bounding box center [1137, 317] width 116 height 40
click at [1096, 316] on td "0277166461564" at bounding box center [1137, 317] width 116 height 40
copy td "0277166461564"
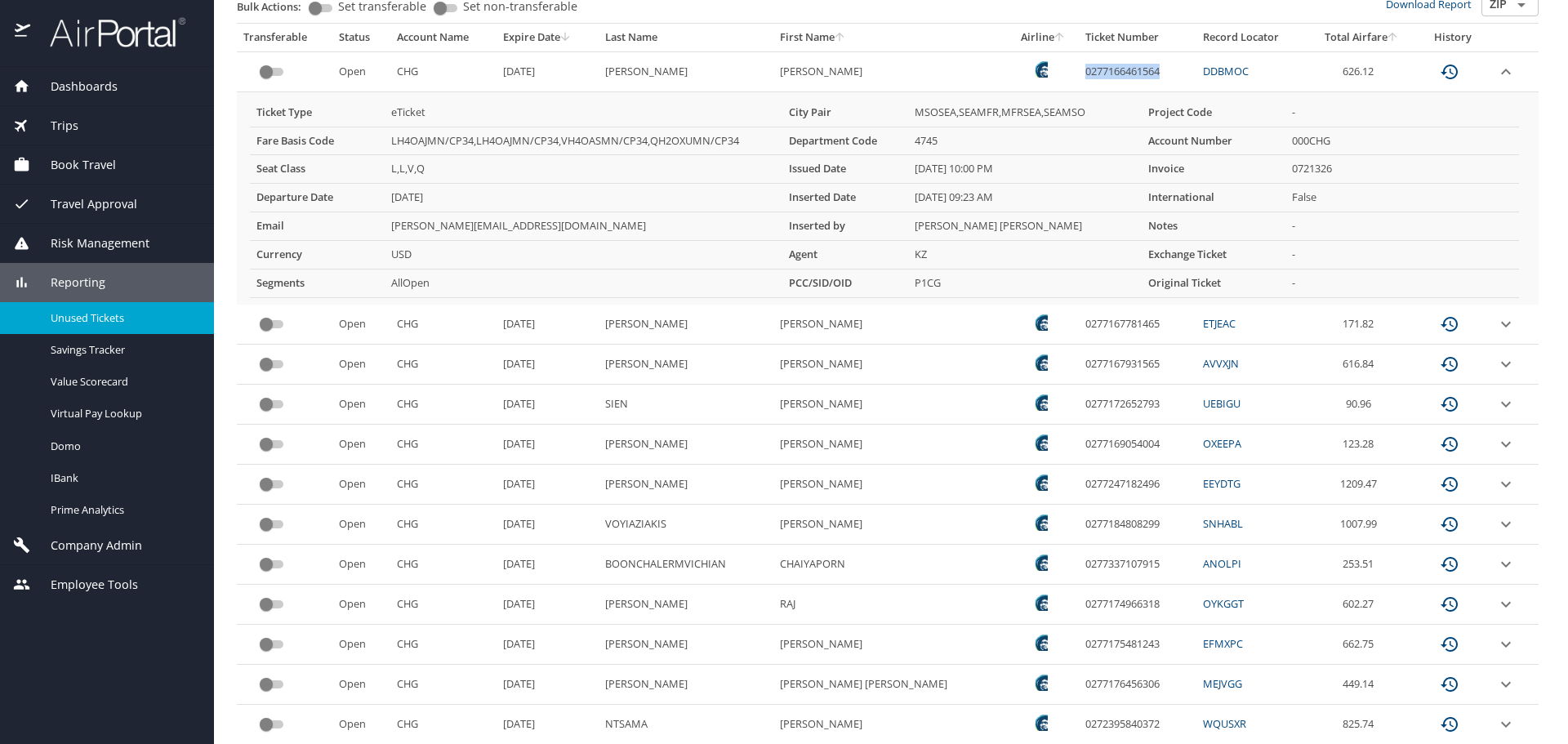
scroll to position [245, 0]
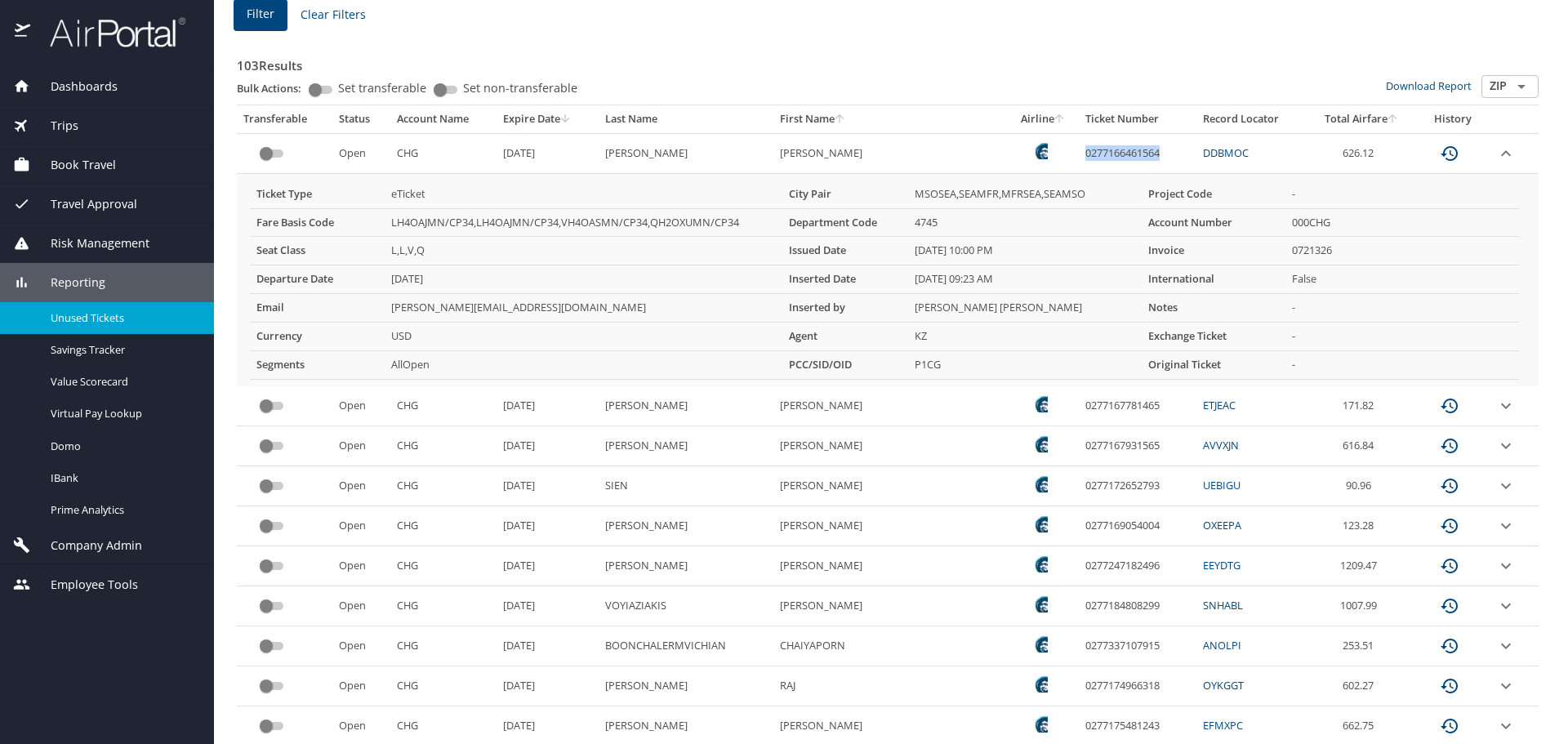
click at [1079, 144] on td "0277166461564" at bounding box center [1137, 153] width 116 height 40
click at [1079, 145] on td "0277166461564" at bounding box center [1137, 153] width 116 height 40
